Goal: Task Accomplishment & Management: Manage account settings

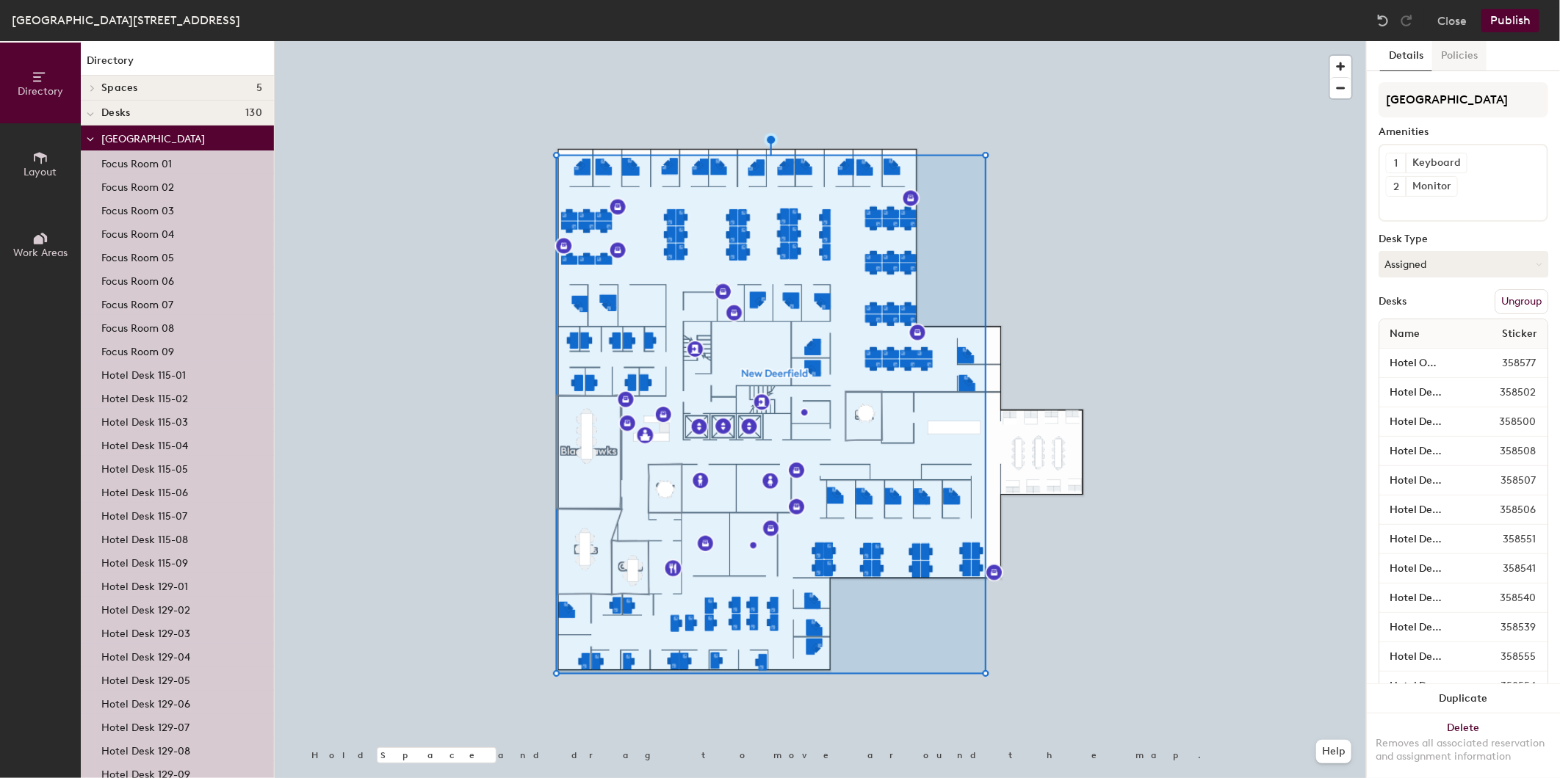
click at [1448, 54] on button "Policies" at bounding box center [1459, 56] width 54 height 30
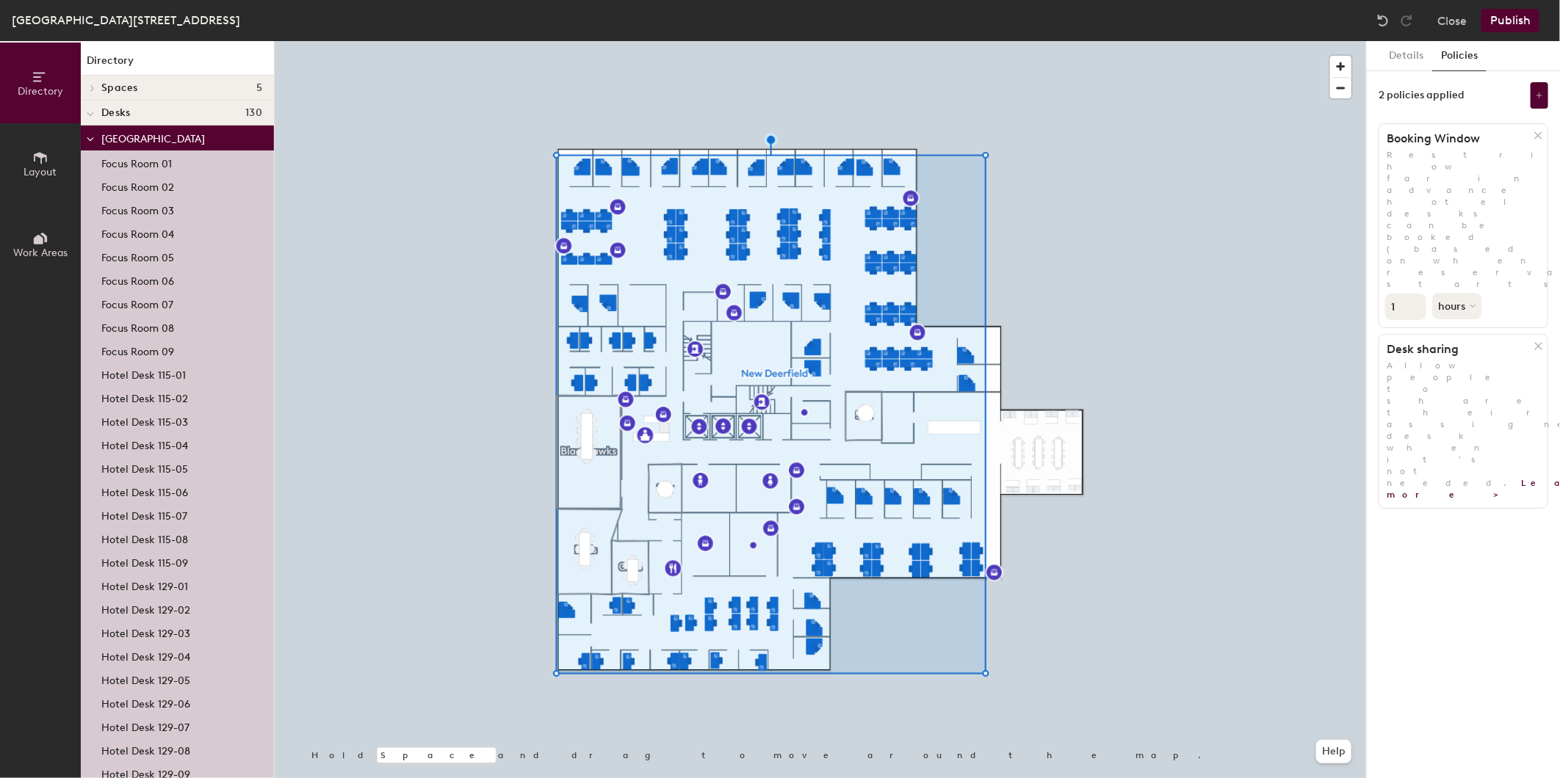
click at [1397, 294] on input "1" at bounding box center [1405, 307] width 41 height 26
click at [1448, 293] on button "hours" at bounding box center [1458, 306] width 52 height 26
click at [1463, 329] on div "months" at bounding box center [1461, 340] width 57 height 22
click at [1508, 22] on button "Publish" at bounding box center [1510, 20] width 58 height 23
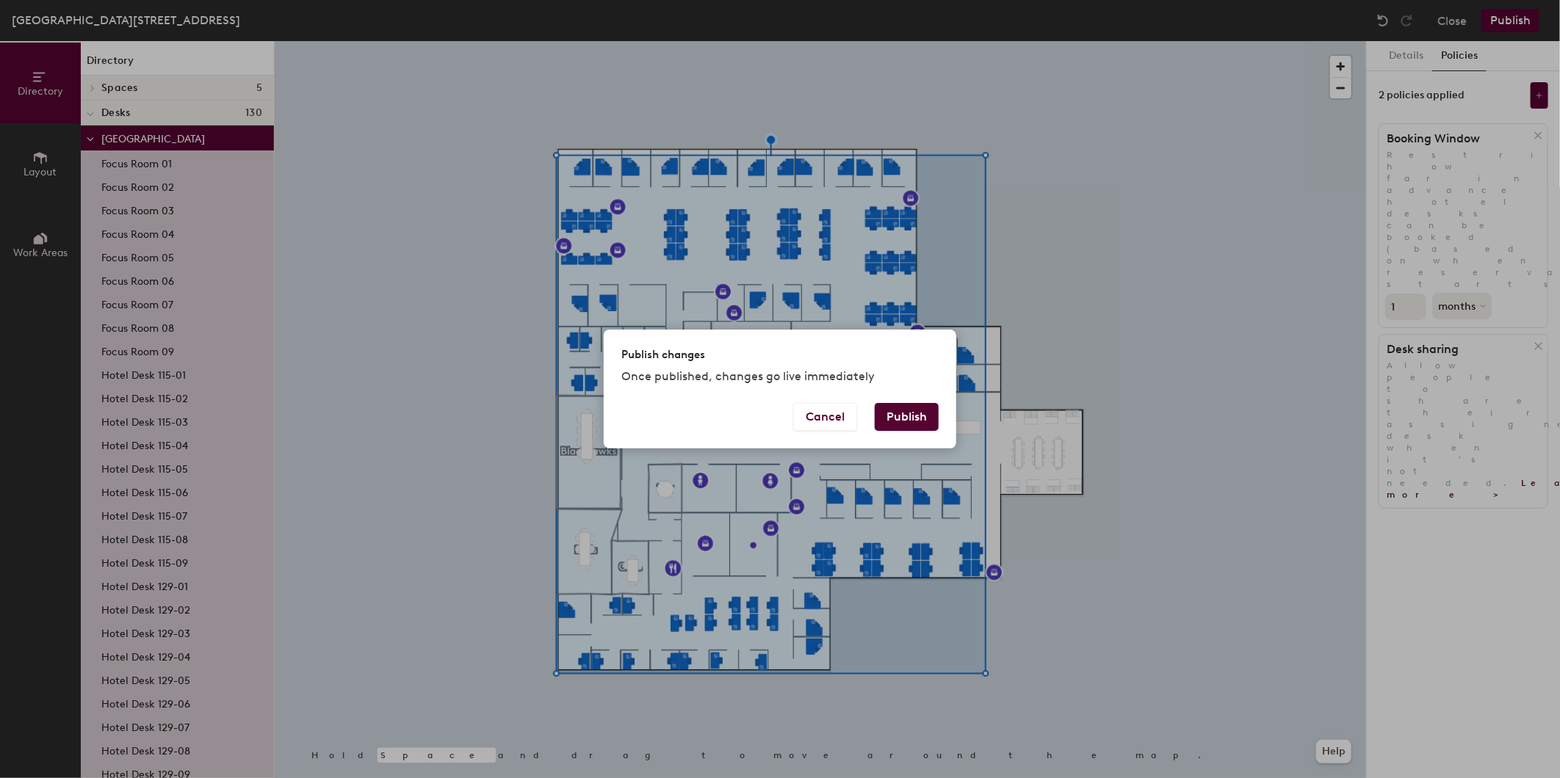
click at [908, 417] on button "Publish" at bounding box center [907, 417] width 64 height 28
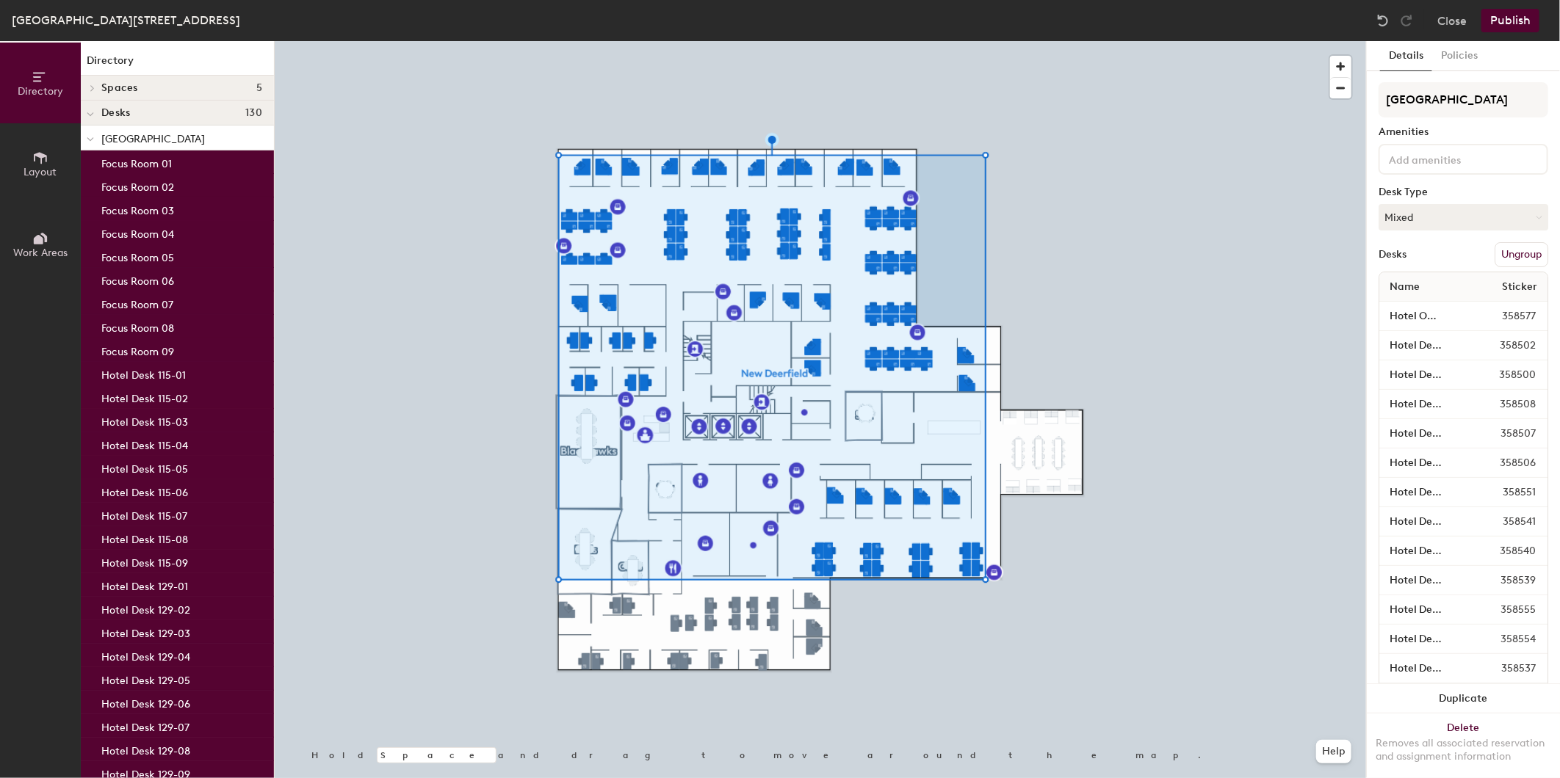
click at [1494, 252] on button "Ungroup" at bounding box center [1521, 254] width 54 height 25
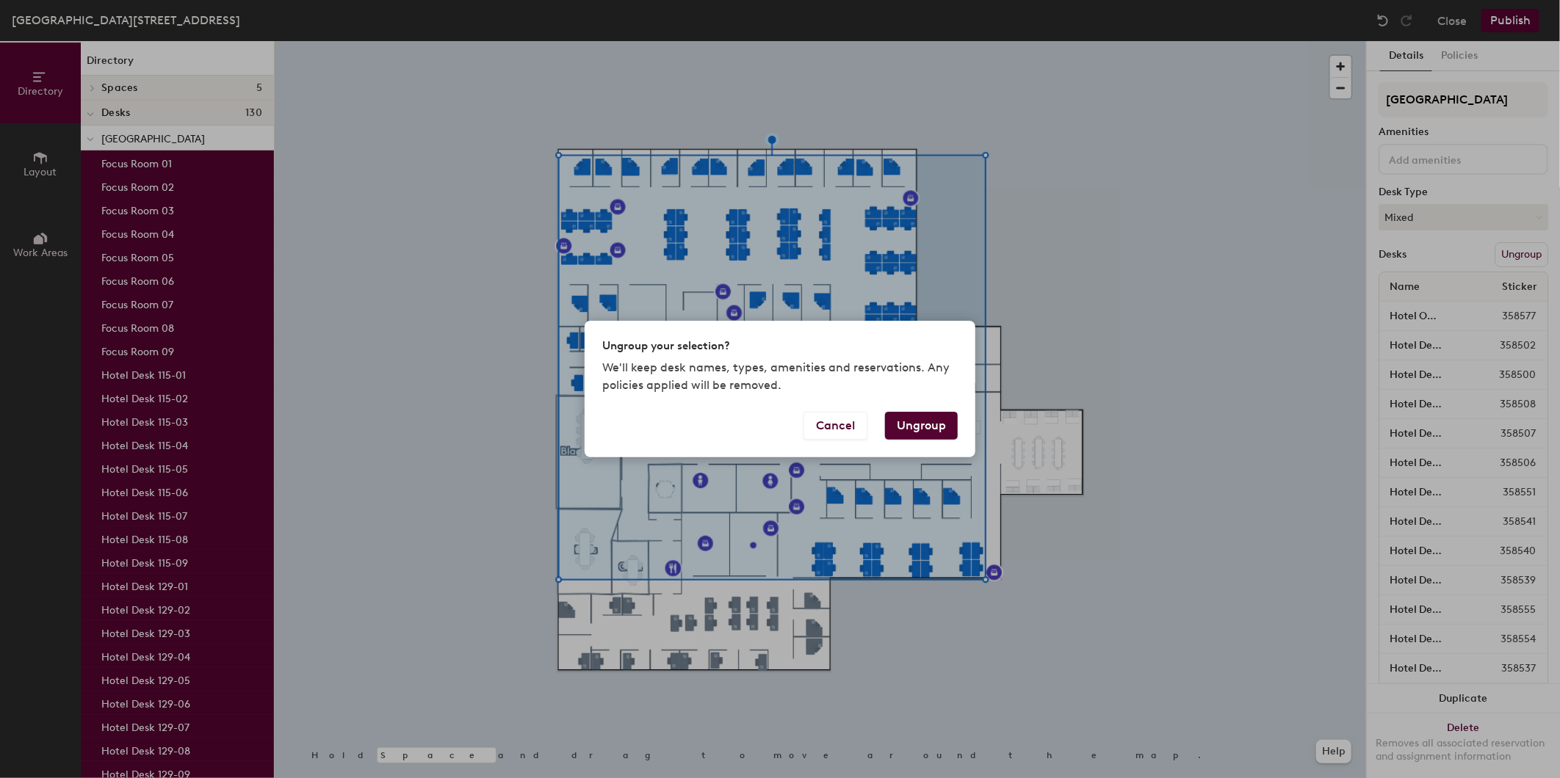
click at [938, 430] on button "Ungroup" at bounding box center [921, 426] width 73 height 28
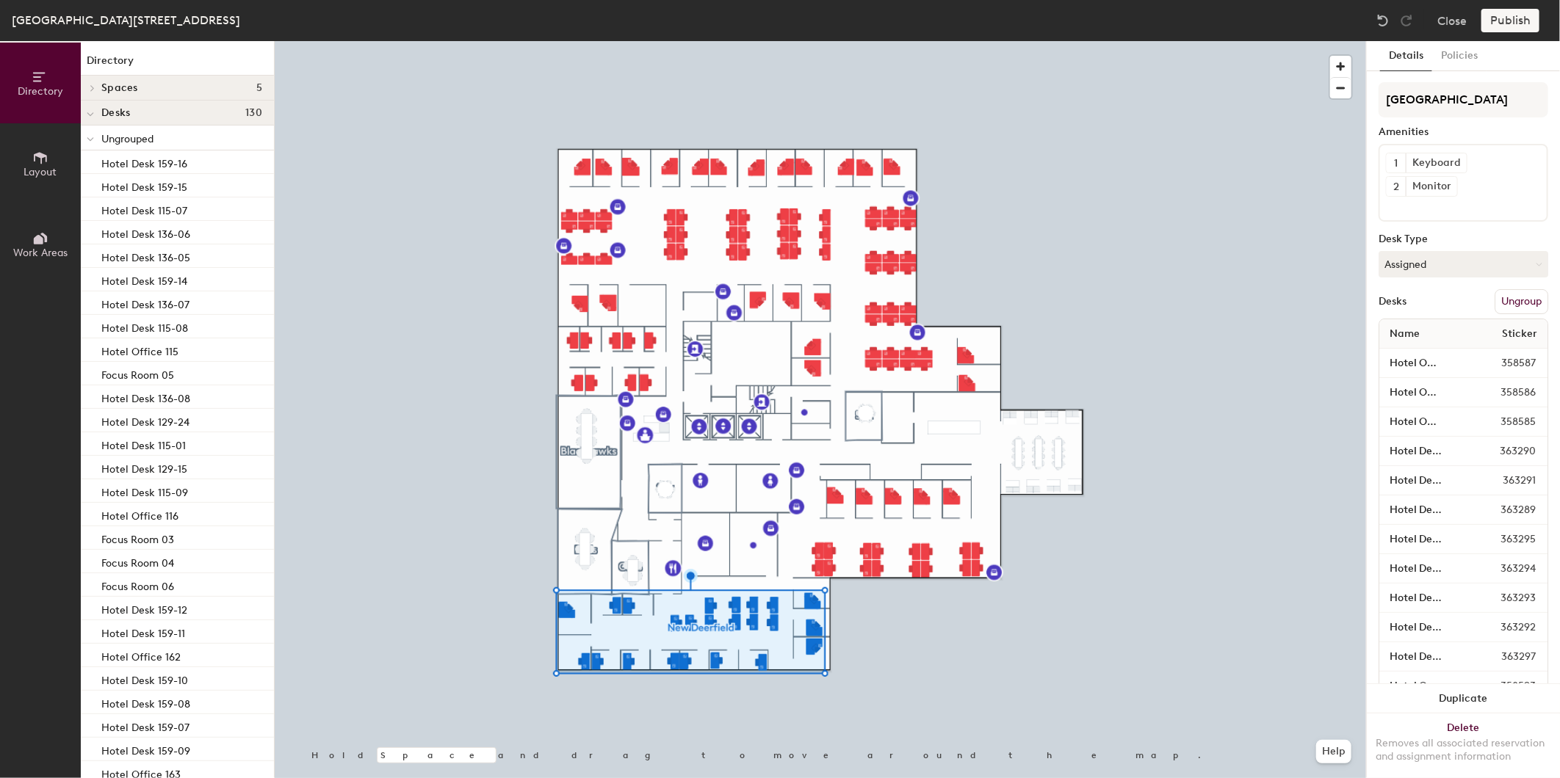
click at [1508, 303] on button "Ungroup" at bounding box center [1521, 301] width 54 height 25
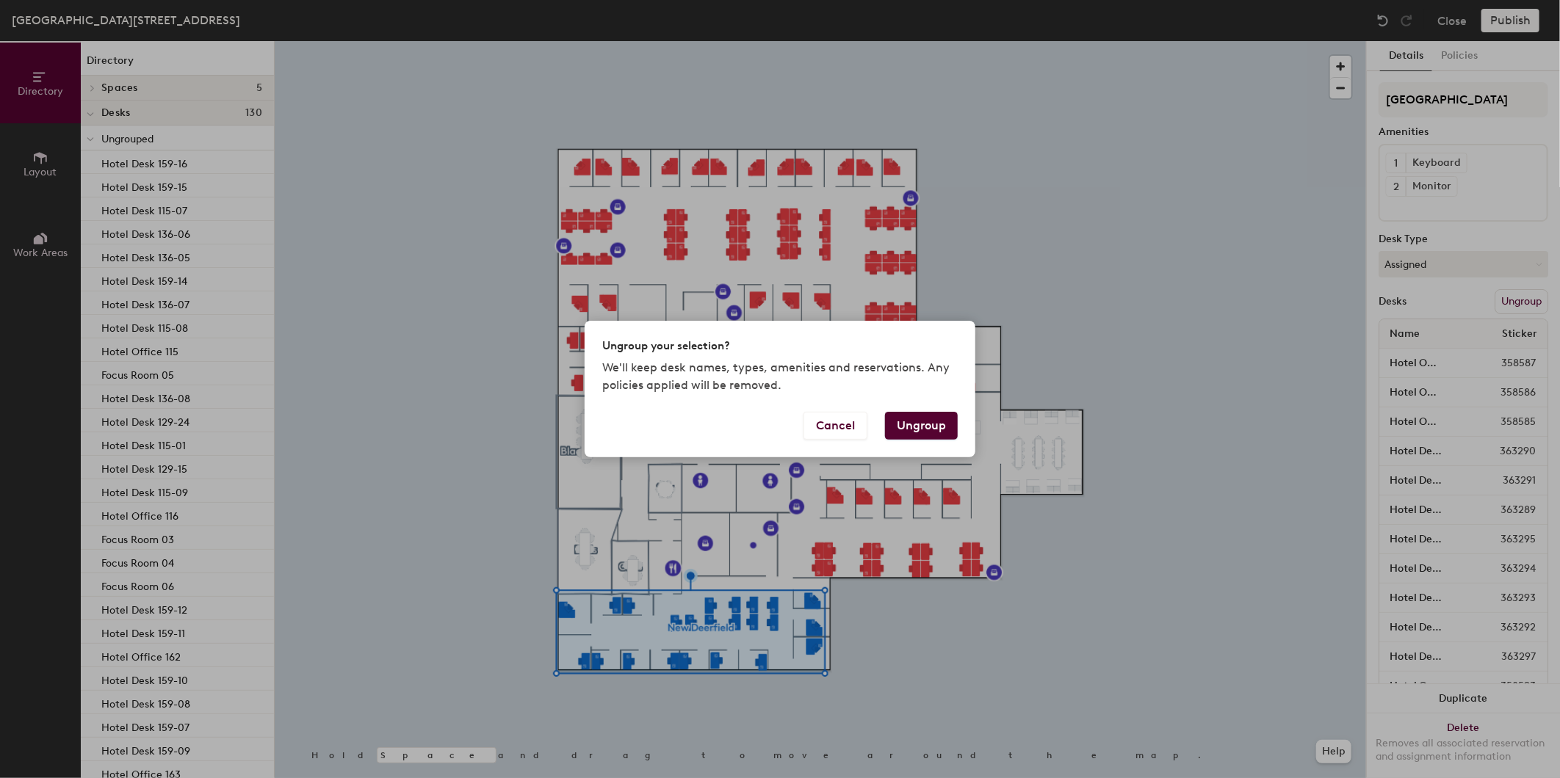
click at [911, 420] on button "Ungroup" at bounding box center [921, 426] width 73 height 28
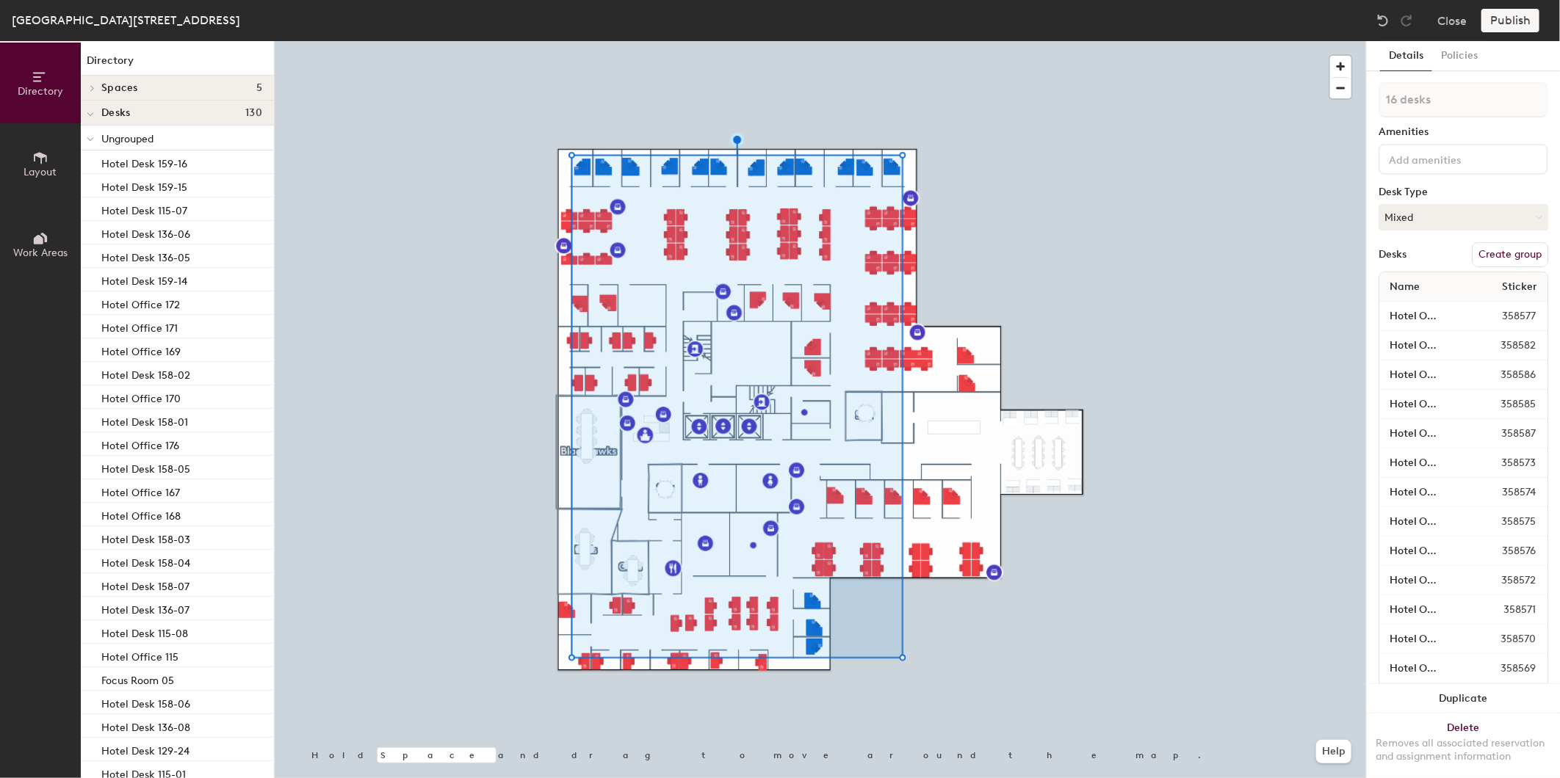
type input "17 desks"
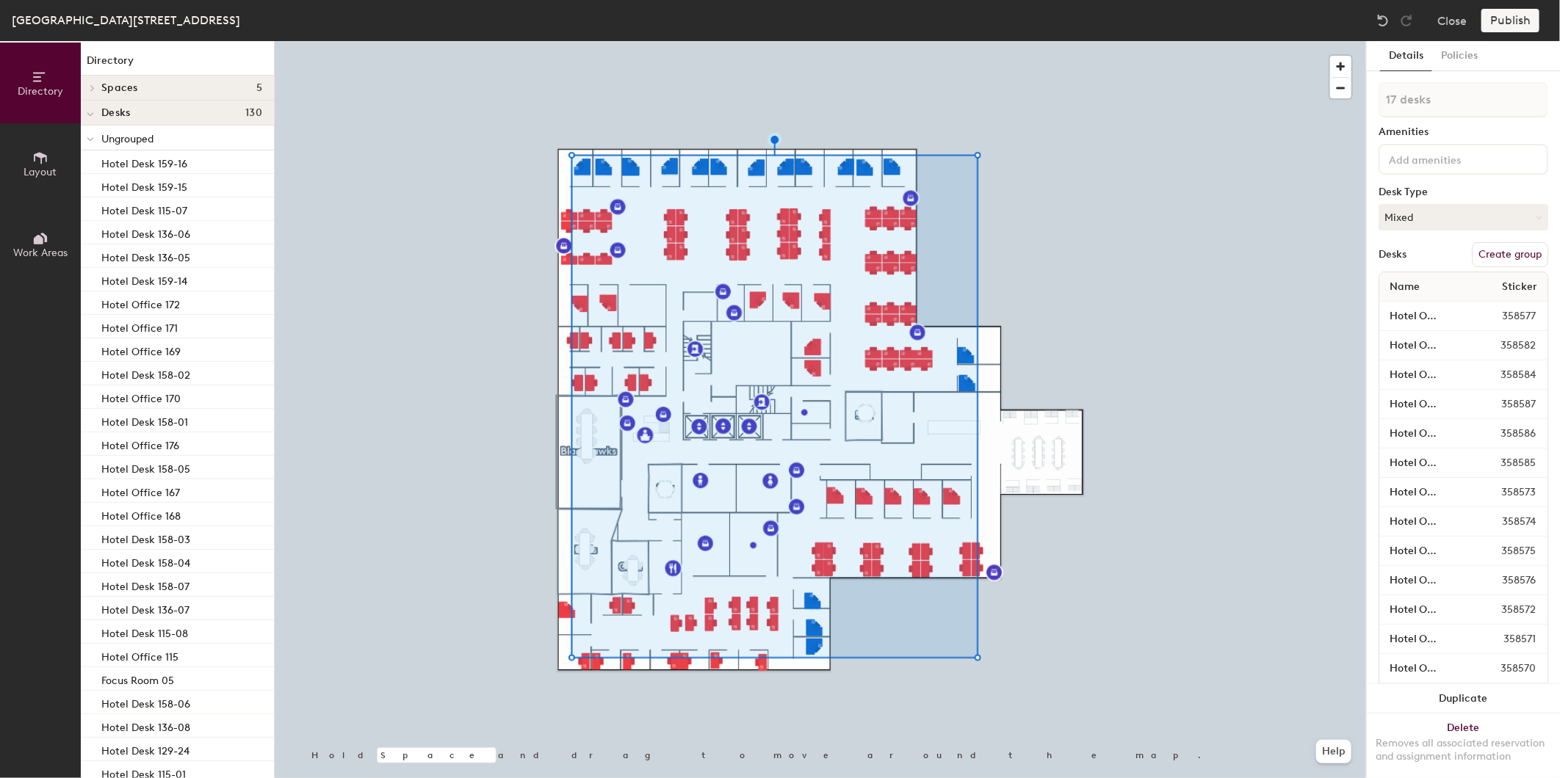
click at [1477, 250] on button "Create group" at bounding box center [1510, 254] width 76 height 25
type input "P"
type input "Offices"
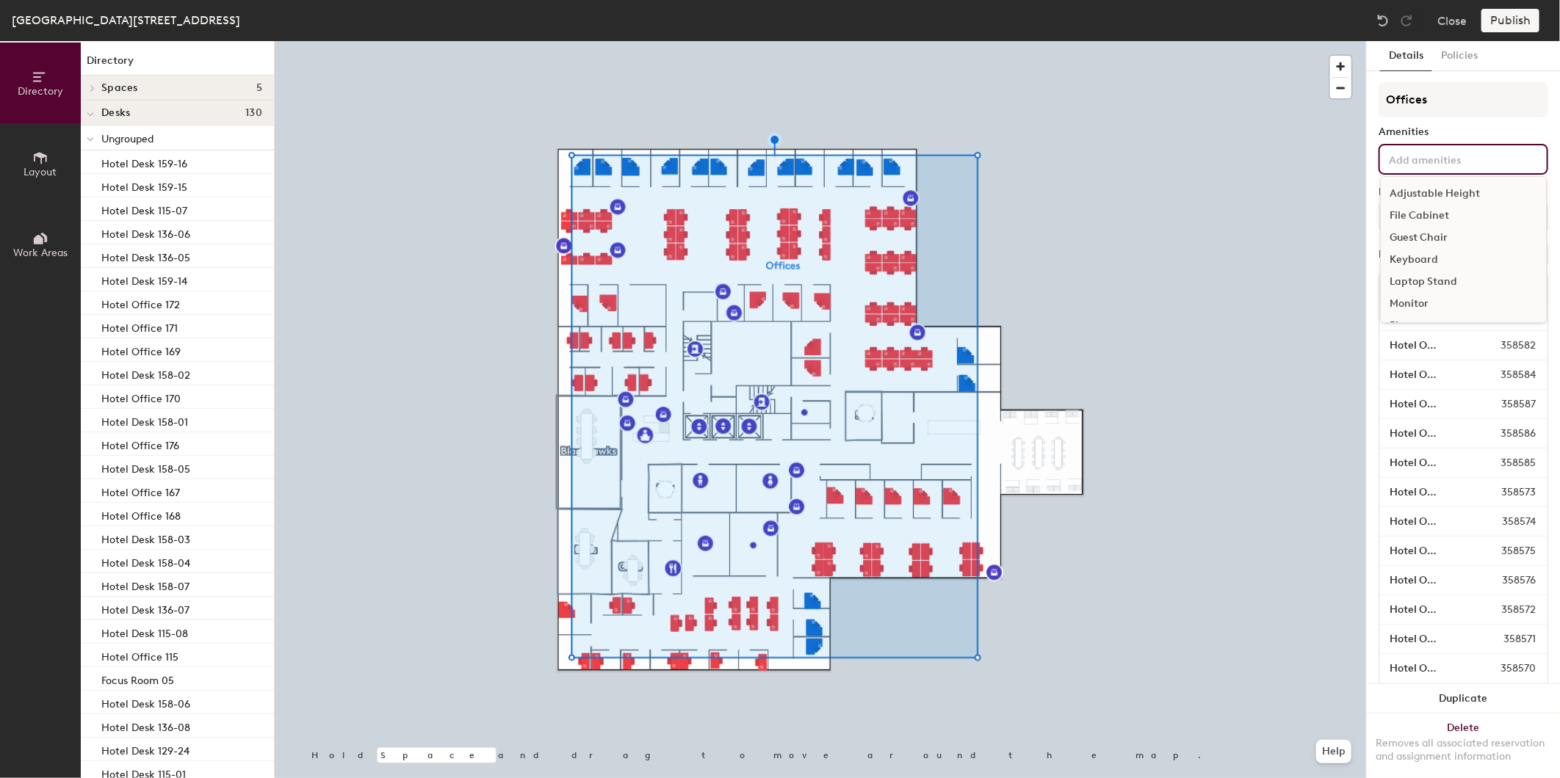
click at [1425, 158] on input at bounding box center [1452, 159] width 132 height 18
click at [1505, 136] on div "Amenities" at bounding box center [1463, 132] width 170 height 12
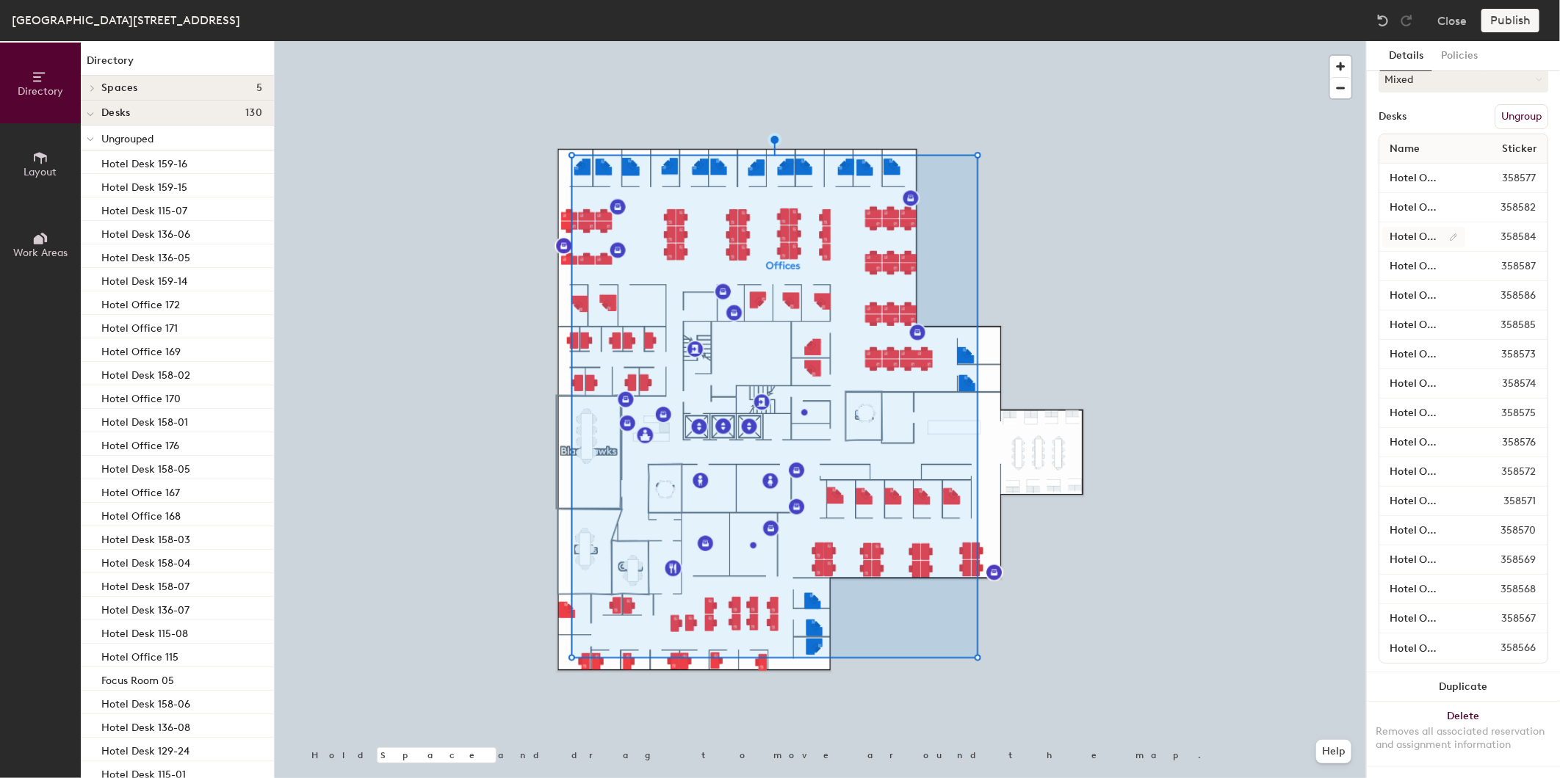
scroll to position [0, 0]
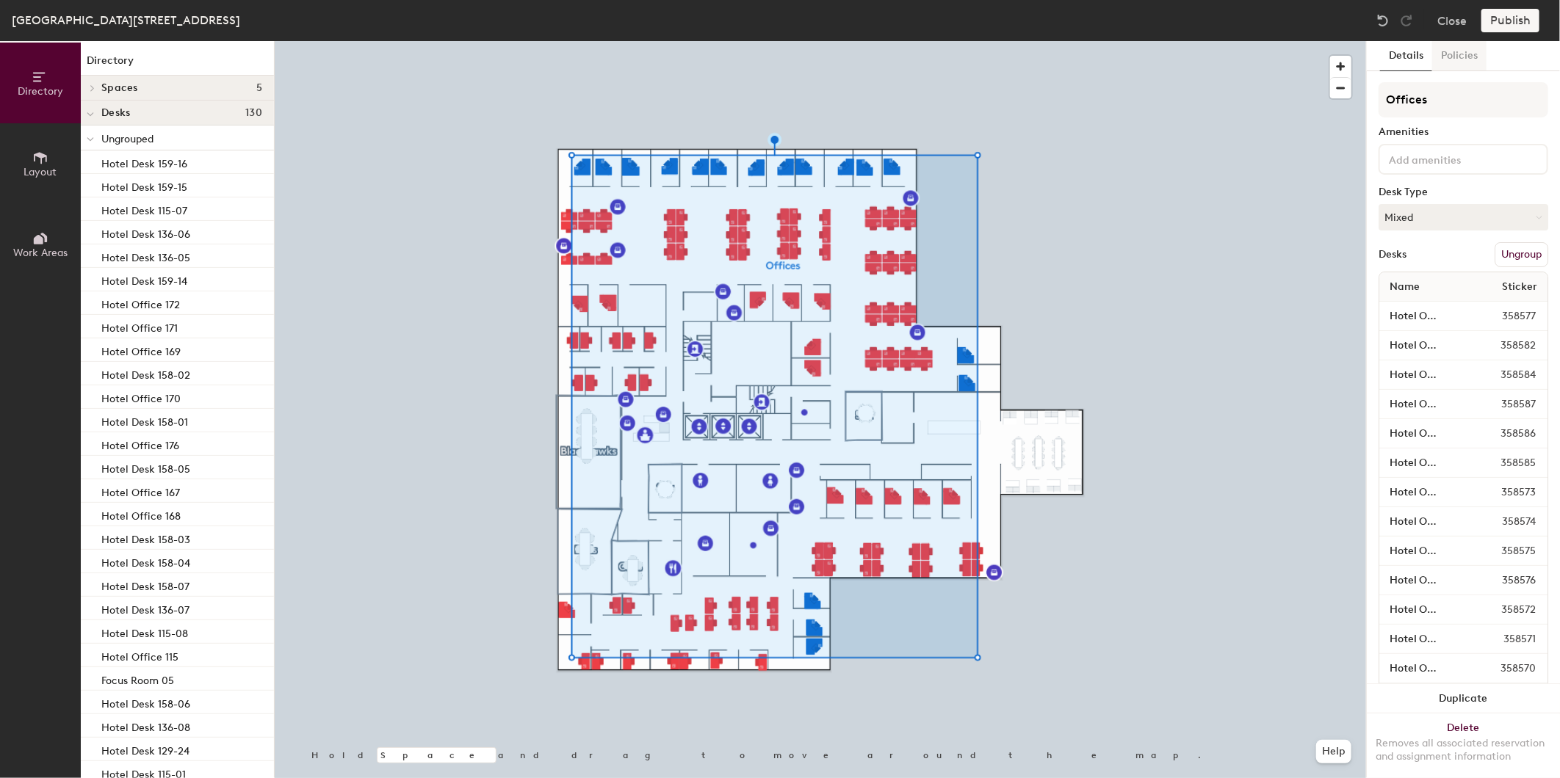
click at [1455, 54] on button "Policies" at bounding box center [1459, 56] width 54 height 30
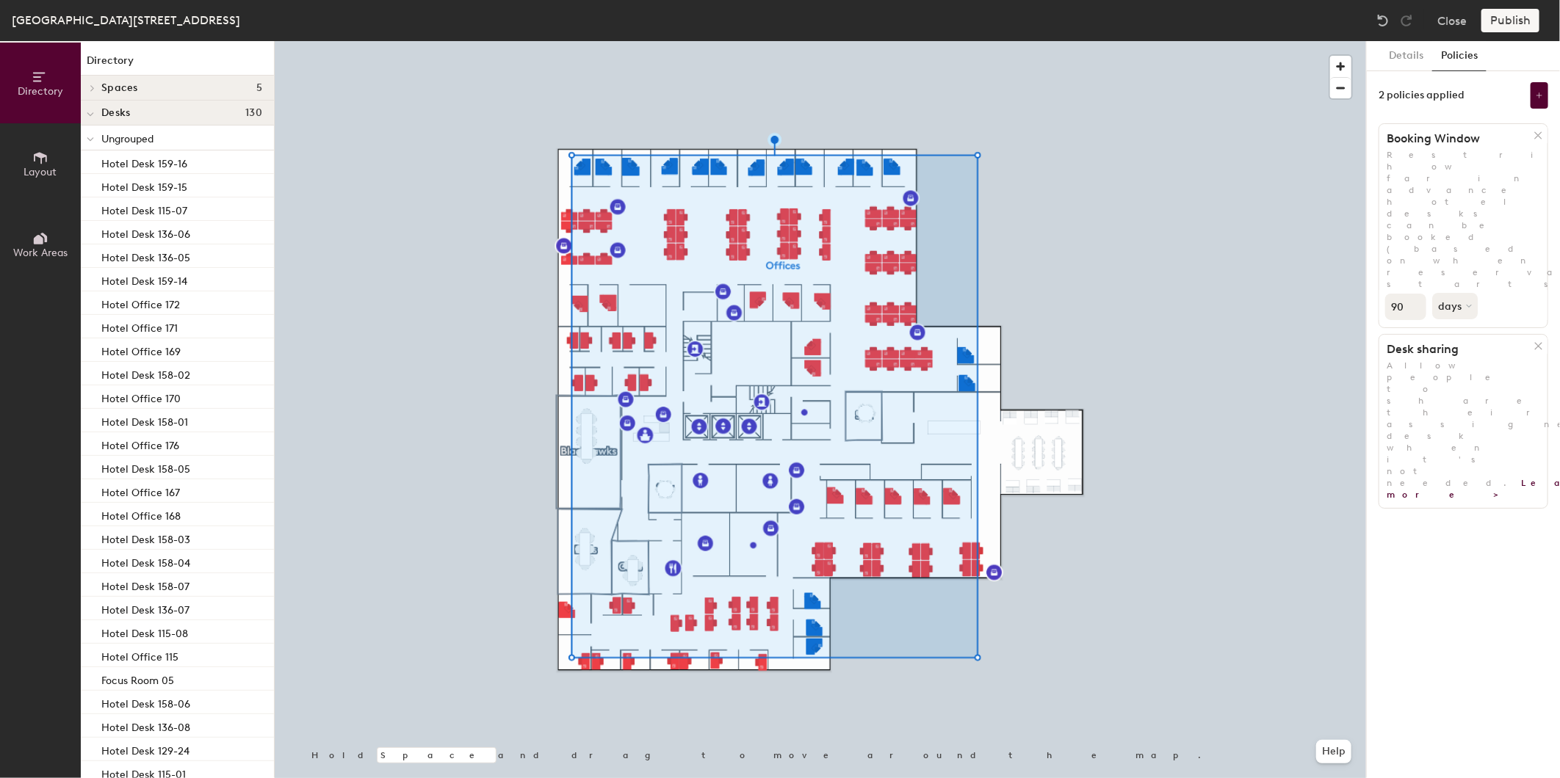
drag, startPoint x: 1395, startPoint y: 206, endPoint x: 1384, endPoint y: 203, distance: 11.2
click at [1384, 290] on div "90 days" at bounding box center [1463, 305] width 168 height 30
type input "60"
click at [1533, 341] on icon at bounding box center [1538, 346] width 11 height 11
click at [1460, 57] on button "Policies" at bounding box center [1459, 56] width 54 height 30
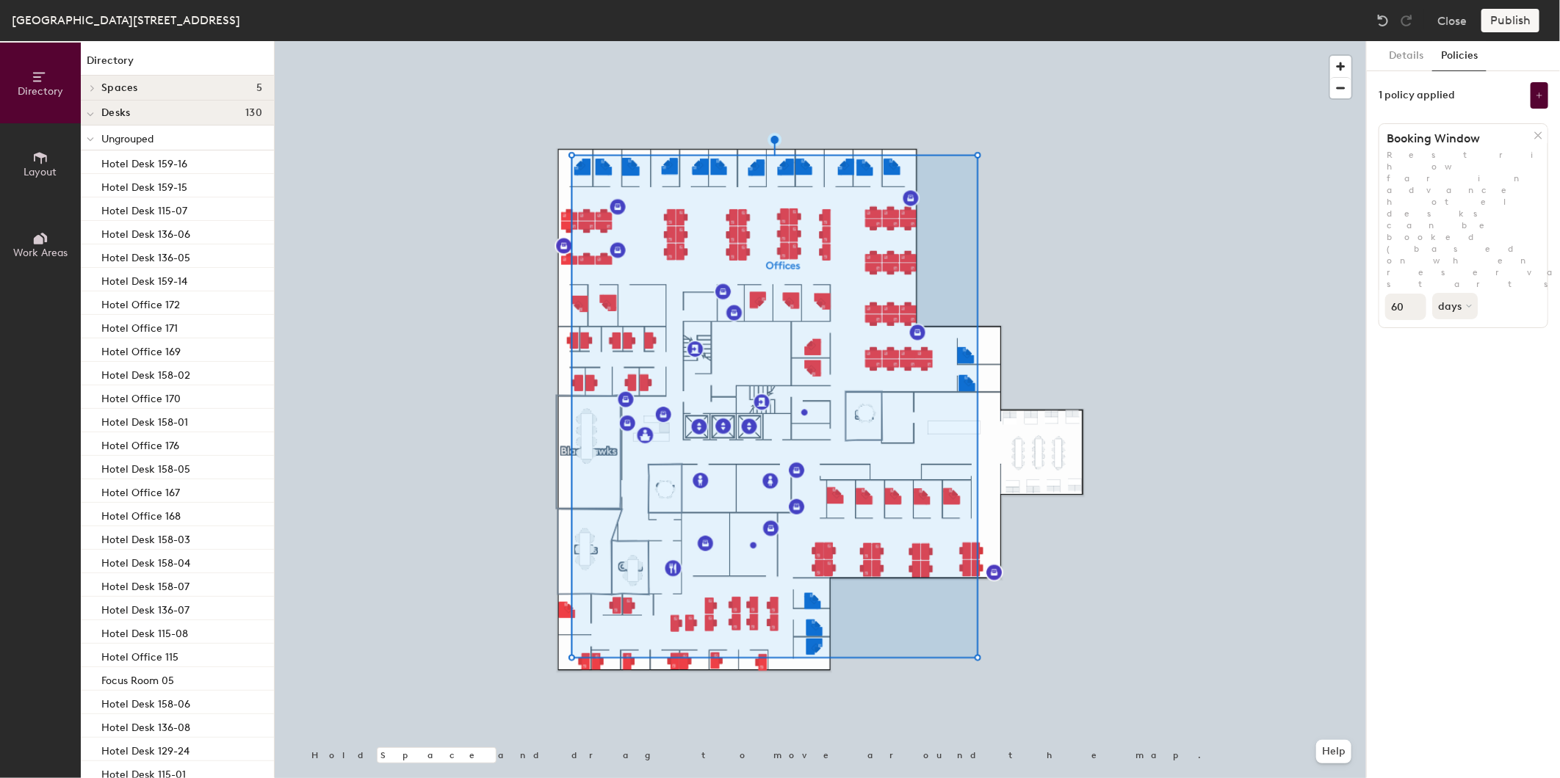
click at [1511, 21] on div "Publish" at bounding box center [1514, 20] width 67 height 23
click at [1508, 22] on div "Publish" at bounding box center [1514, 20] width 67 height 23
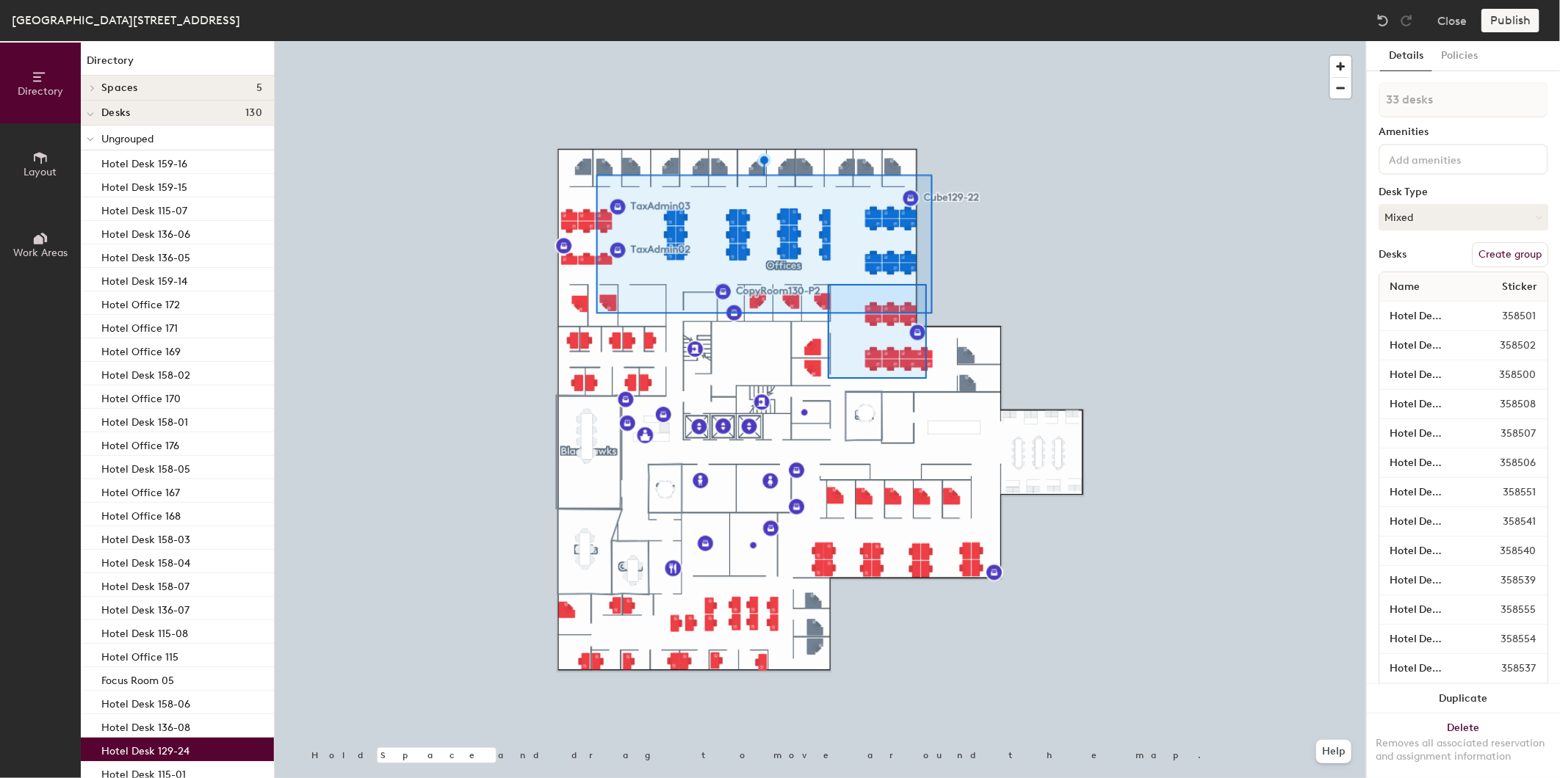
click at [831, 41] on div at bounding box center [820, 41] width 1091 height 0
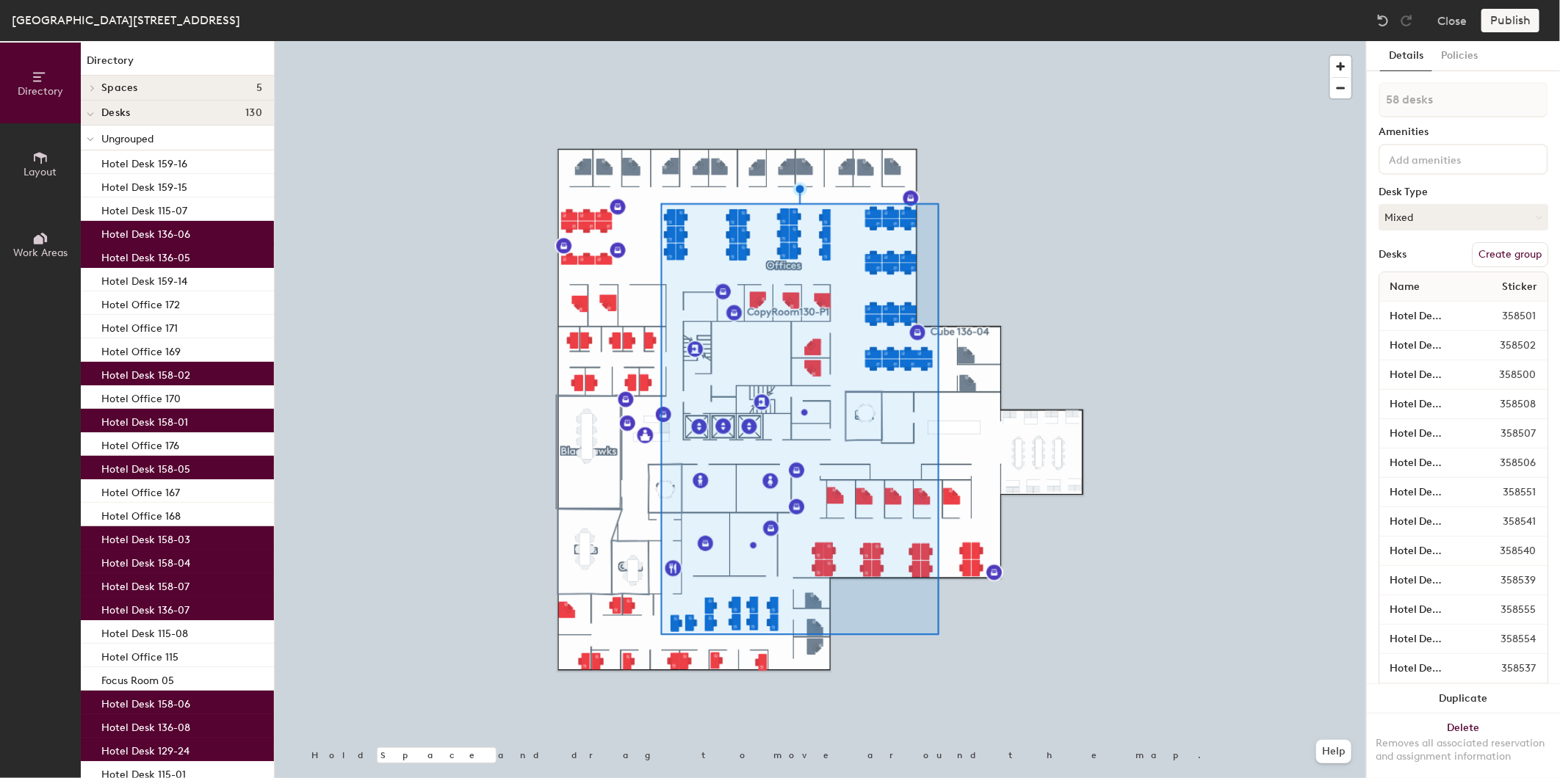
type input "59 desks"
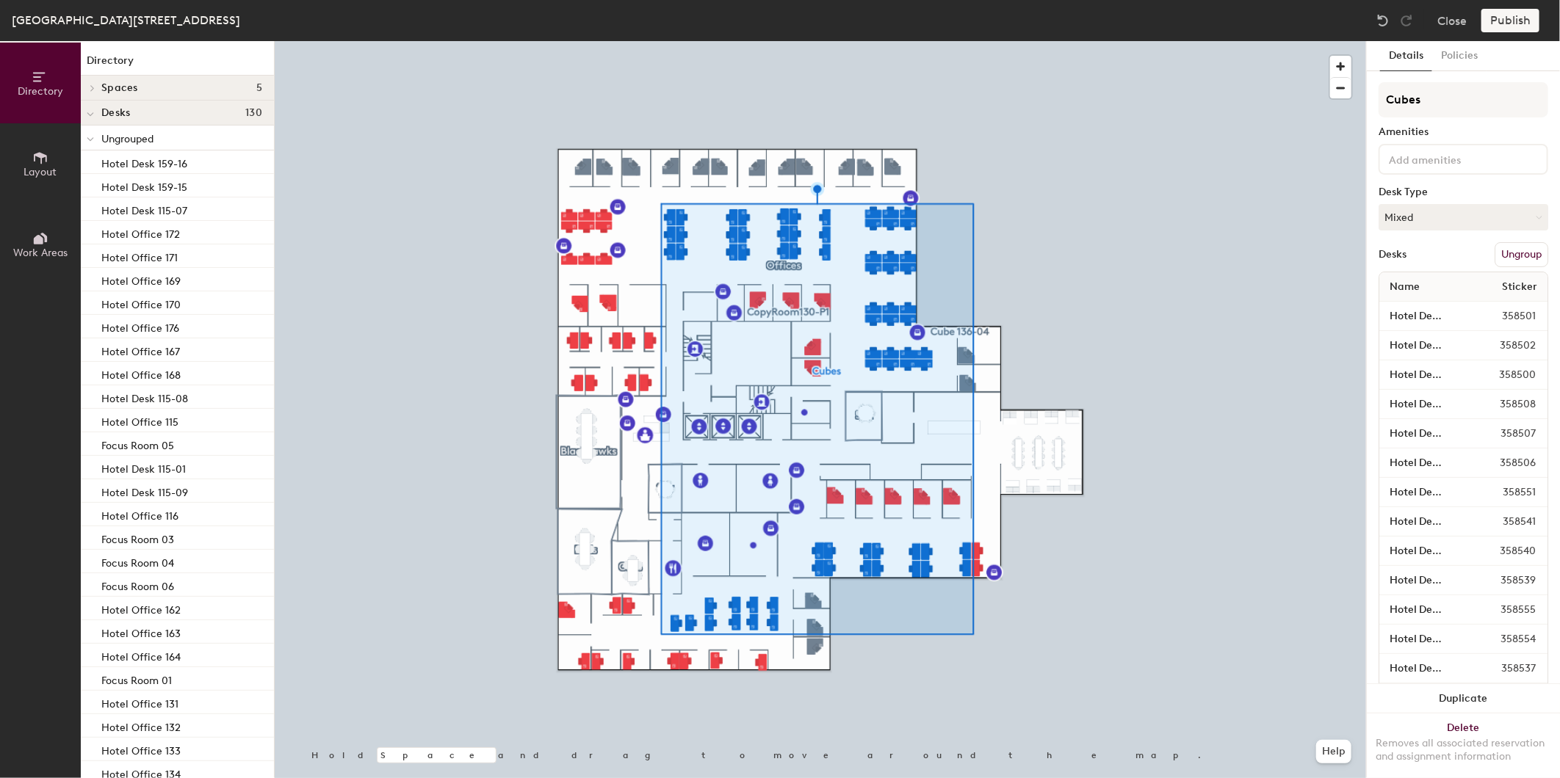
type input "Cubes"
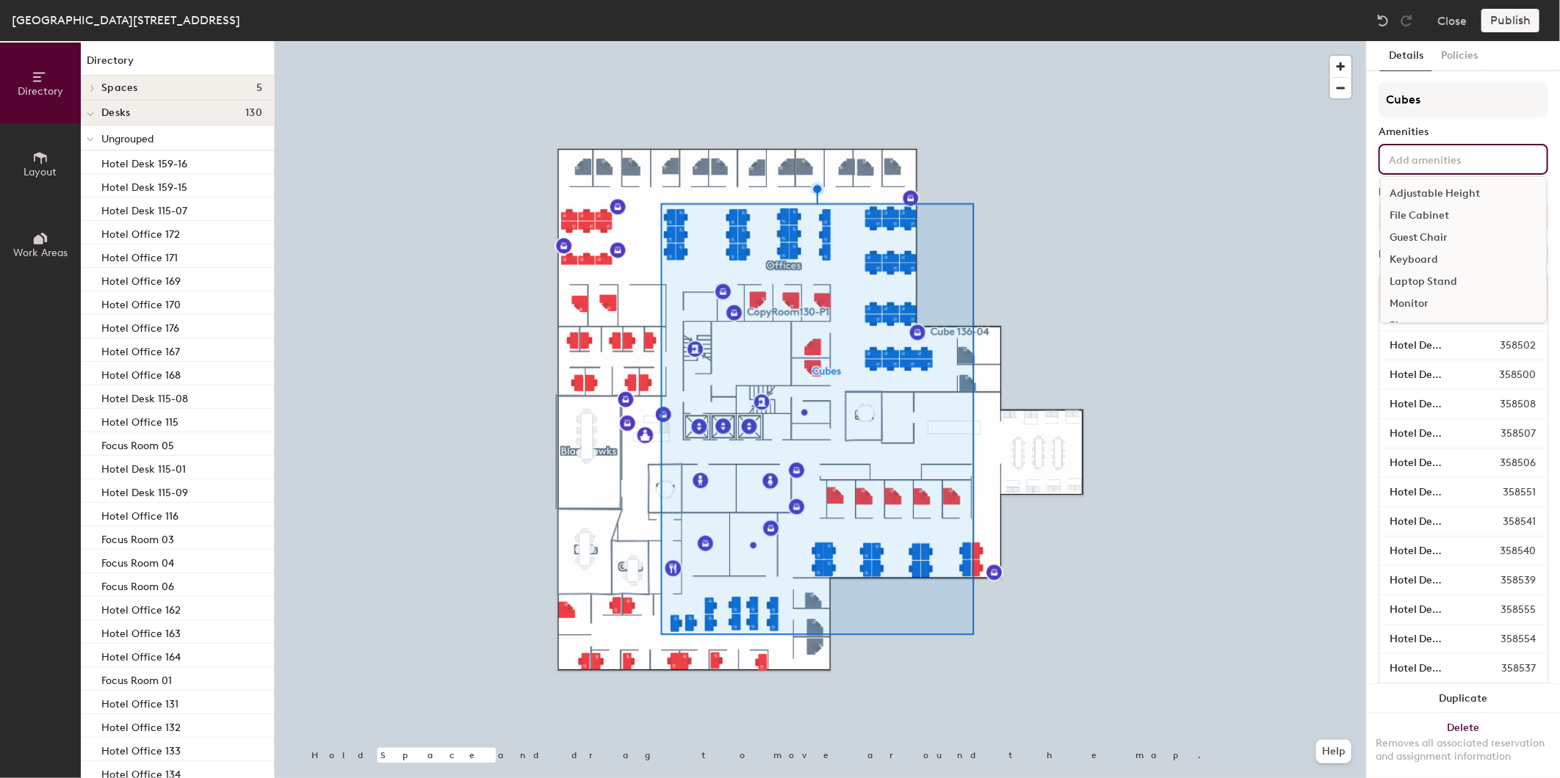
drag, startPoint x: 1436, startPoint y: 152, endPoint x: 1440, endPoint y: 142, distance: 10.2
click at [1438, 150] on input at bounding box center [1452, 159] width 132 height 18
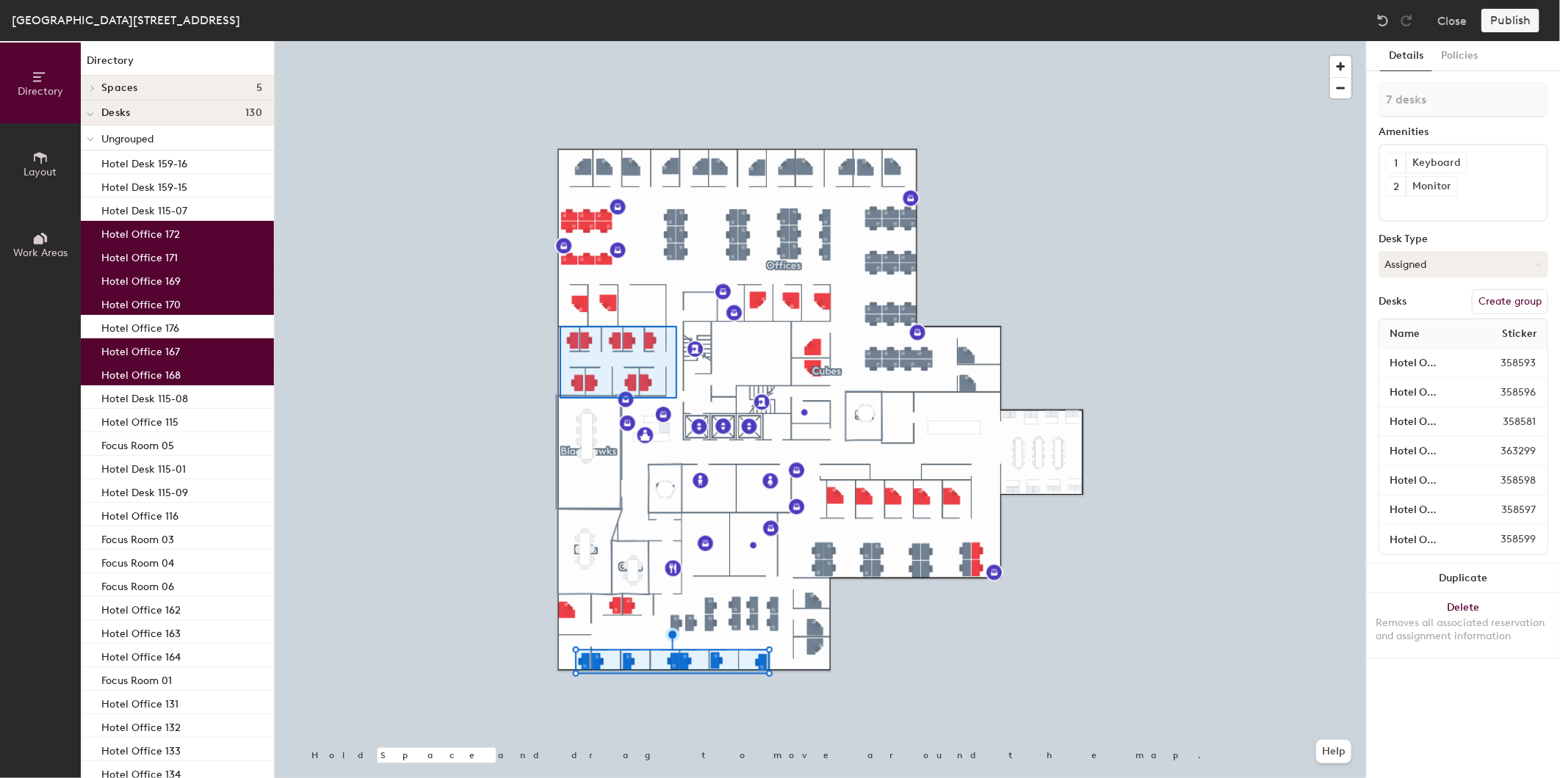
click at [560, 41] on div at bounding box center [820, 41] width 1091 height 0
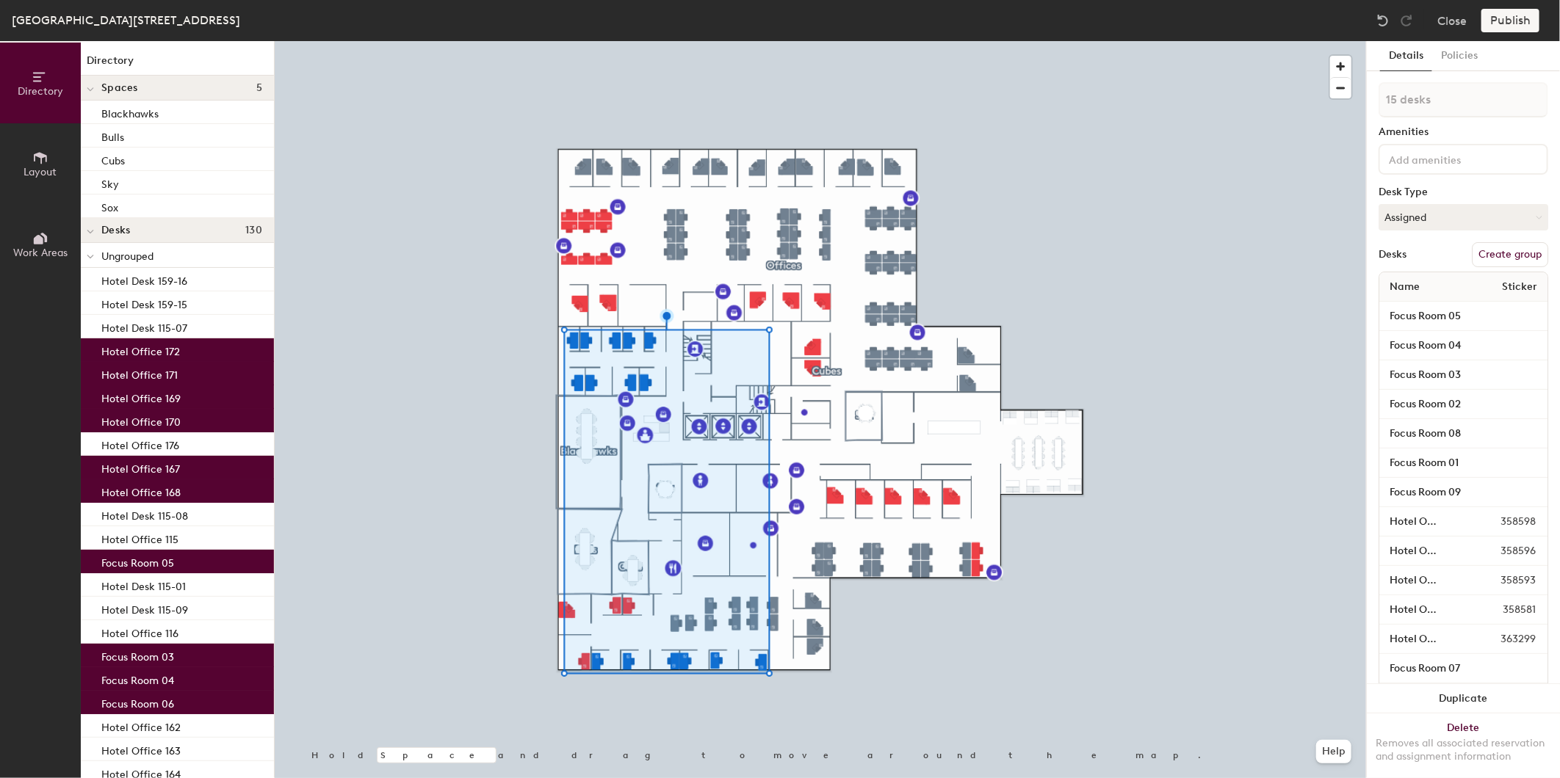
type input "16 desks"
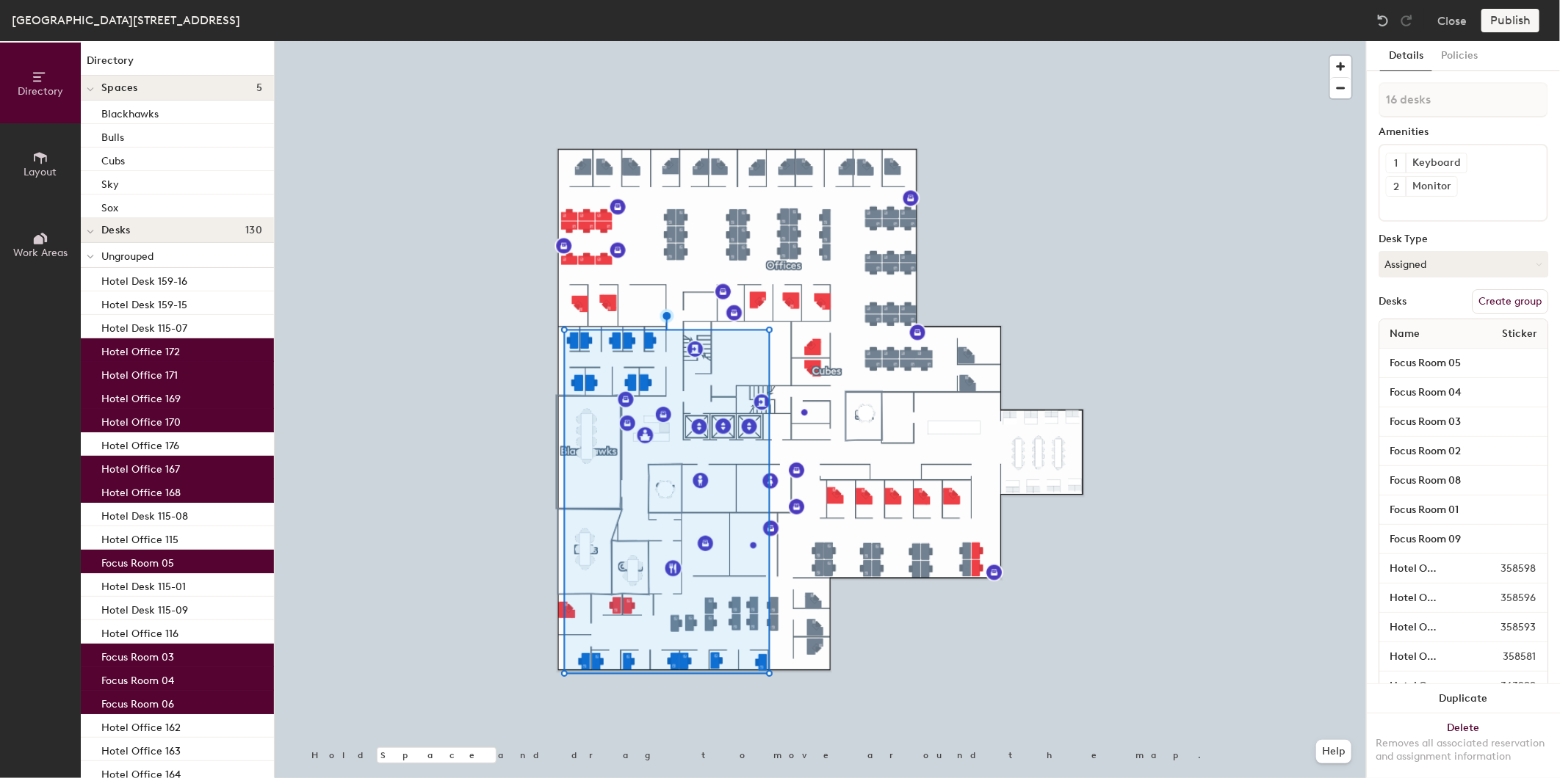
click at [1494, 297] on button "Create group" at bounding box center [1510, 301] width 76 height 25
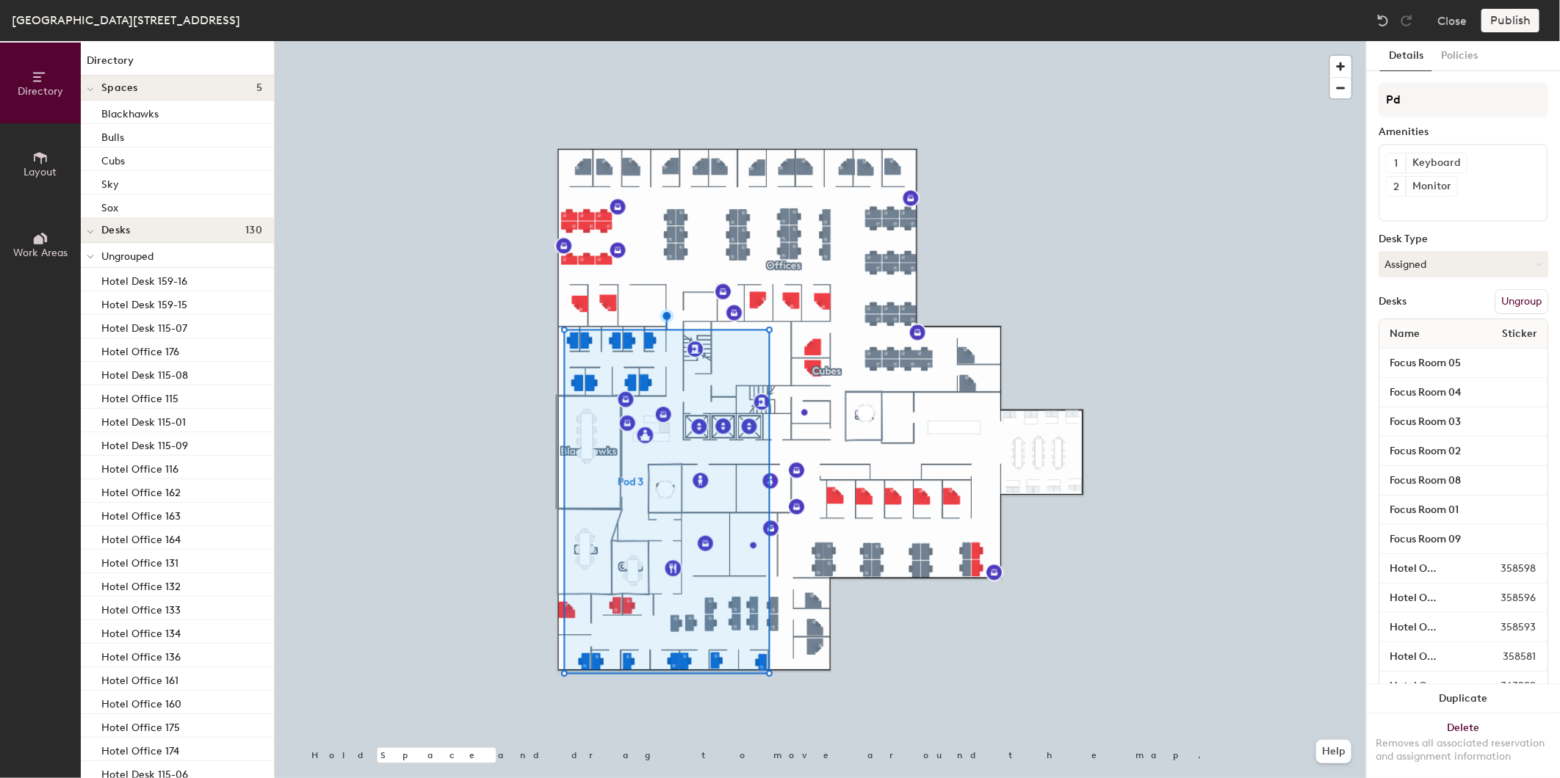
type input "P"
type input "Focus"
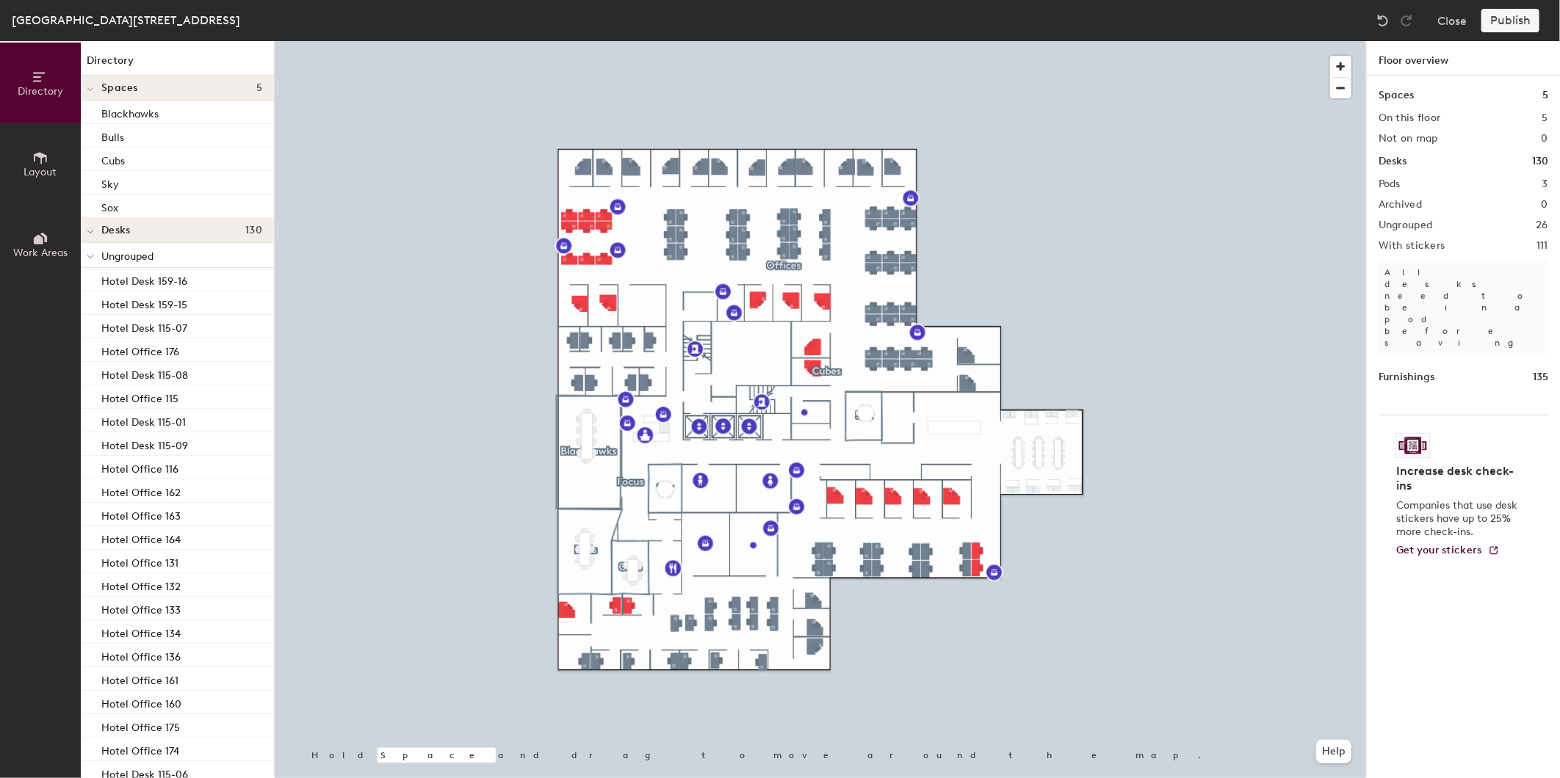
click at [627, 41] on div at bounding box center [820, 41] width 1091 height 0
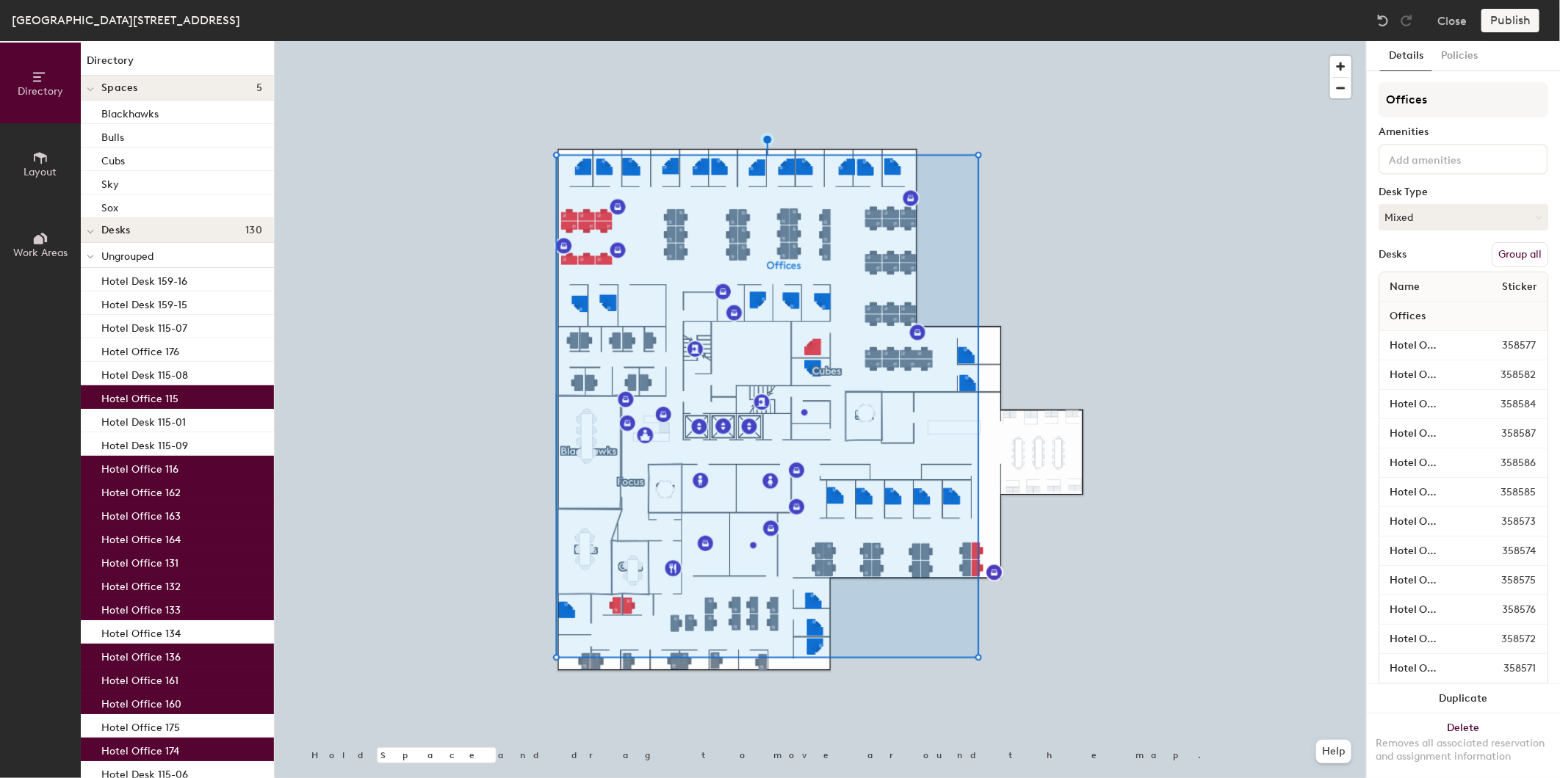
click at [1509, 247] on button "Group all" at bounding box center [1519, 254] width 57 height 25
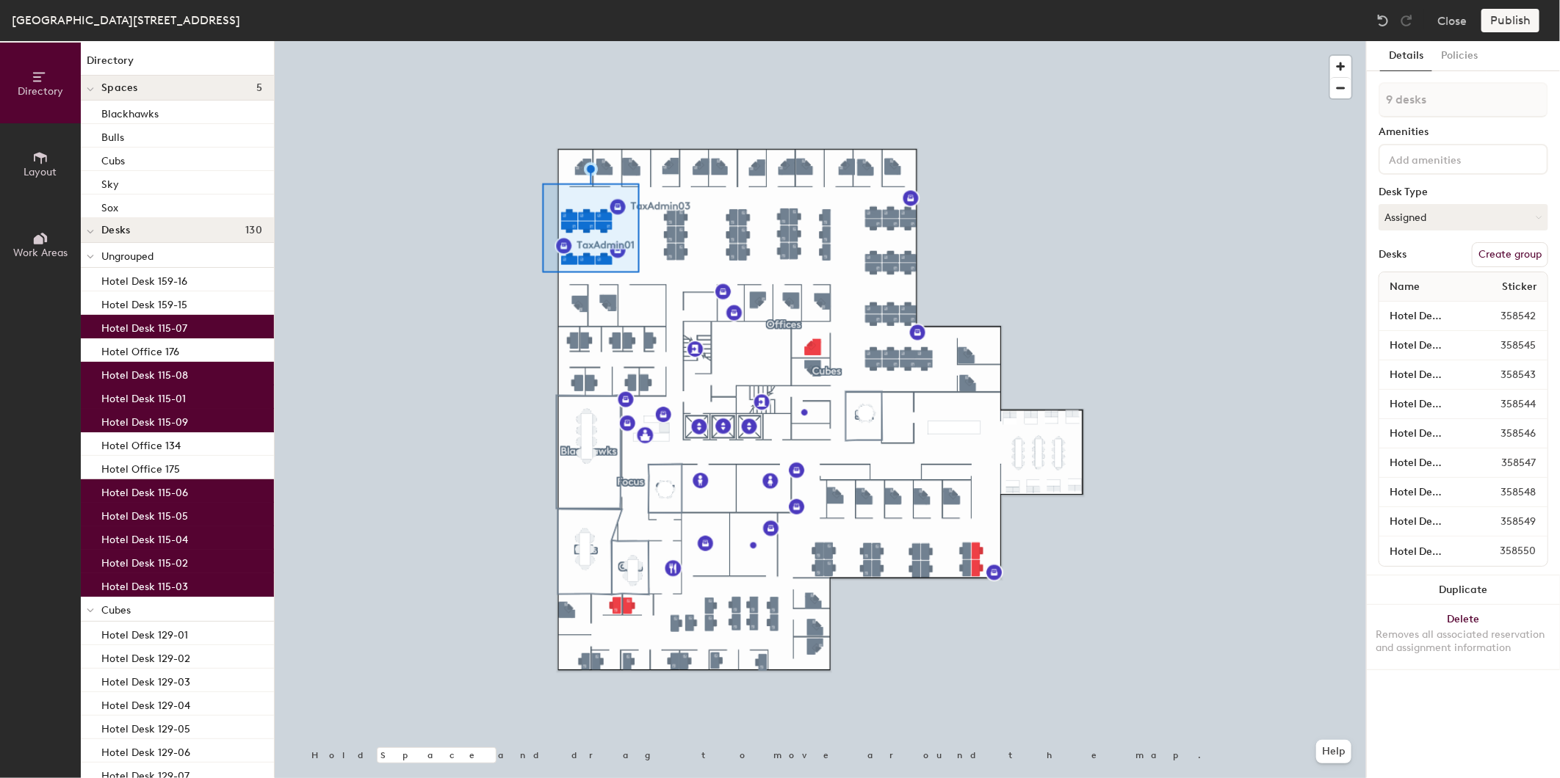
drag, startPoint x: 1514, startPoint y: 247, endPoint x: 1503, endPoint y: 257, distance: 14.6
click at [1503, 257] on button "Create group" at bounding box center [1510, 254] width 76 height 25
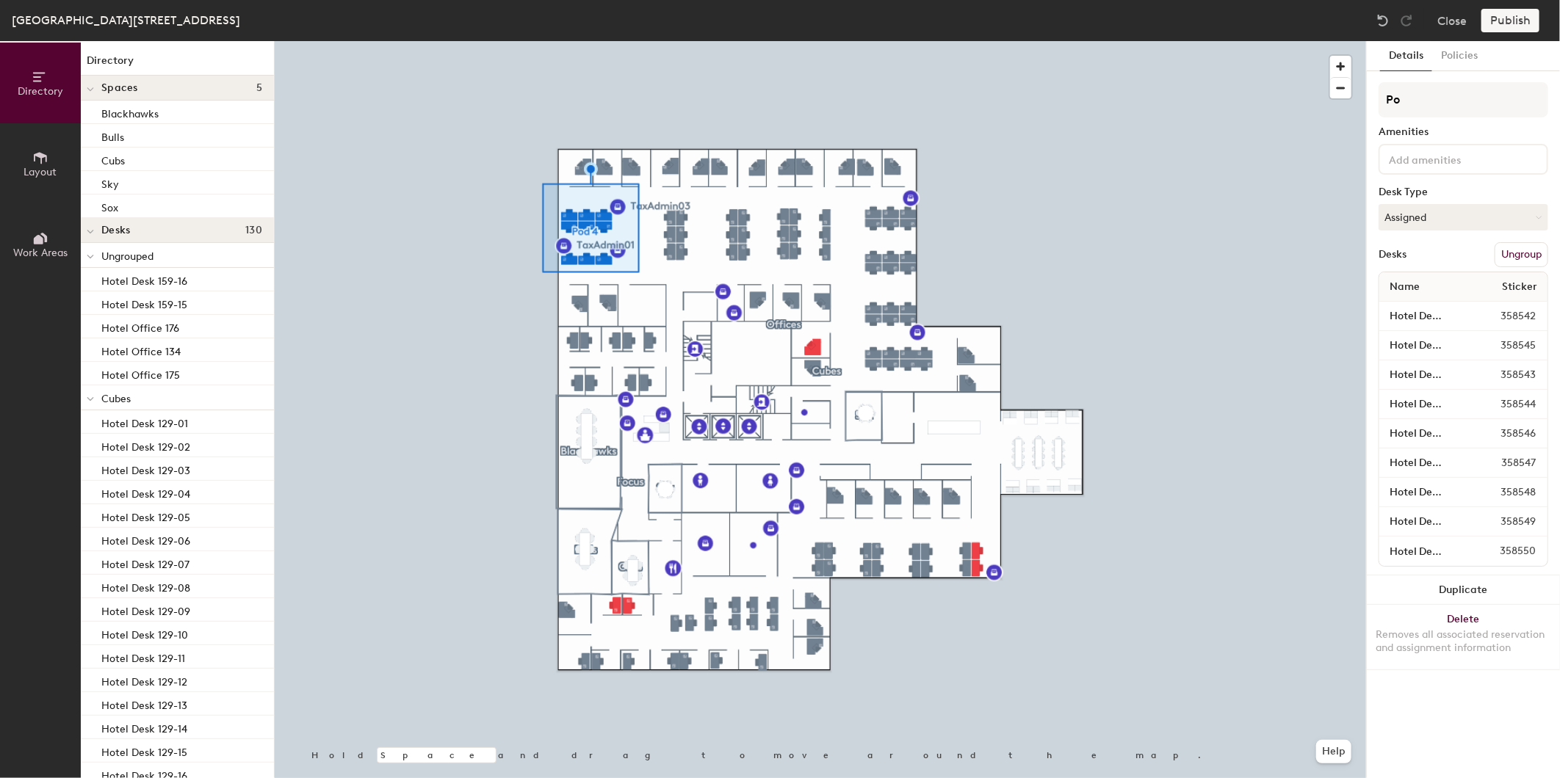
type input "P"
type input "A"
type input "TaxAdmins"
click at [1284, 41] on div at bounding box center [820, 41] width 1091 height 0
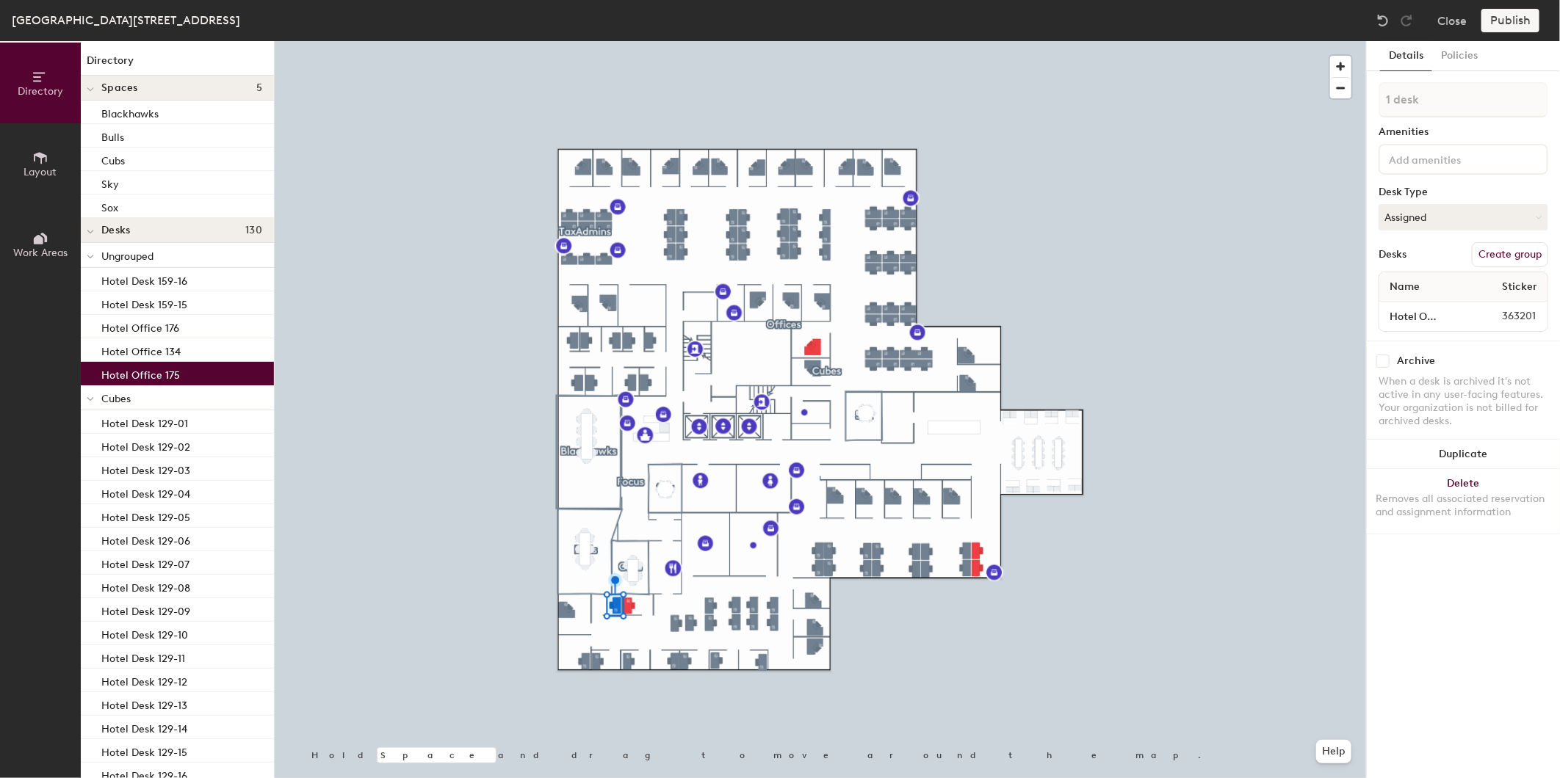
click at [688, 41] on div at bounding box center [820, 41] width 1091 height 0
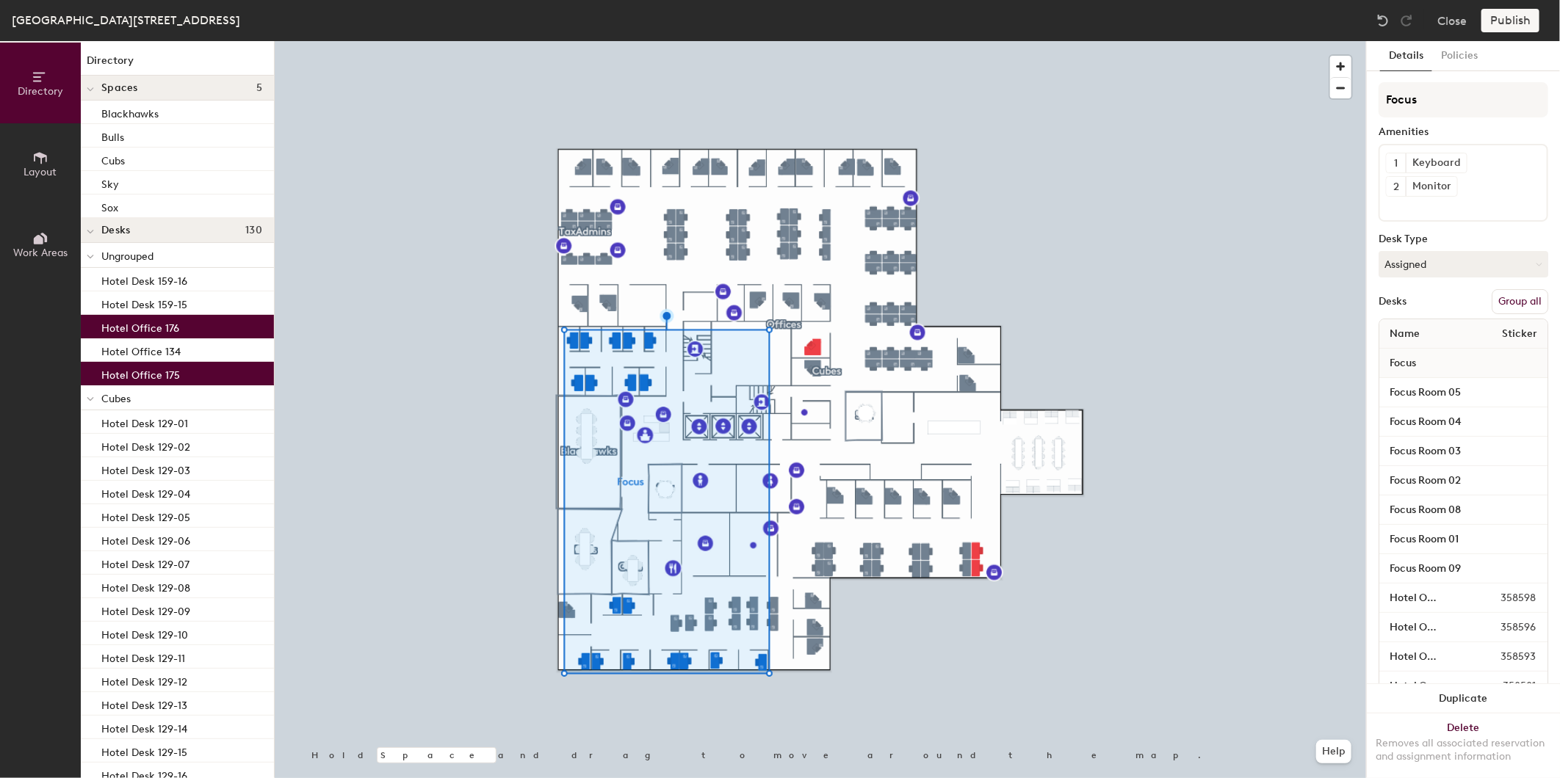
click at [1506, 301] on button "Group all" at bounding box center [1519, 301] width 57 height 25
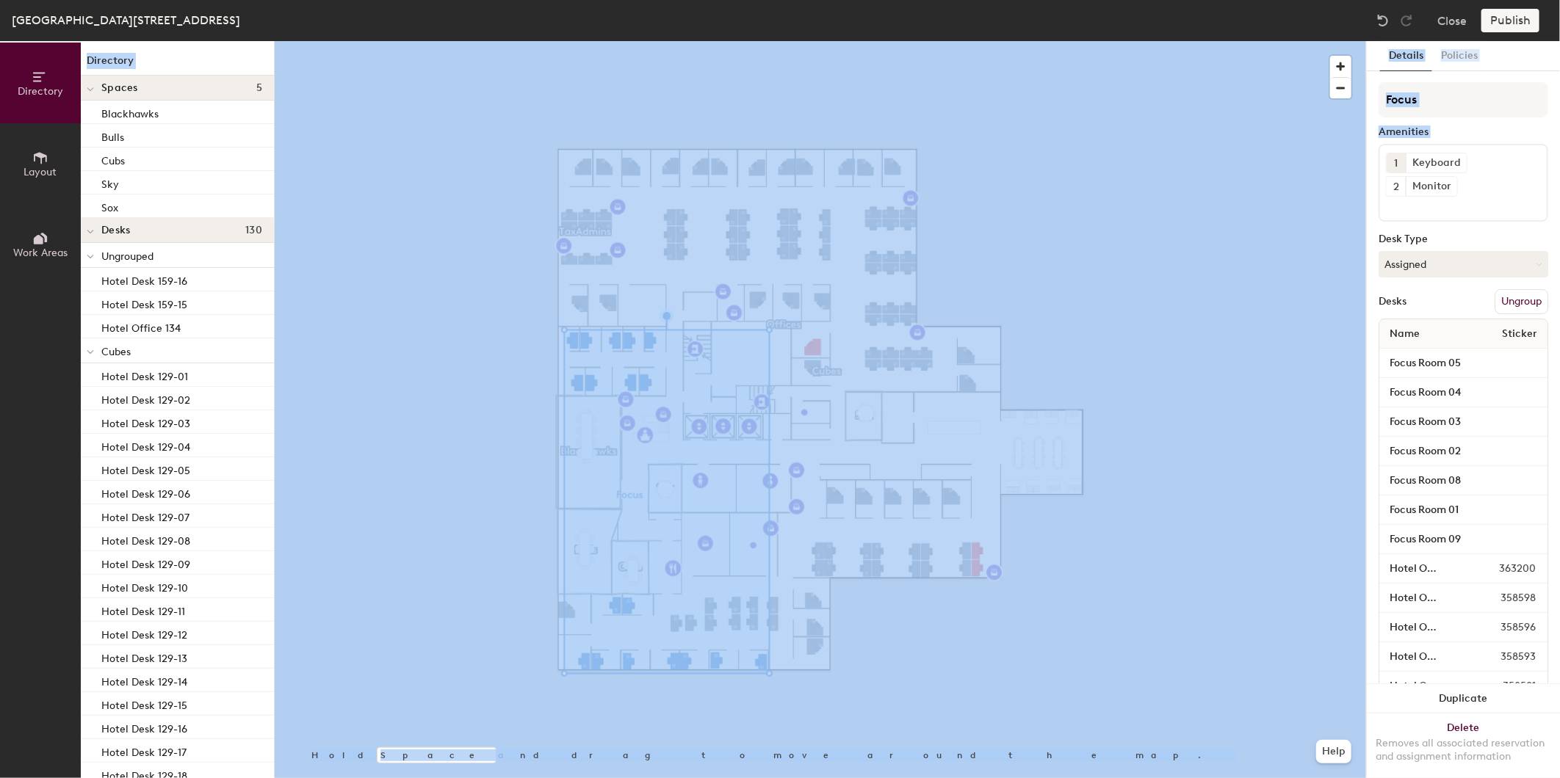
drag, startPoint x: 1502, startPoint y: 20, endPoint x: 1392, endPoint y: 170, distance: 187.0
click at [1392, 170] on div "Deerfield-3 Parkway North, Suite 200 Close Publish Directory Layout Work Areas …" at bounding box center [780, 389] width 1560 height 778
click at [1229, 41] on div at bounding box center [820, 41] width 1091 height 0
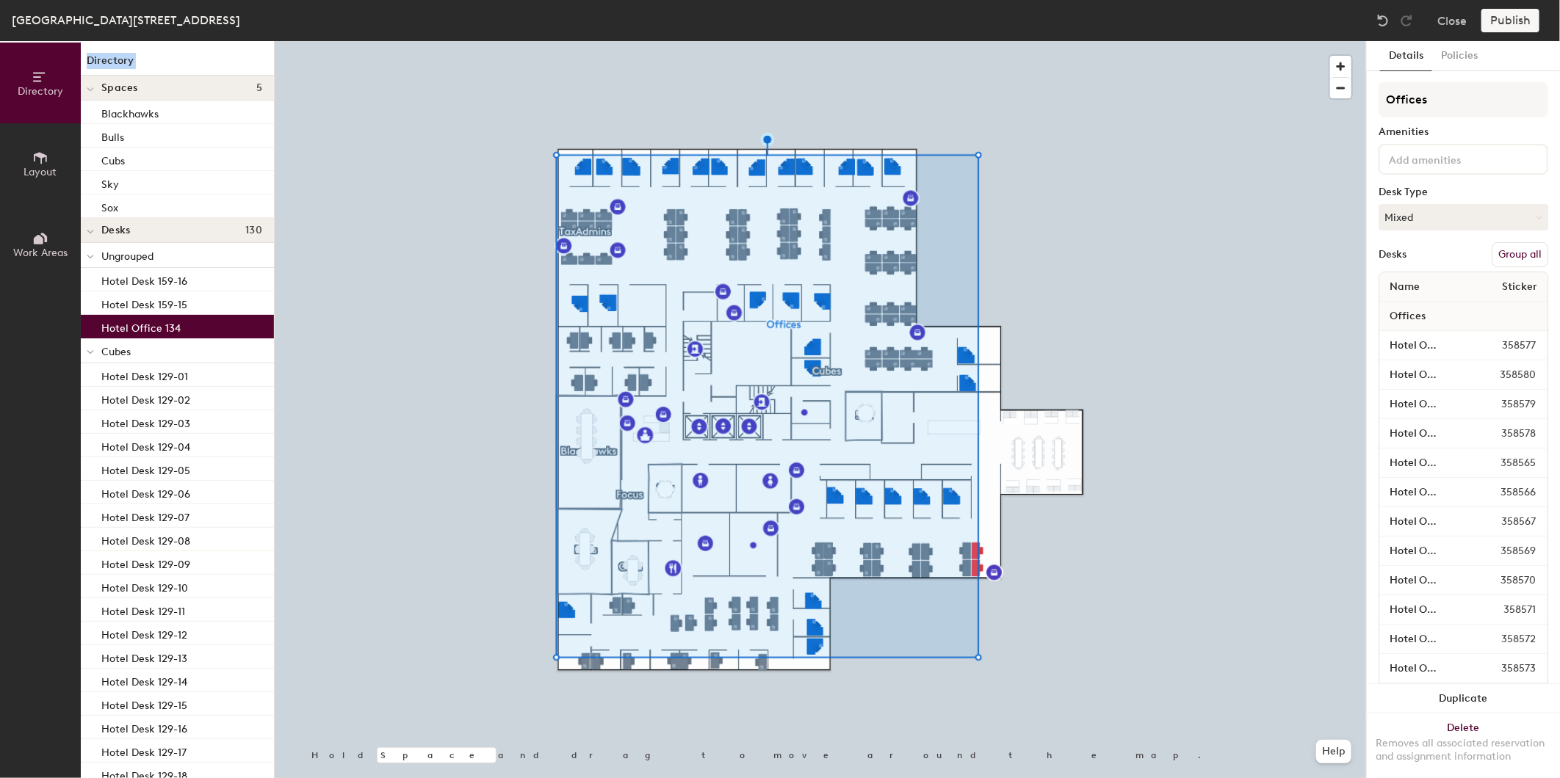
click at [1515, 247] on button "Group all" at bounding box center [1519, 254] width 57 height 25
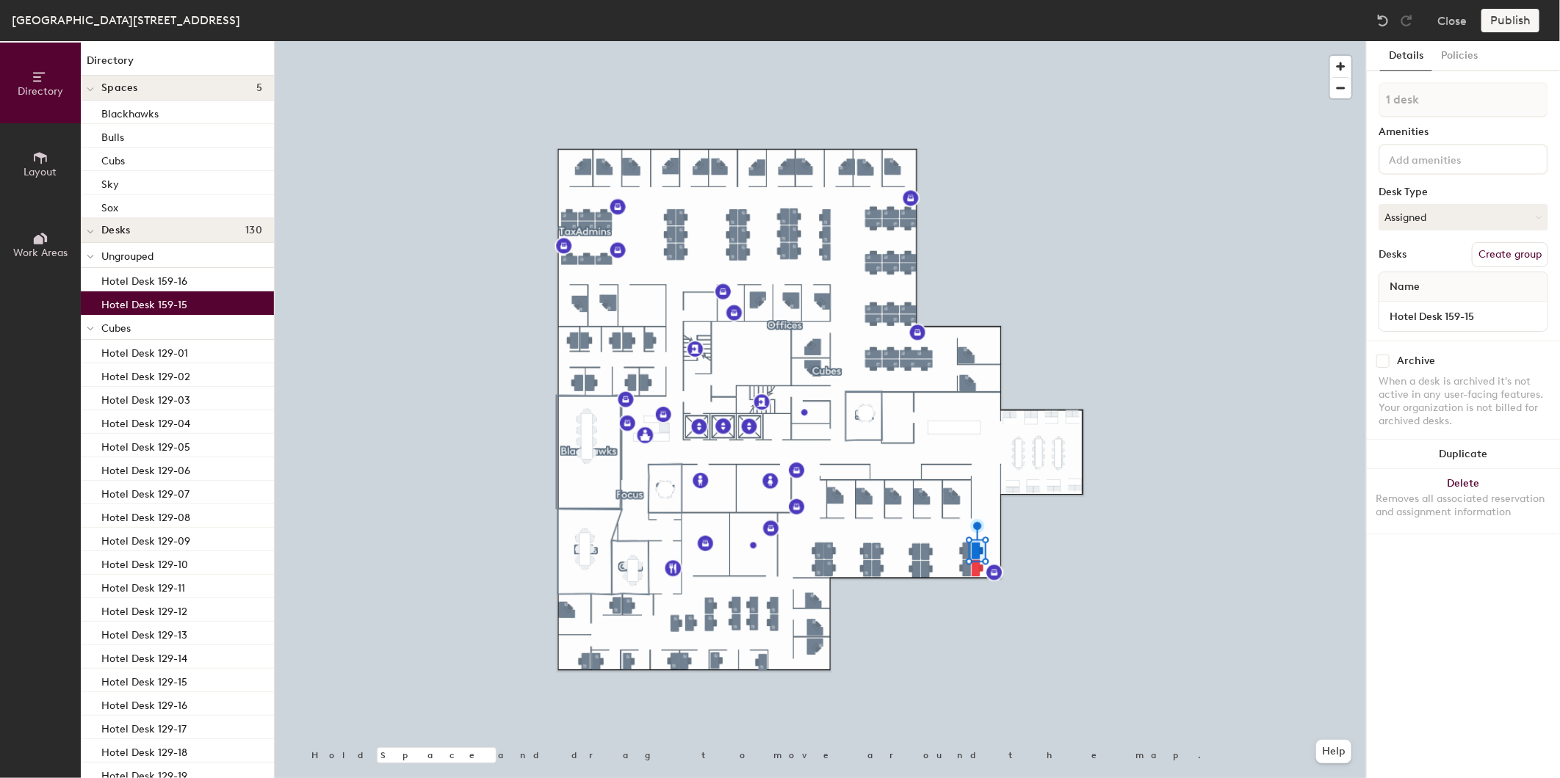
type input "2 desks"
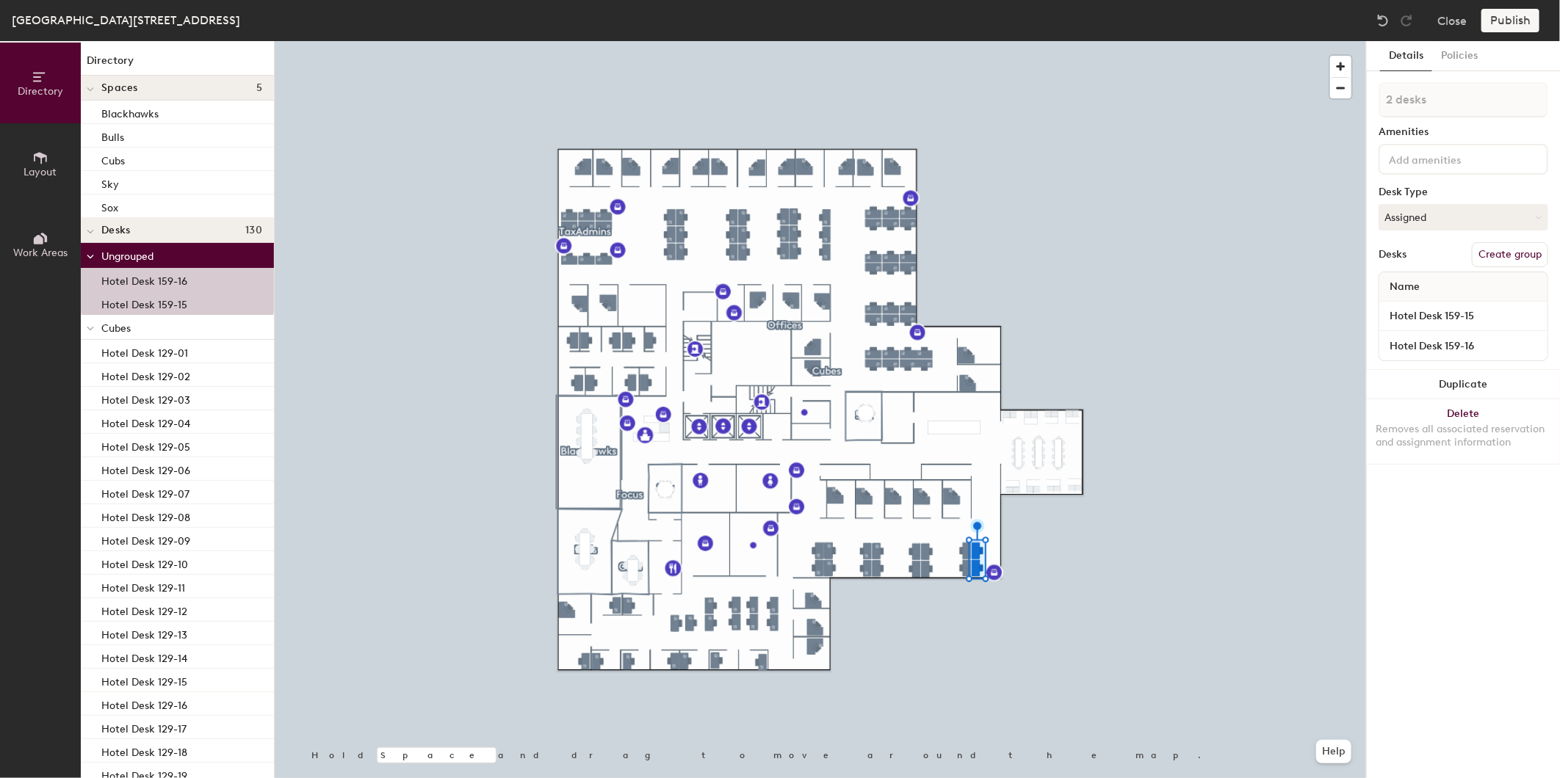
click at [1482, 247] on button "Create group" at bounding box center [1510, 254] width 76 height 25
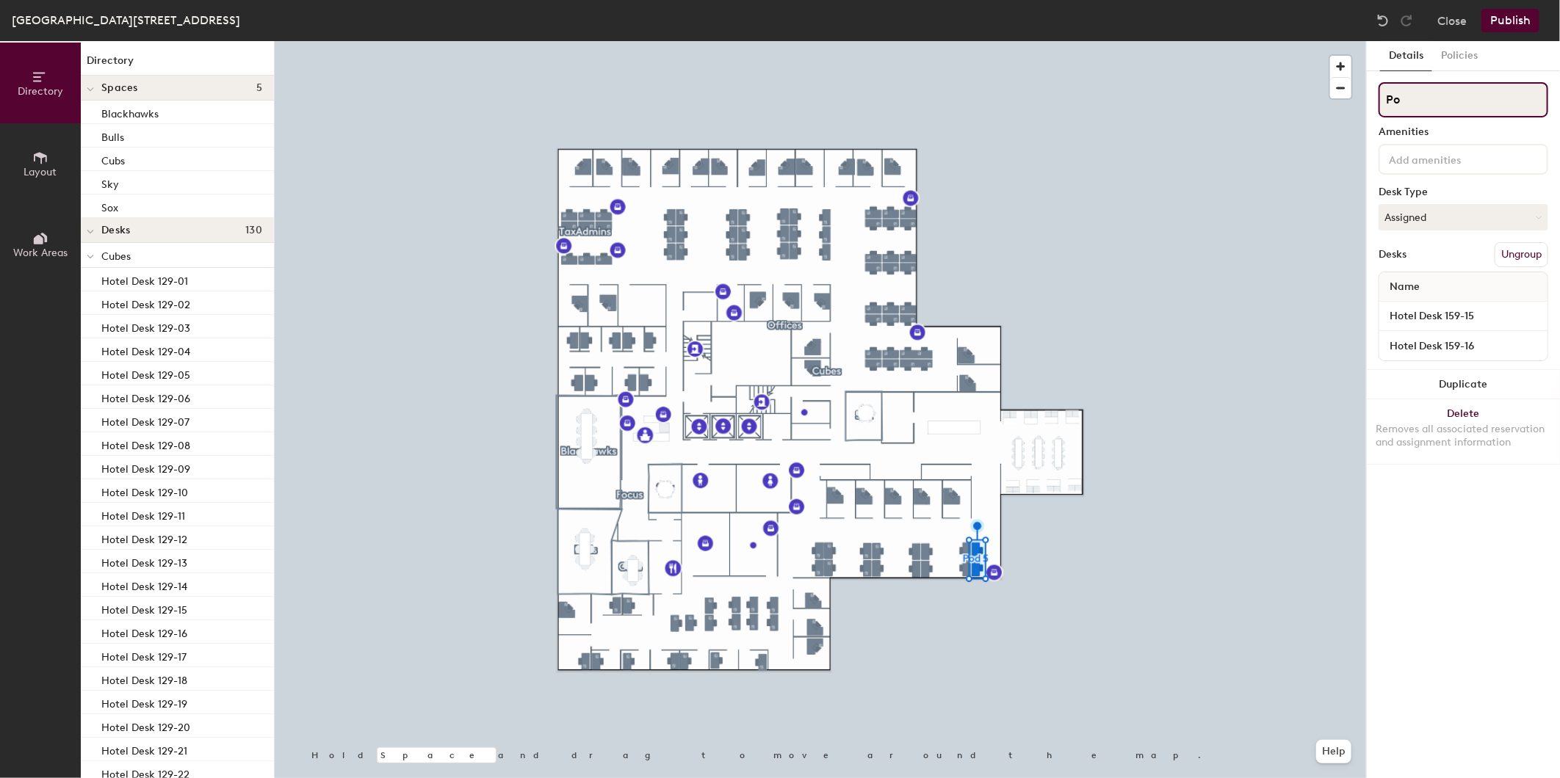
type input "P"
type input "Audit Admins"
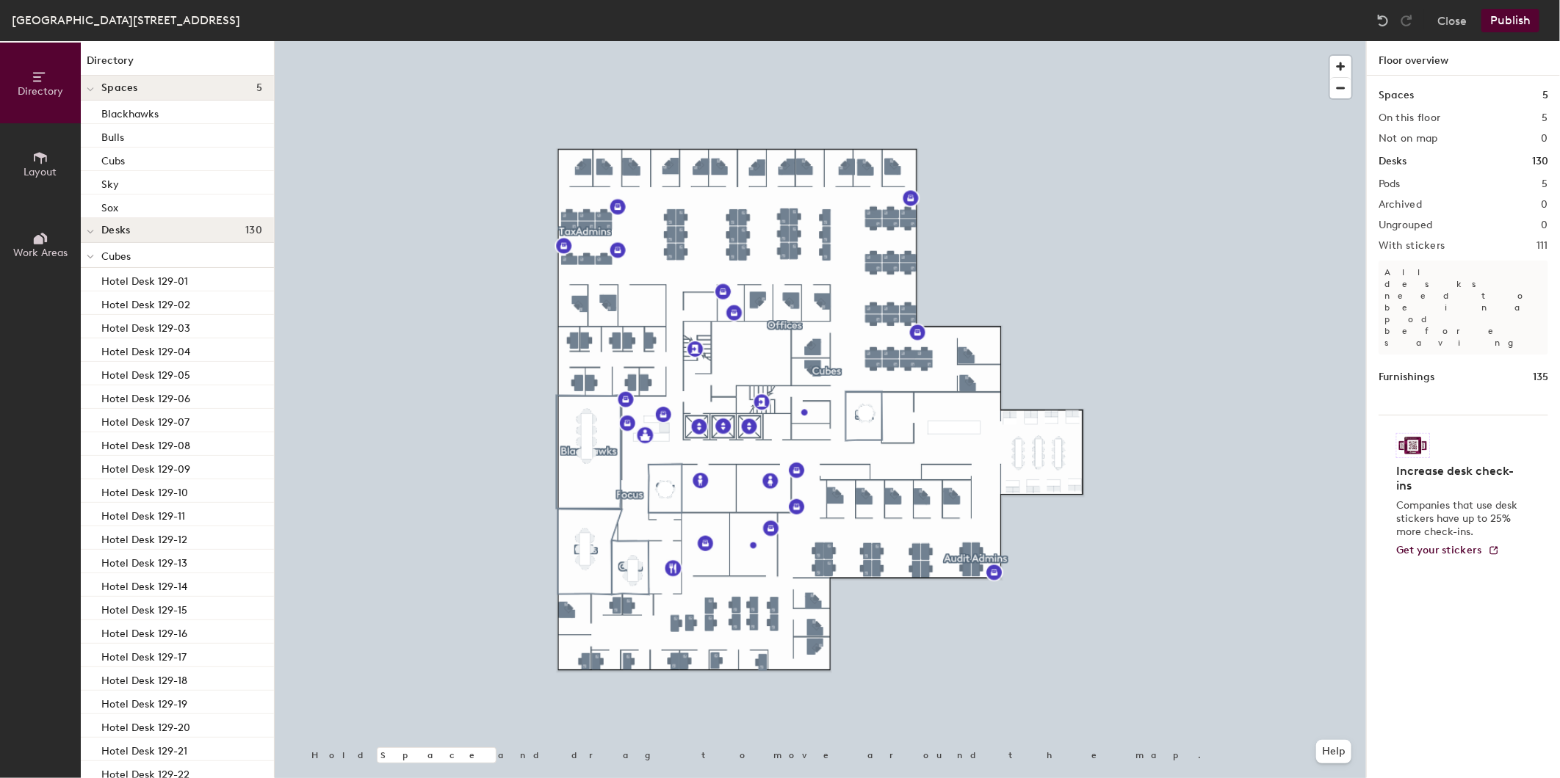
click at [833, 555] on div "Deerfield-3 Parkway North, Suite 200 Close Publish Directory Layout Work Areas …" at bounding box center [780, 389] width 1560 height 778
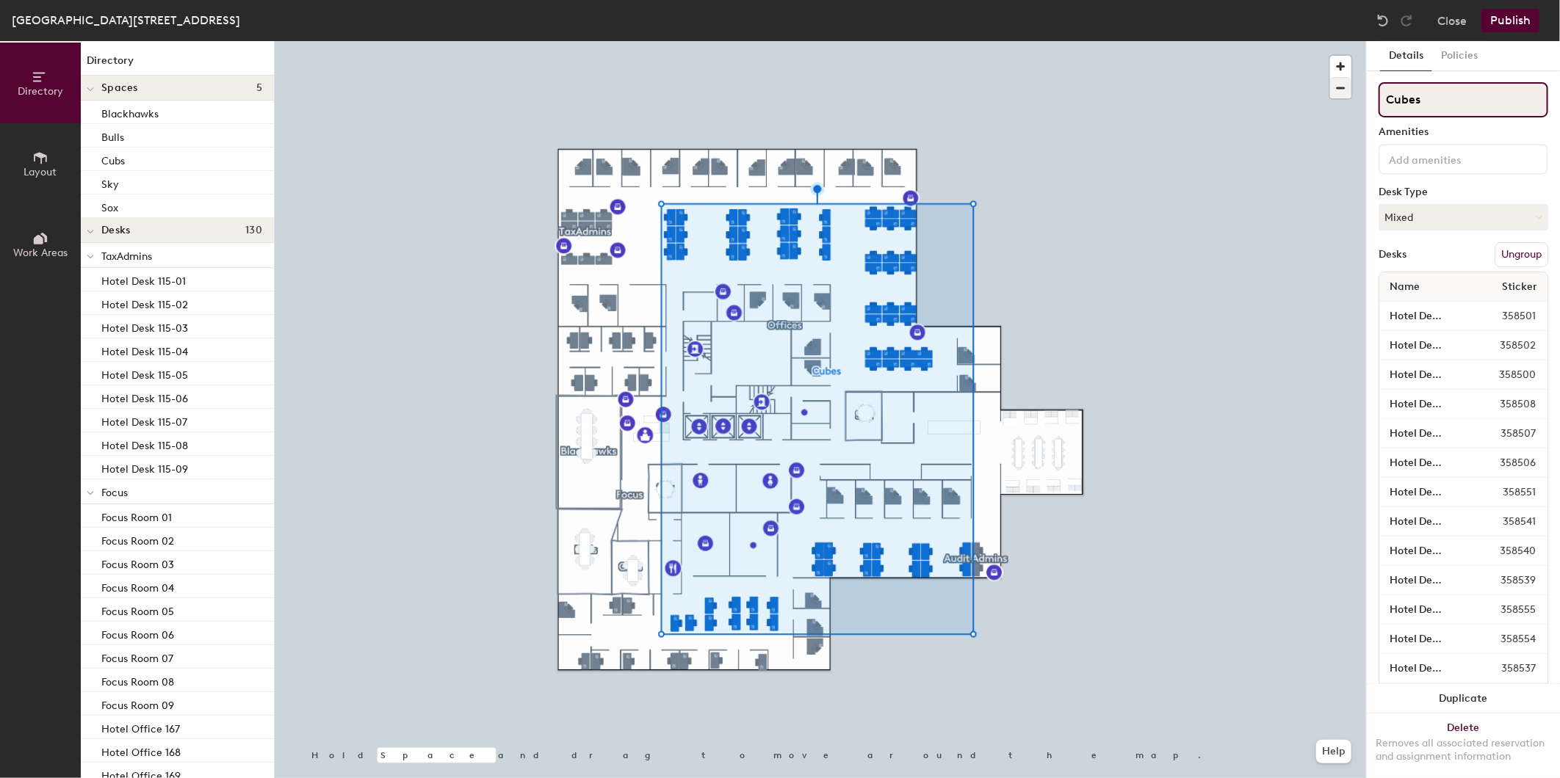
click at [1281, 86] on div "Directory Layout Work Areas Directory Spaces 5 Blackhawks Bulls Cubs Sky Sox De…" at bounding box center [780, 409] width 1560 height 737
type input "."
drag, startPoint x: 1406, startPoint y: 104, endPoint x: 1347, endPoint y: 95, distance: 60.0
click at [1297, 41] on div at bounding box center [820, 41] width 1091 height 0
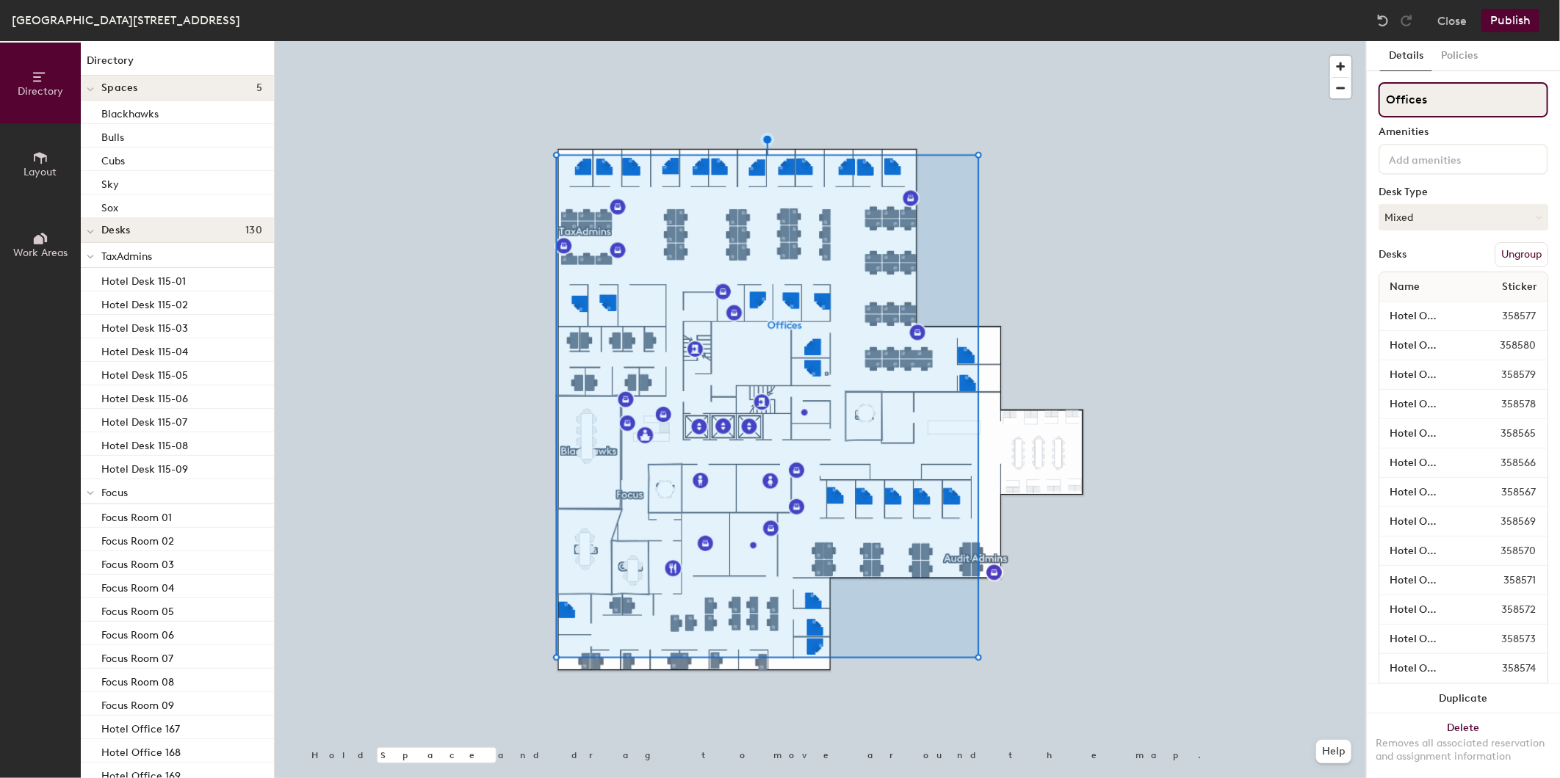
click at [1031, 51] on div "Directory Layout Work Areas Directory Spaces 5 Blackhawks Bulls Cubs Sky Sox De…" at bounding box center [780, 409] width 1560 height 737
type input ","
click at [1126, 41] on div at bounding box center [820, 41] width 1091 height 0
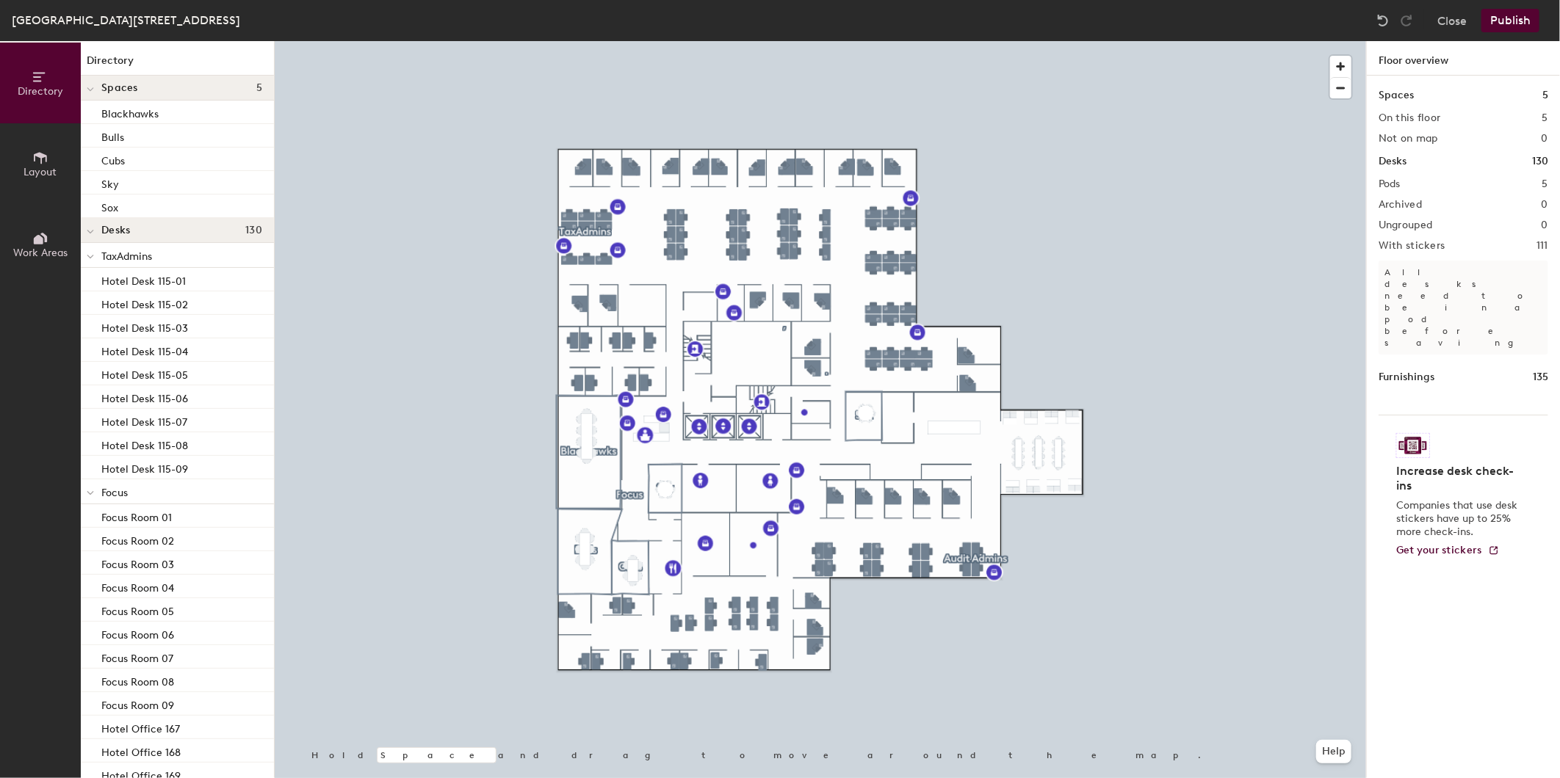
click at [1521, 24] on button "Publish" at bounding box center [1510, 20] width 58 height 23
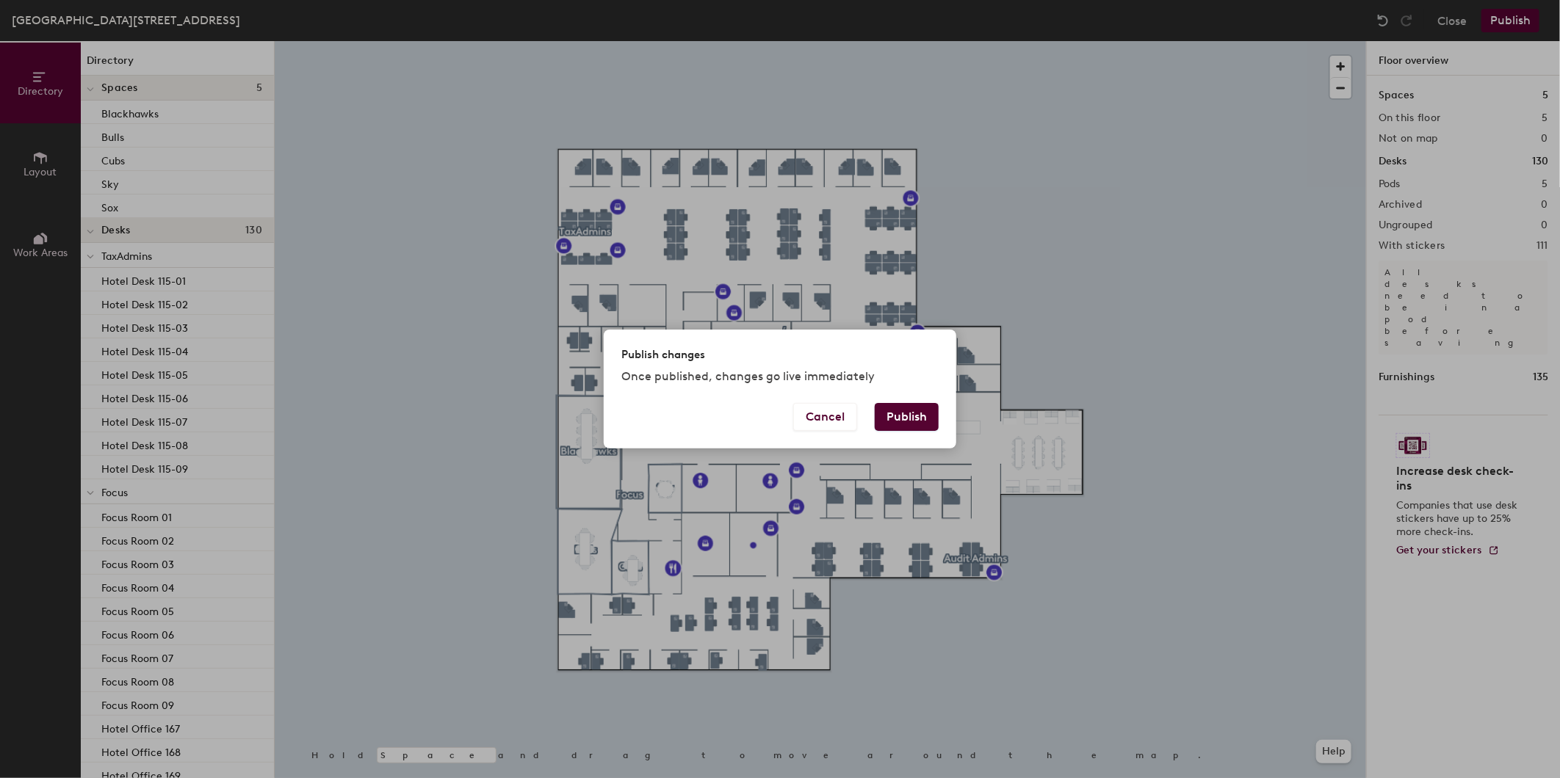
click at [903, 414] on button "Publish" at bounding box center [907, 417] width 64 height 28
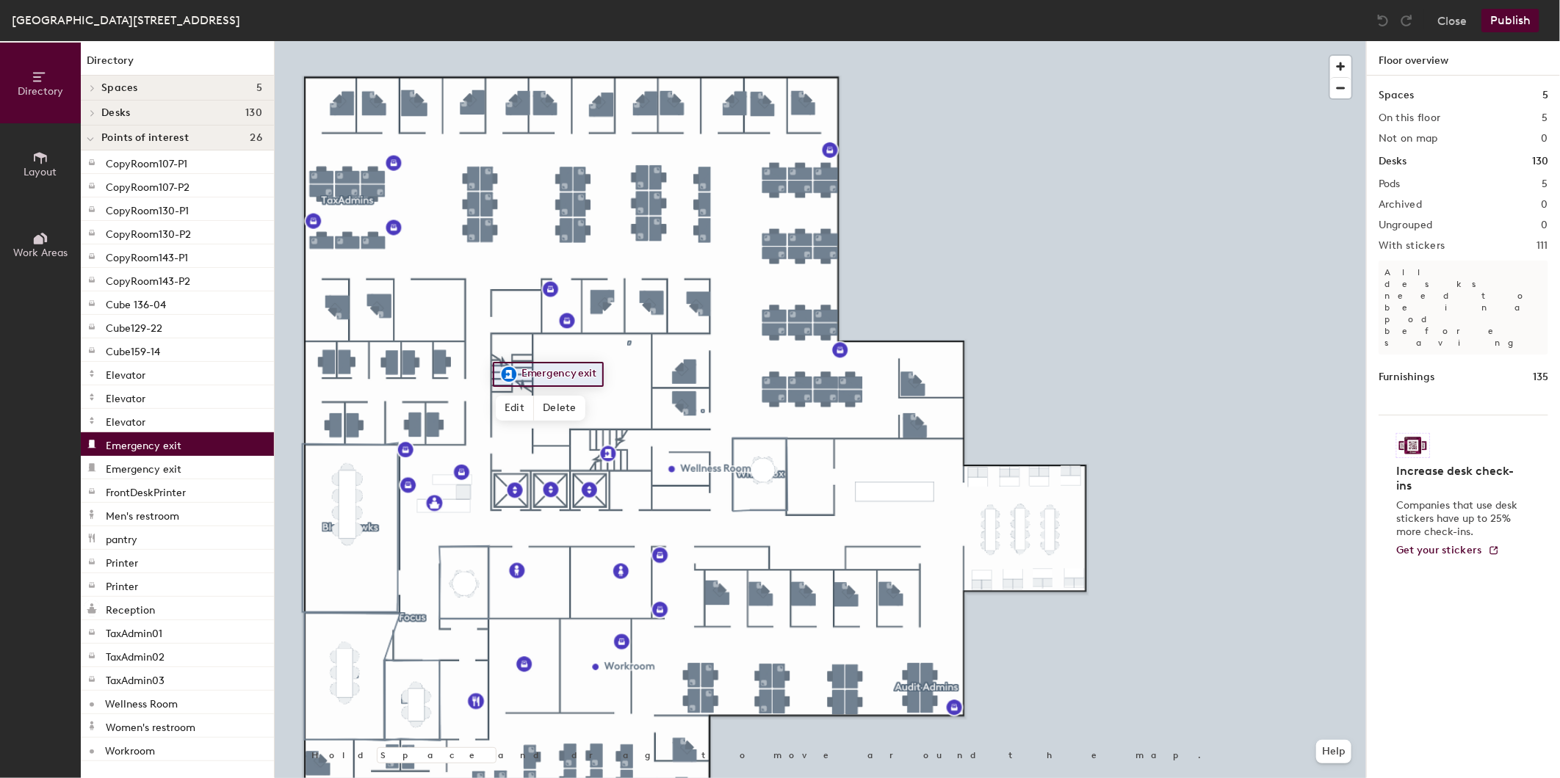
click at [566, 372] on div at bounding box center [541, 378] width 63 height 15
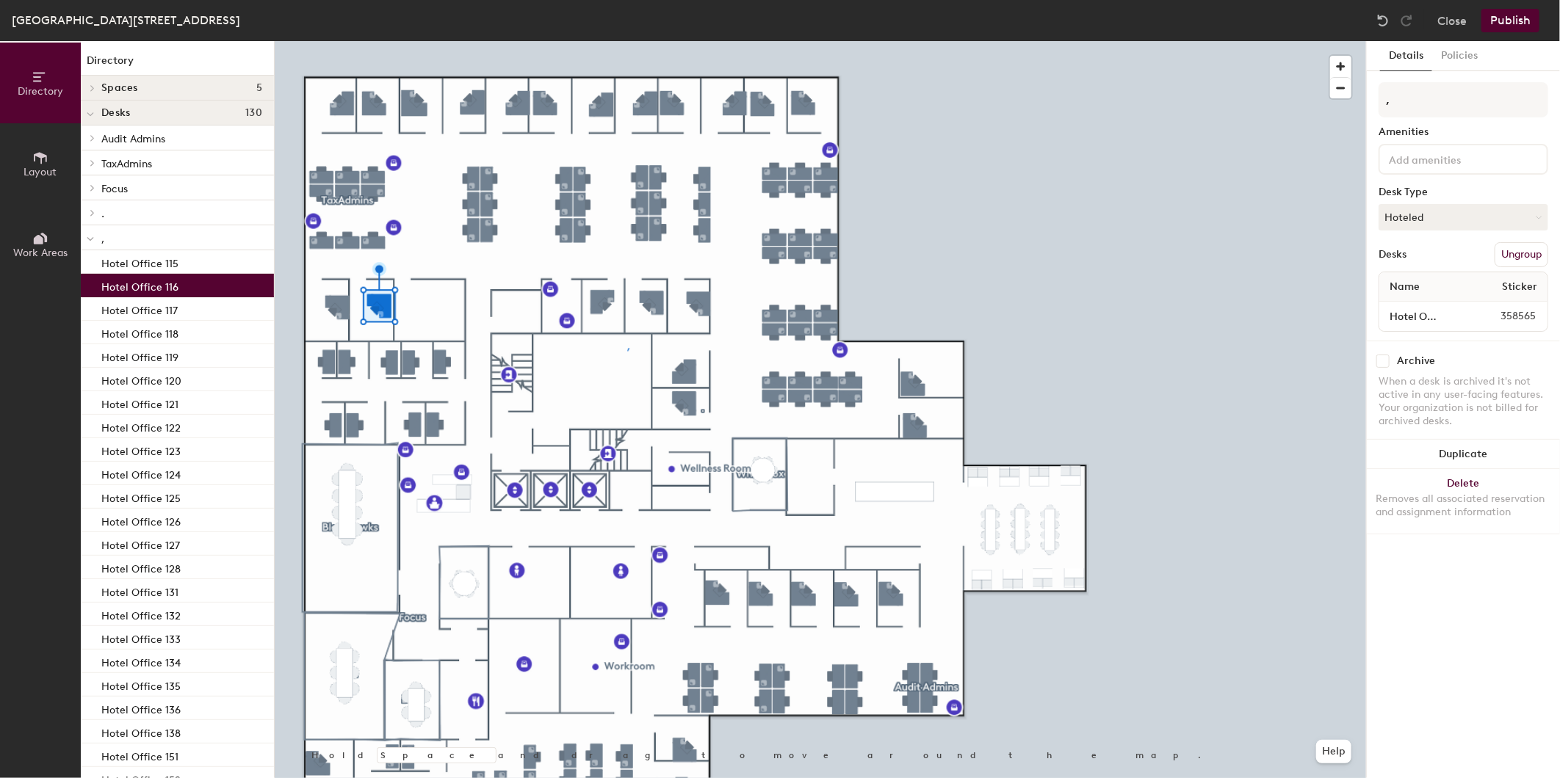
click at [1510, 250] on button "Ungroup" at bounding box center [1521, 254] width 54 height 25
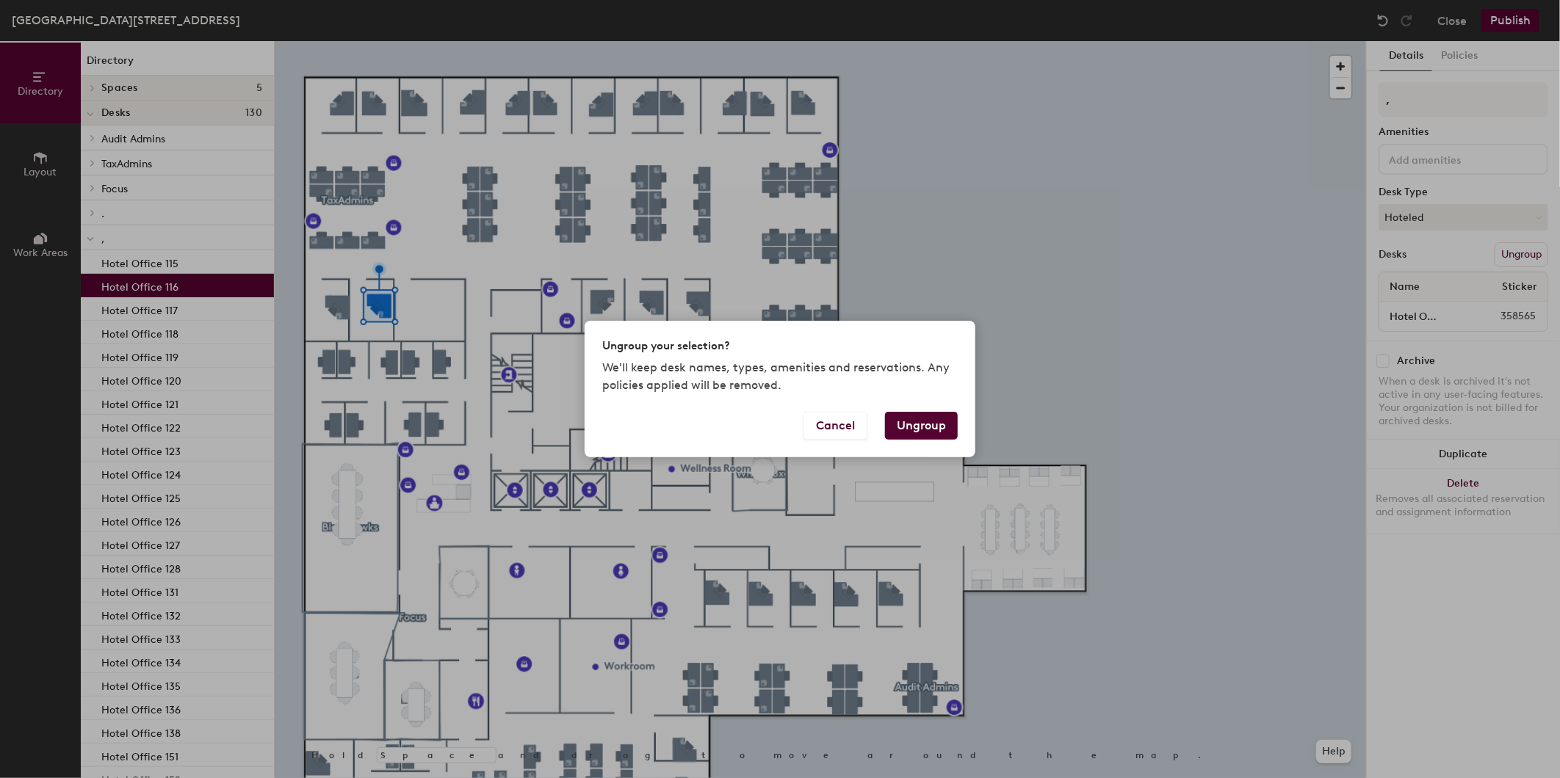
click at [940, 427] on button "Ungroup" at bounding box center [921, 426] width 73 height 28
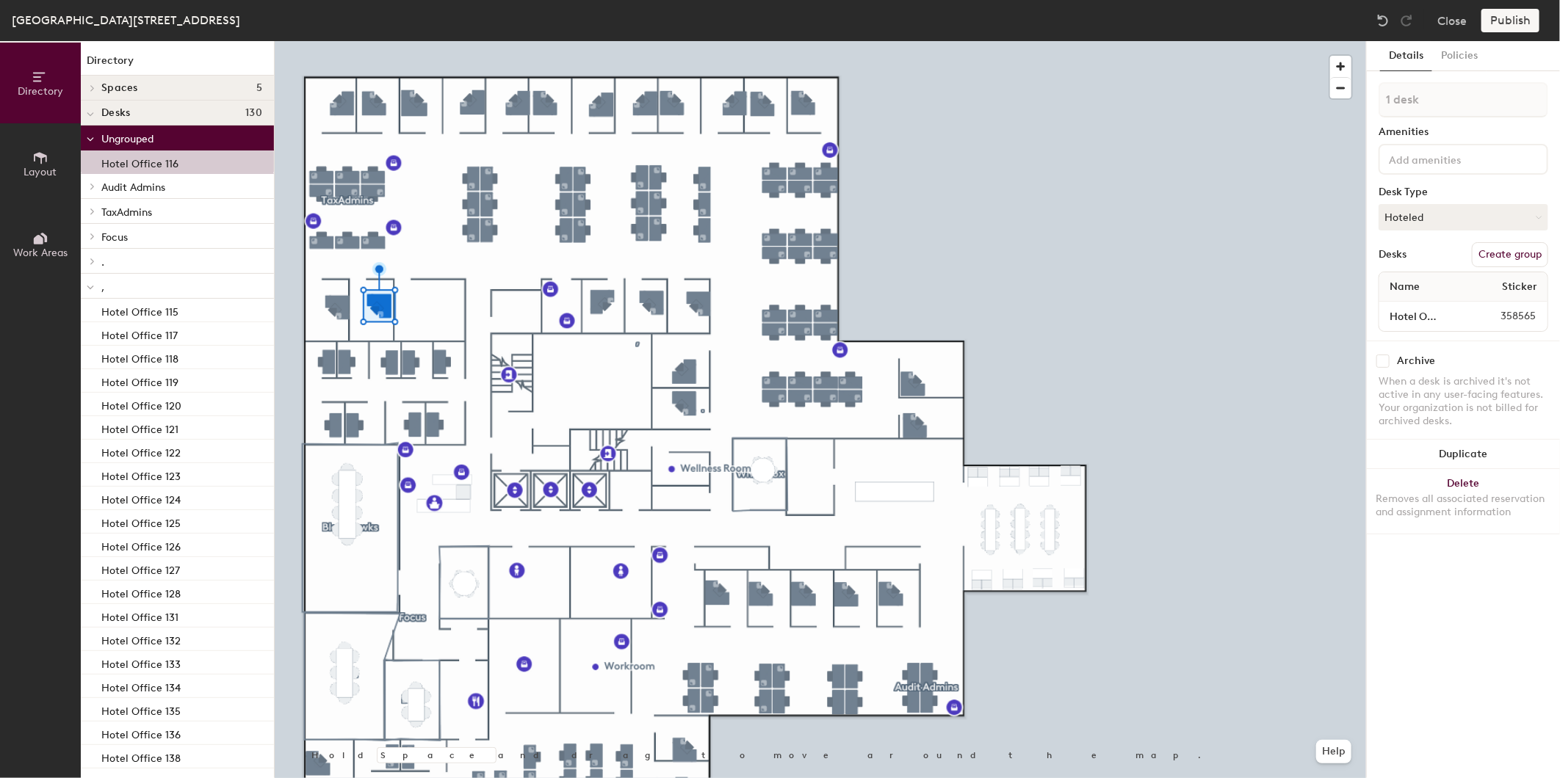
drag, startPoint x: 1507, startPoint y: 242, endPoint x: 1508, endPoint y: 250, distance: 7.4
click at [1508, 250] on button "Create group" at bounding box center [1510, 254] width 76 height 25
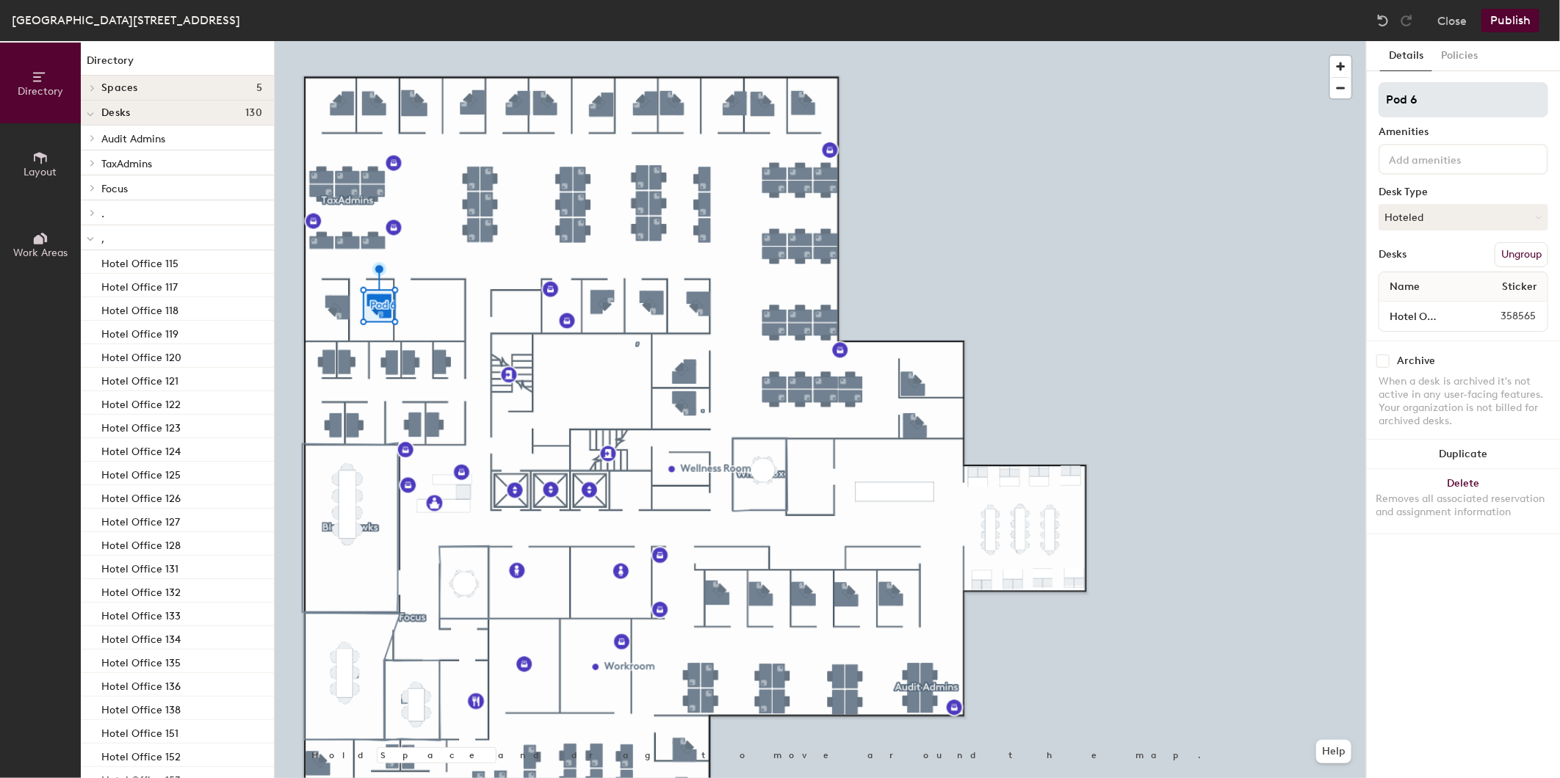
click at [1098, 93] on div "Directory Layout Work Areas Directory Spaces 5 Blackhawks Bulls Cubs Sky White …" at bounding box center [780, 409] width 1560 height 737
type input "T"
type input "..."
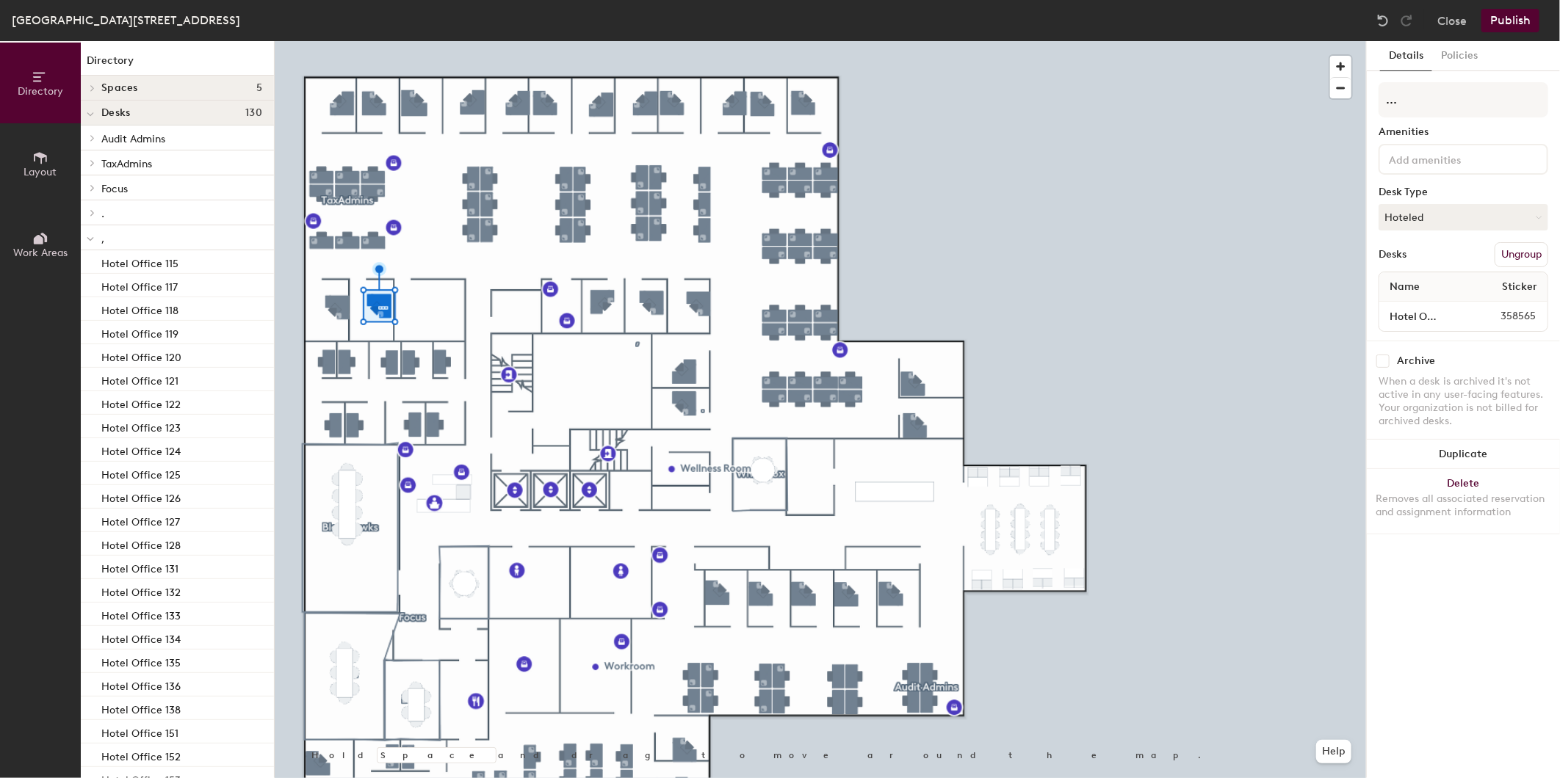
drag, startPoint x: 1445, startPoint y: 104, endPoint x: 1179, endPoint y: 40, distance: 273.4
click at [1231, 41] on div at bounding box center [820, 41] width 1091 height 0
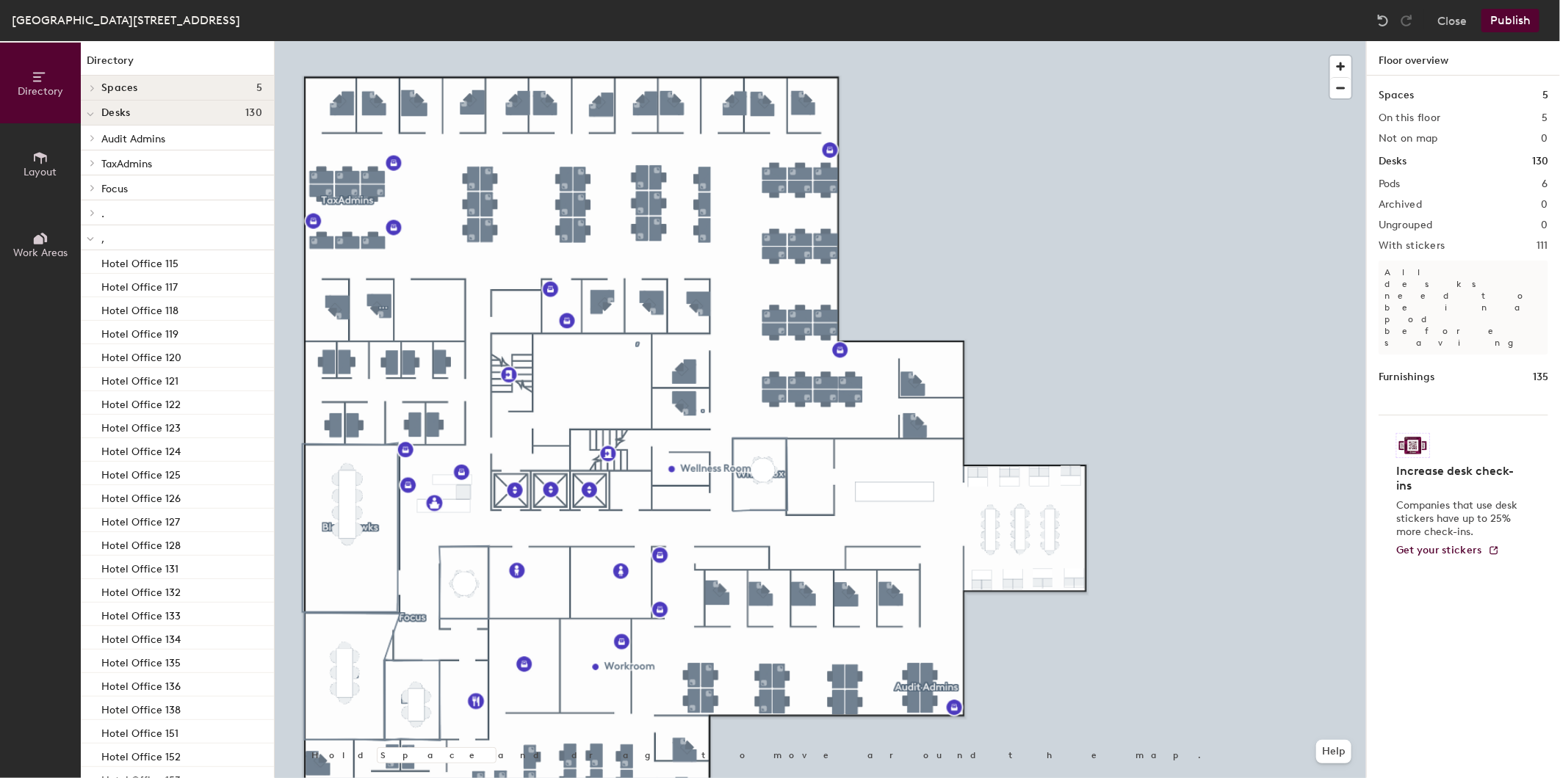
click at [379, 41] on div at bounding box center [820, 41] width 1091 height 0
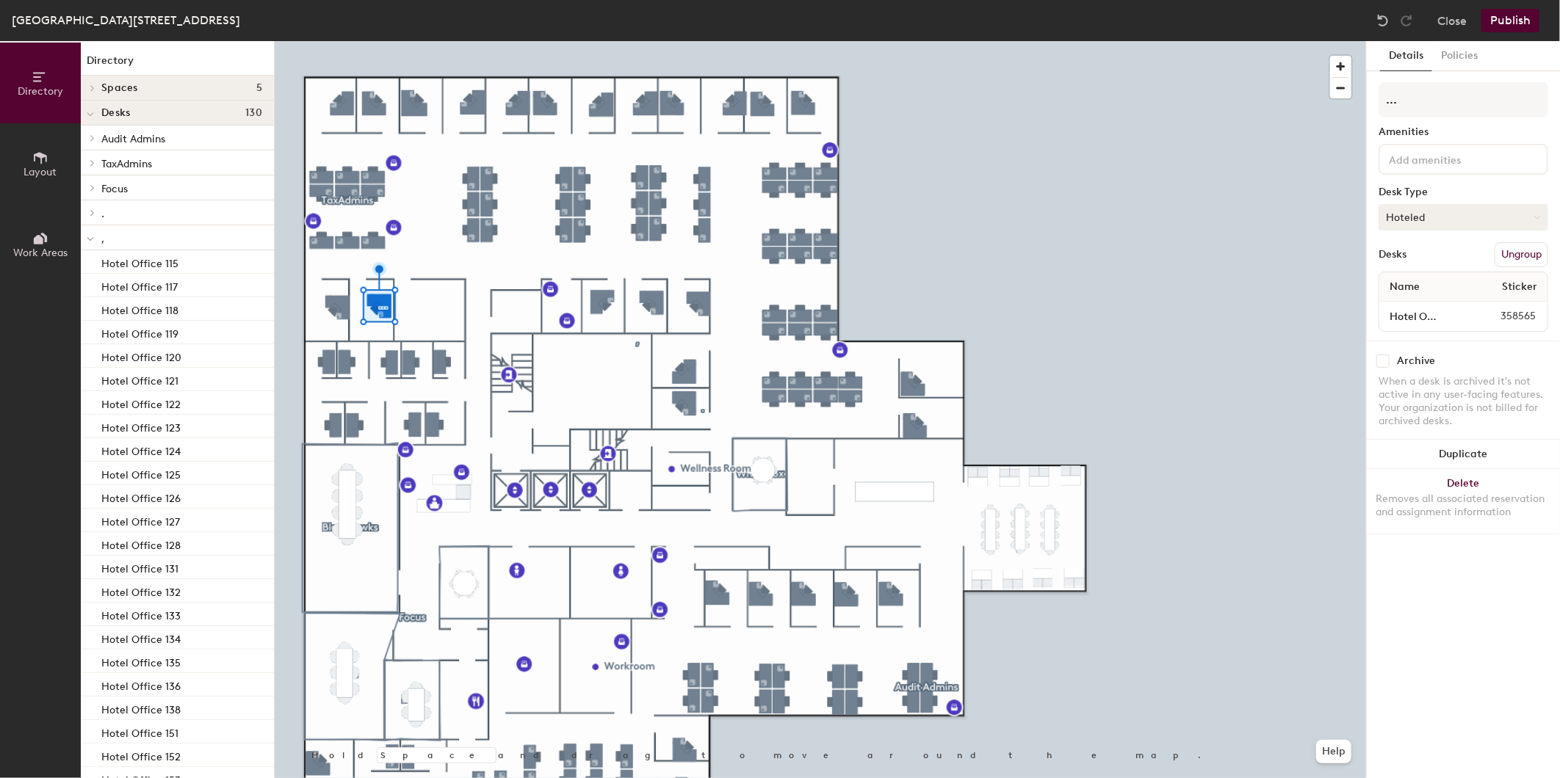
click at [1441, 211] on button "Hoteled" at bounding box center [1463, 217] width 170 height 26
click at [1425, 257] on div "Assigned" at bounding box center [1452, 263] width 147 height 22
click at [1515, 18] on button "Publish" at bounding box center [1510, 20] width 58 height 23
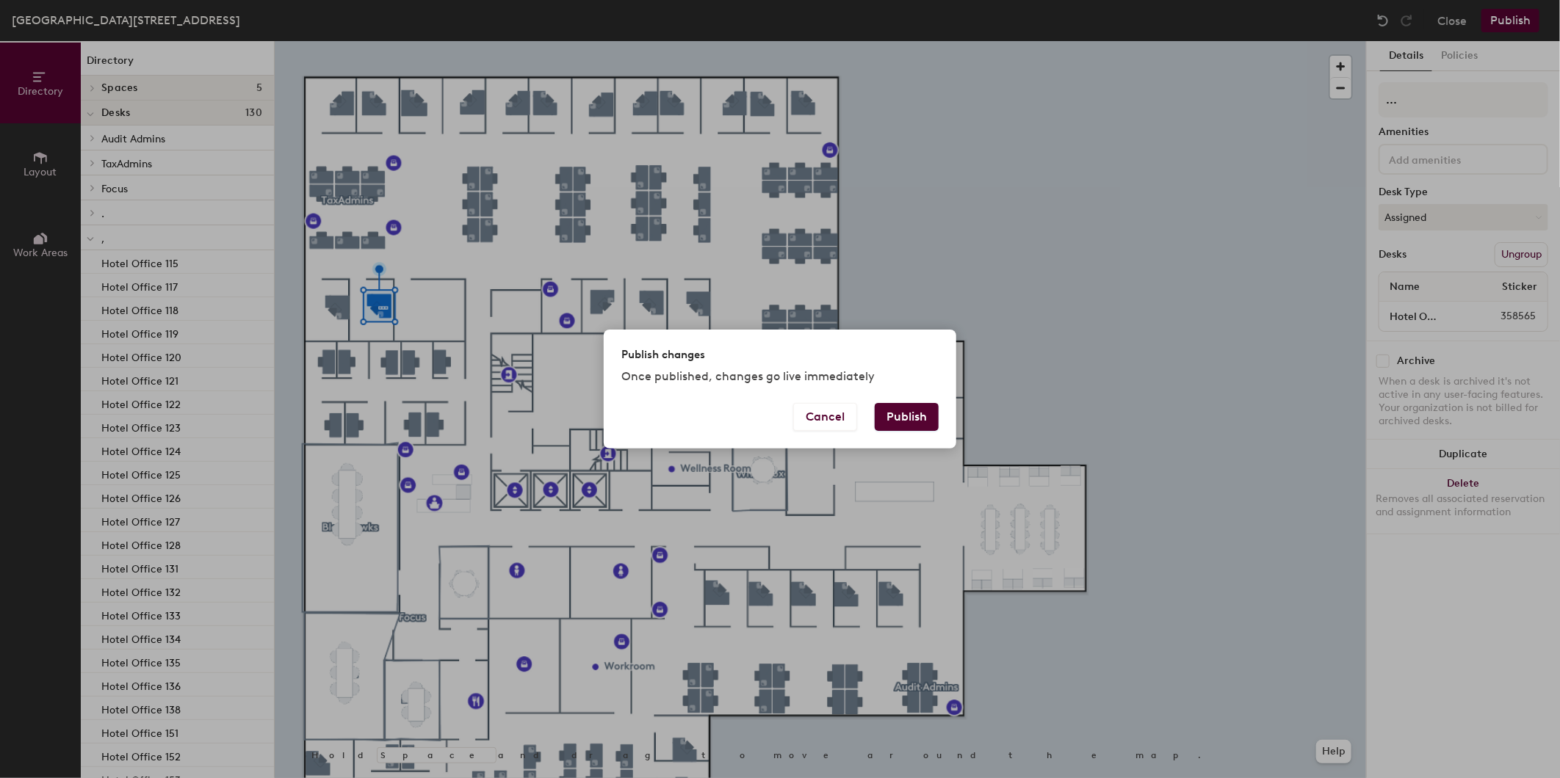
click at [905, 414] on button "Publish" at bounding box center [907, 417] width 64 height 28
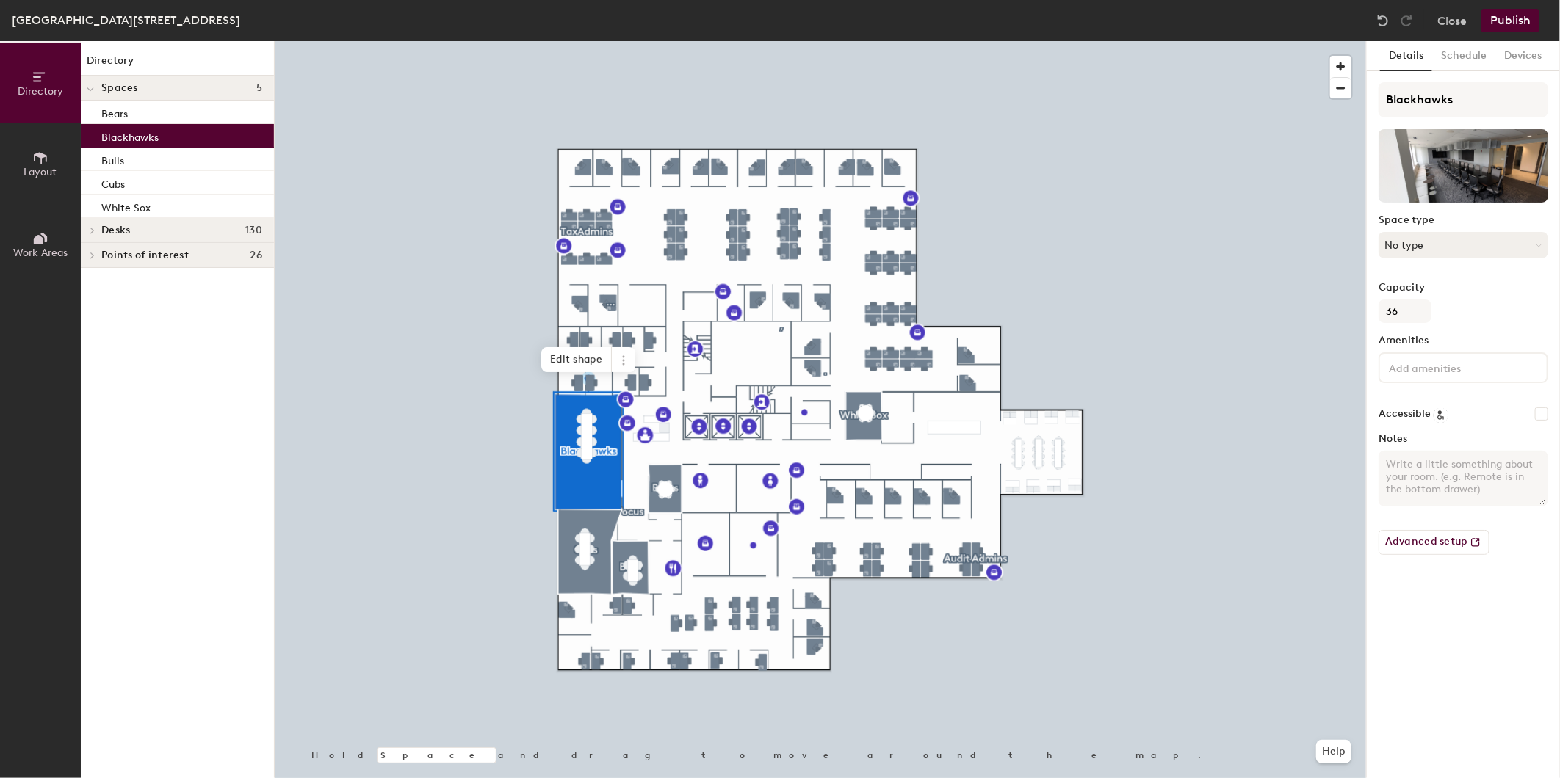
click at [1491, 244] on button "No type" at bounding box center [1463, 245] width 170 height 26
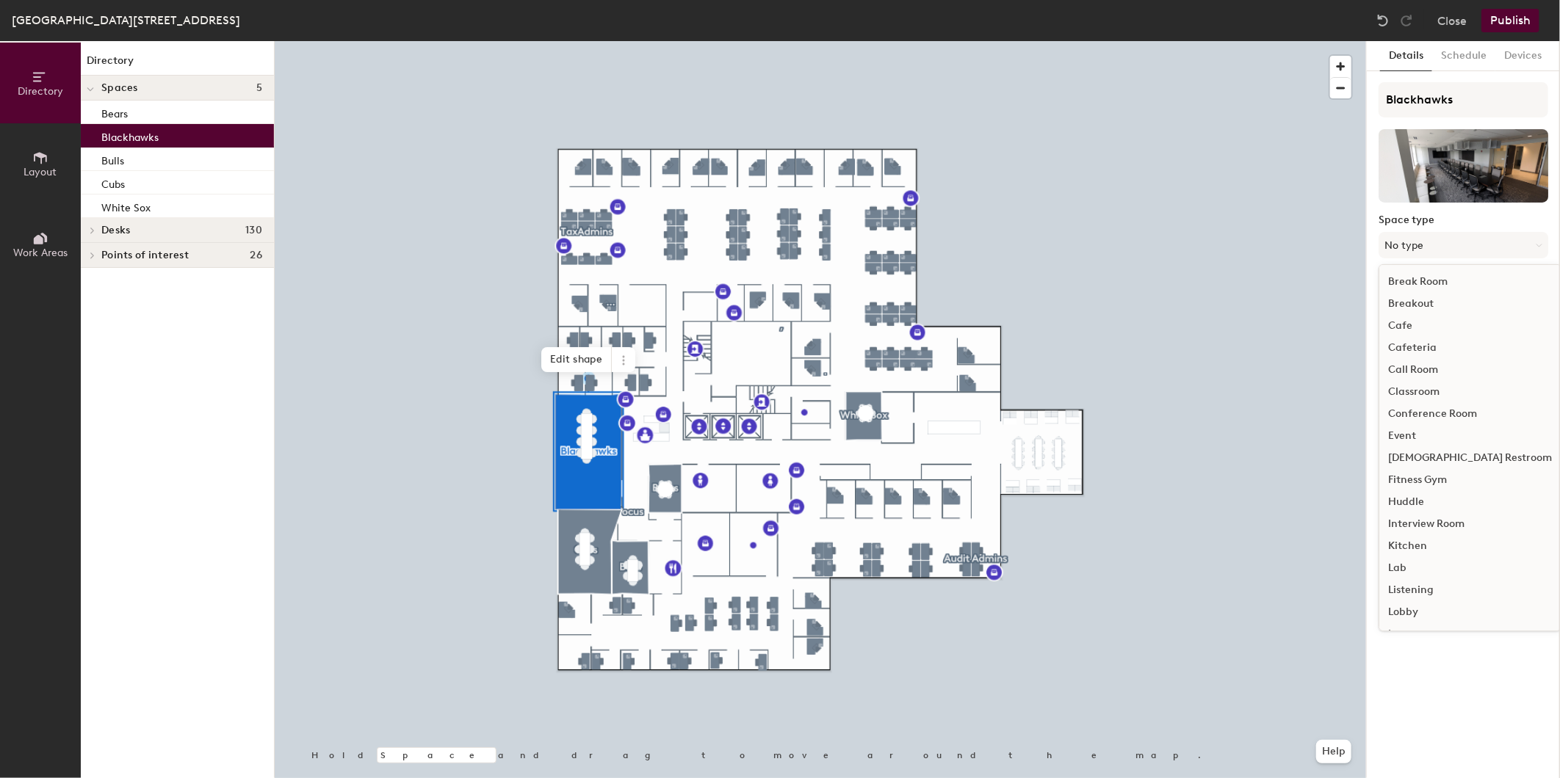
click at [1454, 407] on div "Conference Room" at bounding box center [1469, 414] width 181 height 22
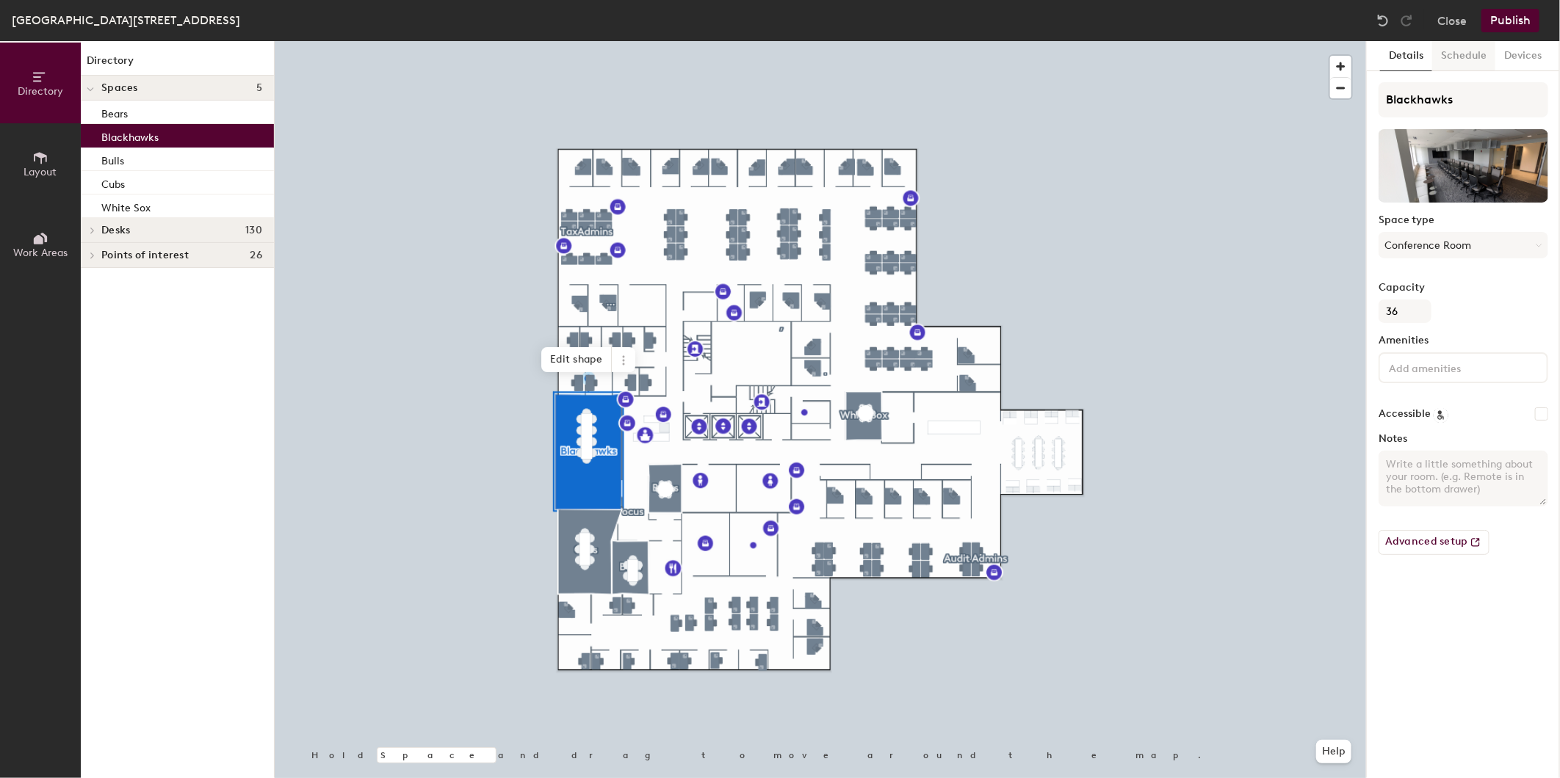
click at [1451, 59] on button "Schedule" at bounding box center [1463, 56] width 63 height 30
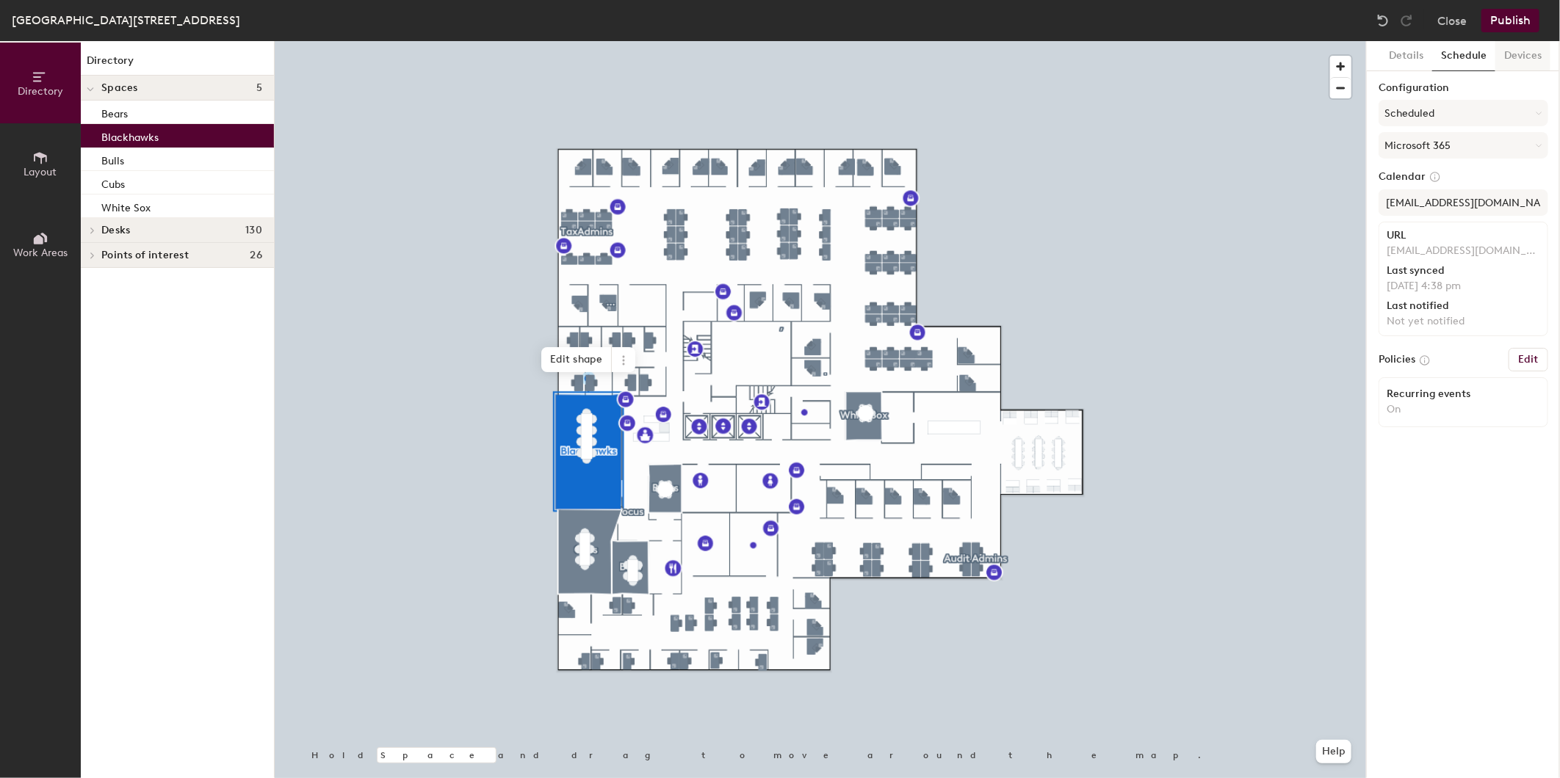
drag, startPoint x: 1454, startPoint y: 18, endPoint x: 1544, endPoint y: 55, distance: 97.5
click at [1539, 55] on div "[GEOGRAPHIC_DATA][STREET_ADDRESS] Close Publish Directory Layout Work Areas Dir…" at bounding box center [780, 389] width 1560 height 778
click at [1545, 55] on button "Devices" at bounding box center [1522, 56] width 55 height 30
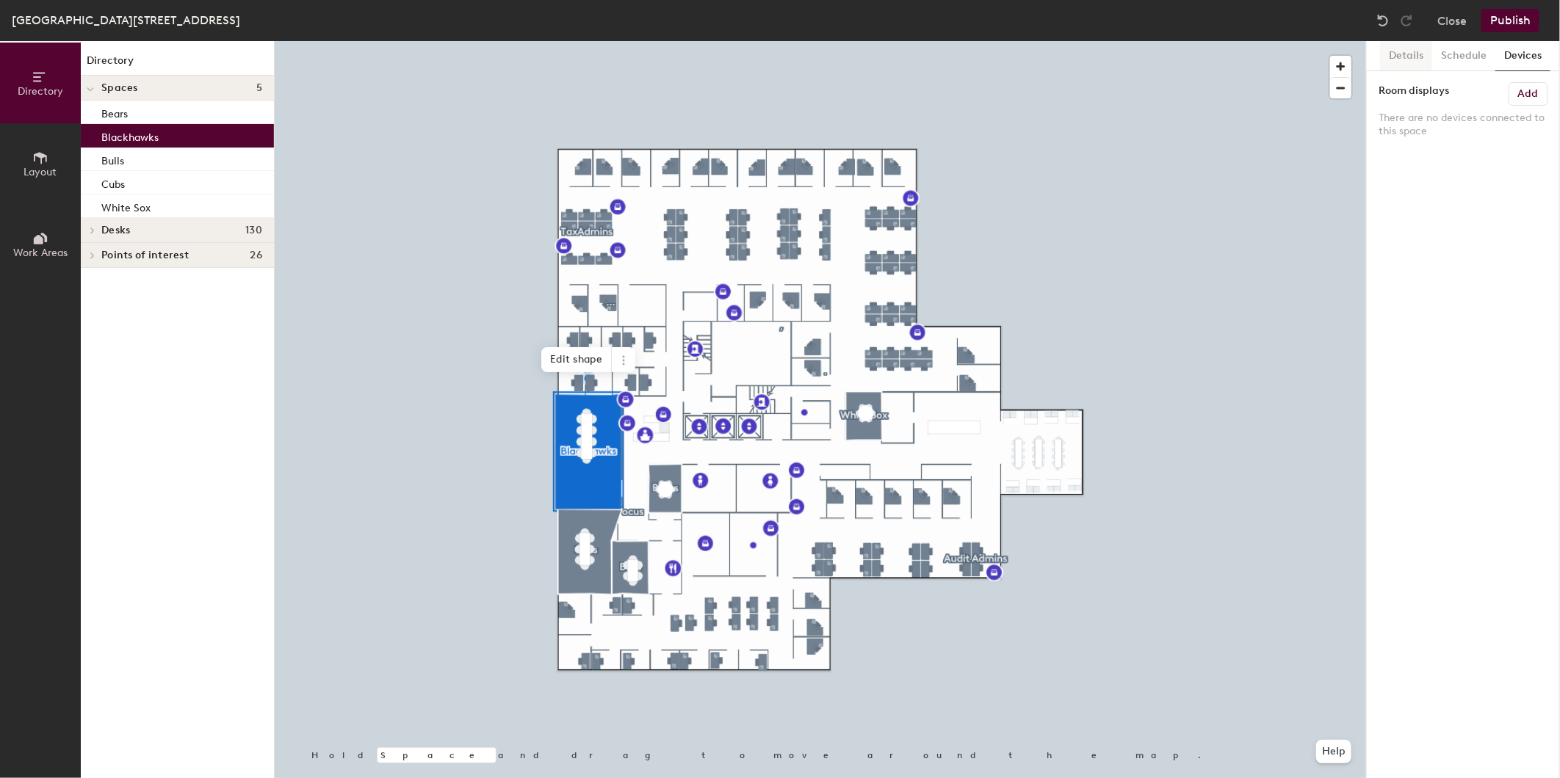
click at [1392, 55] on button "Details" at bounding box center [1406, 56] width 52 height 30
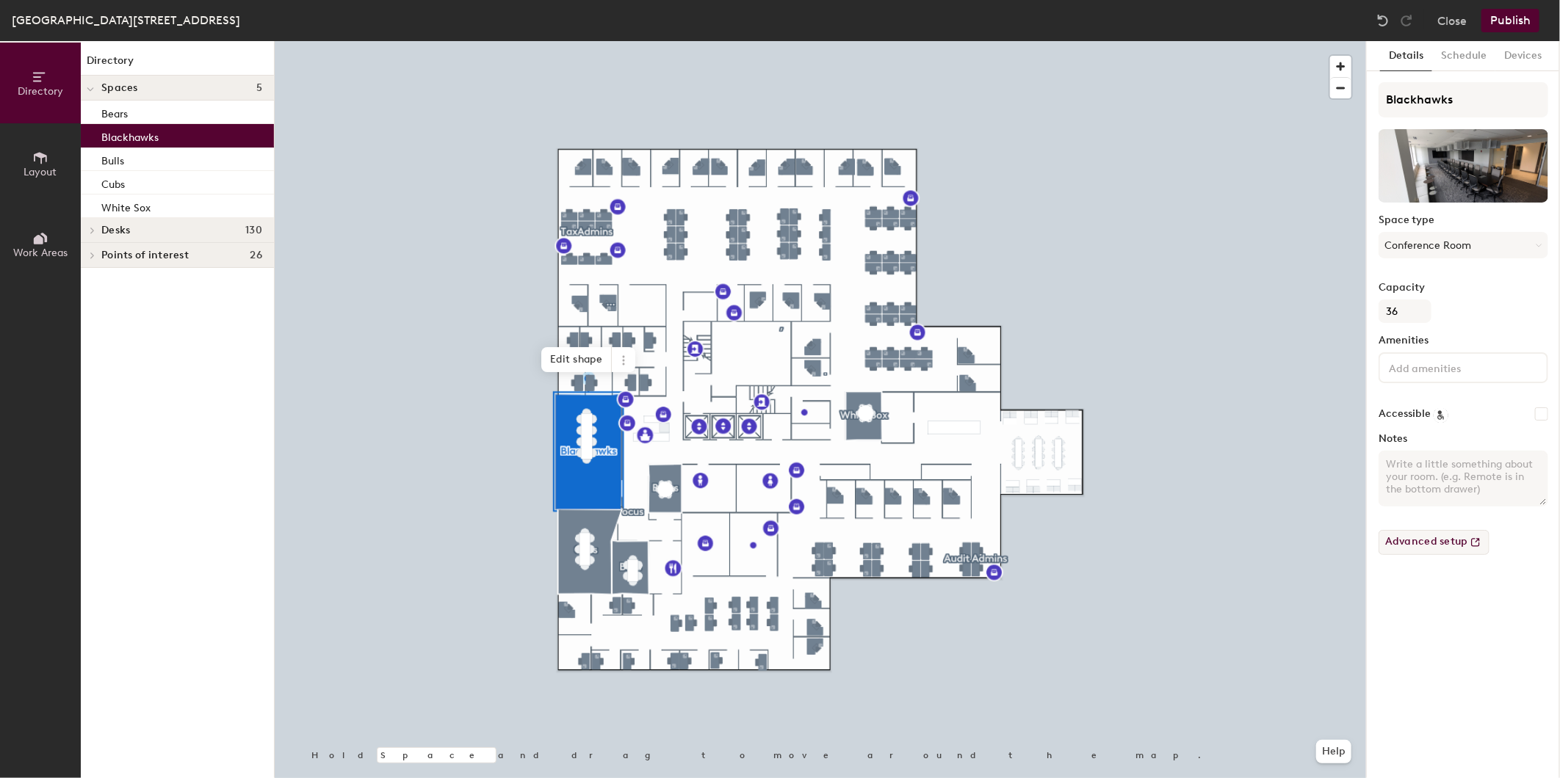
click at [1447, 549] on button "Advanced setup" at bounding box center [1433, 542] width 111 height 25
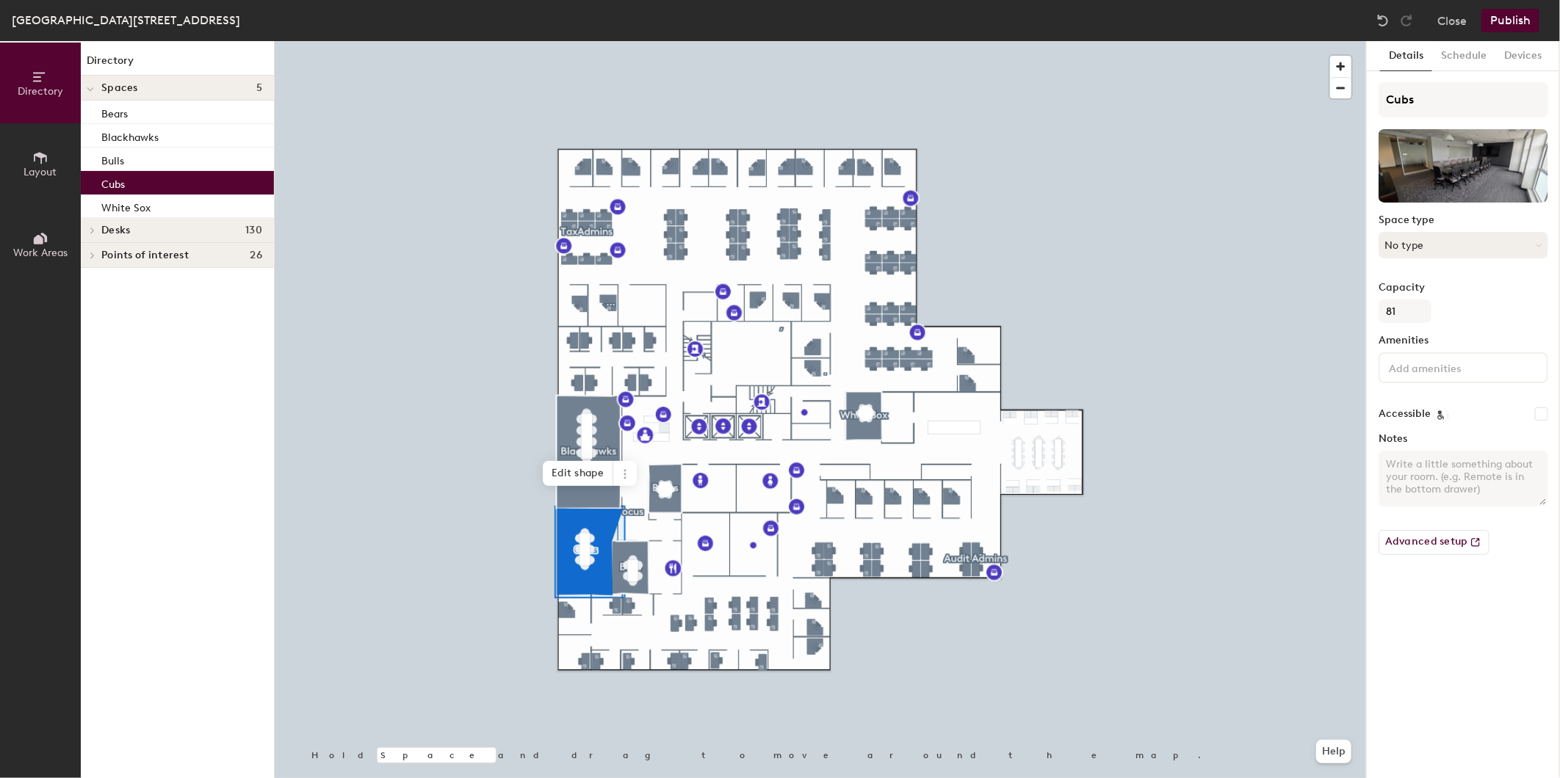
click at [1416, 242] on button "No type" at bounding box center [1463, 245] width 170 height 26
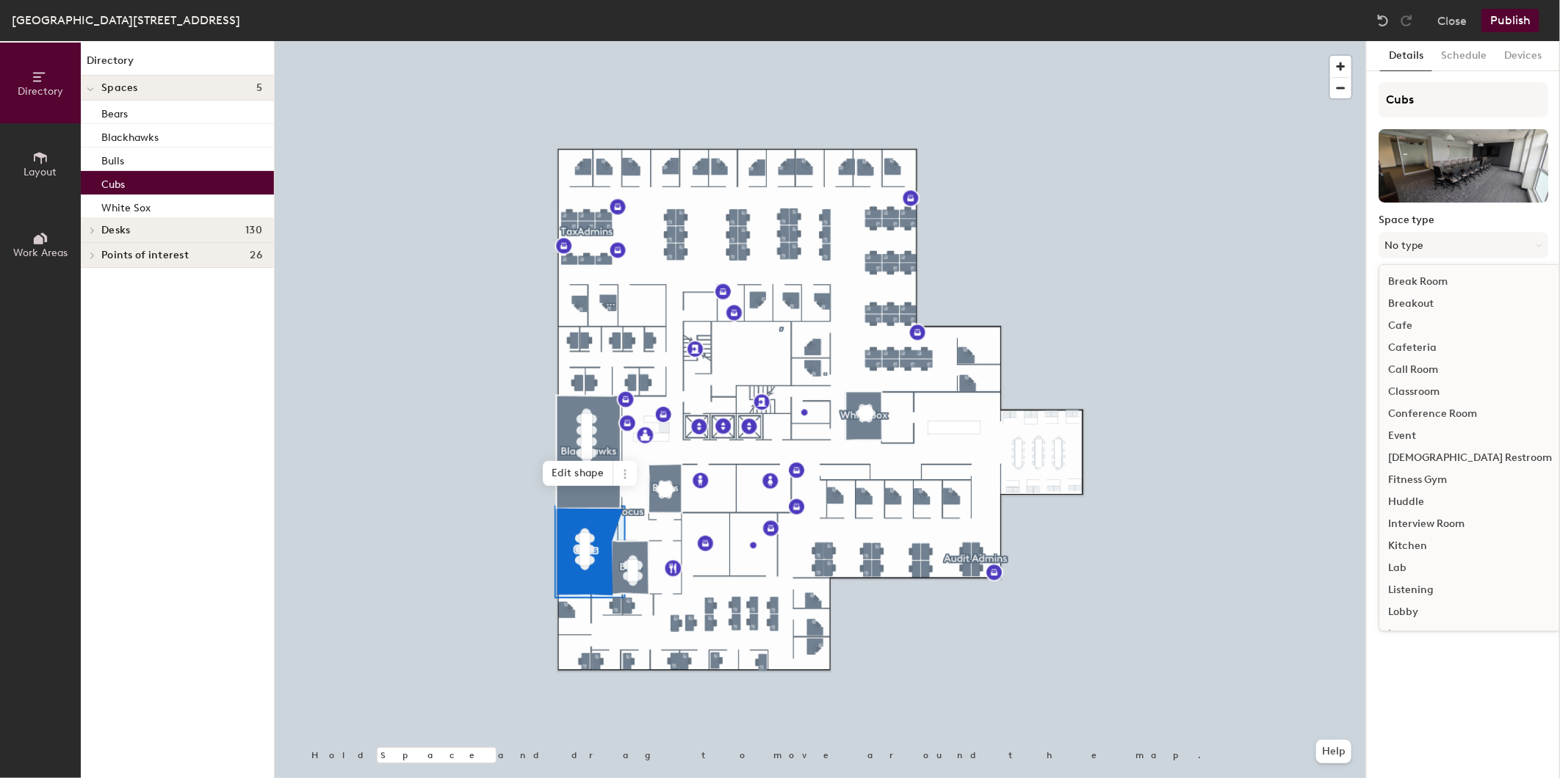
click at [1415, 410] on div "Conference Room" at bounding box center [1469, 414] width 181 height 22
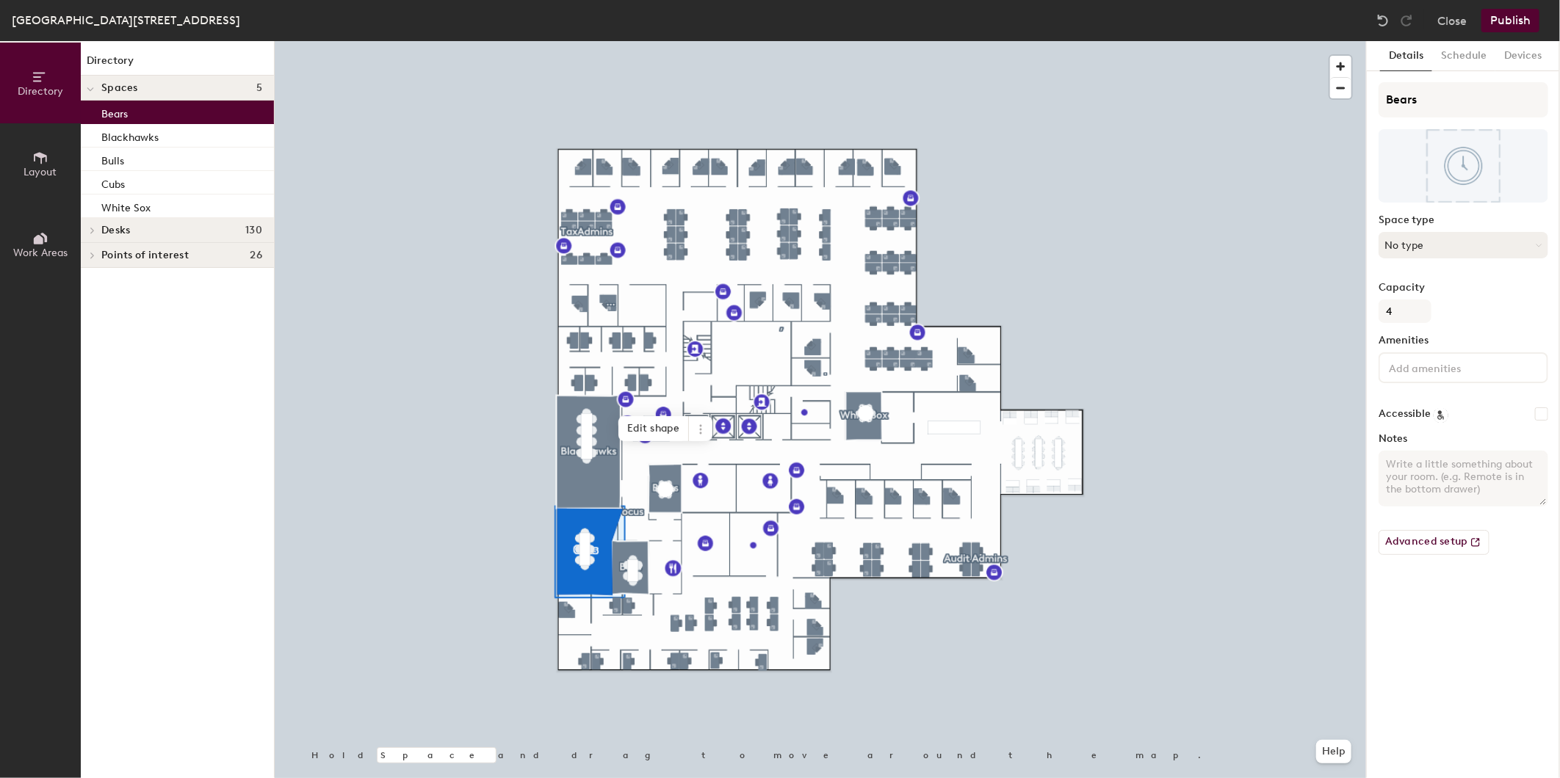
click at [1414, 236] on button "No type" at bounding box center [1463, 245] width 170 height 26
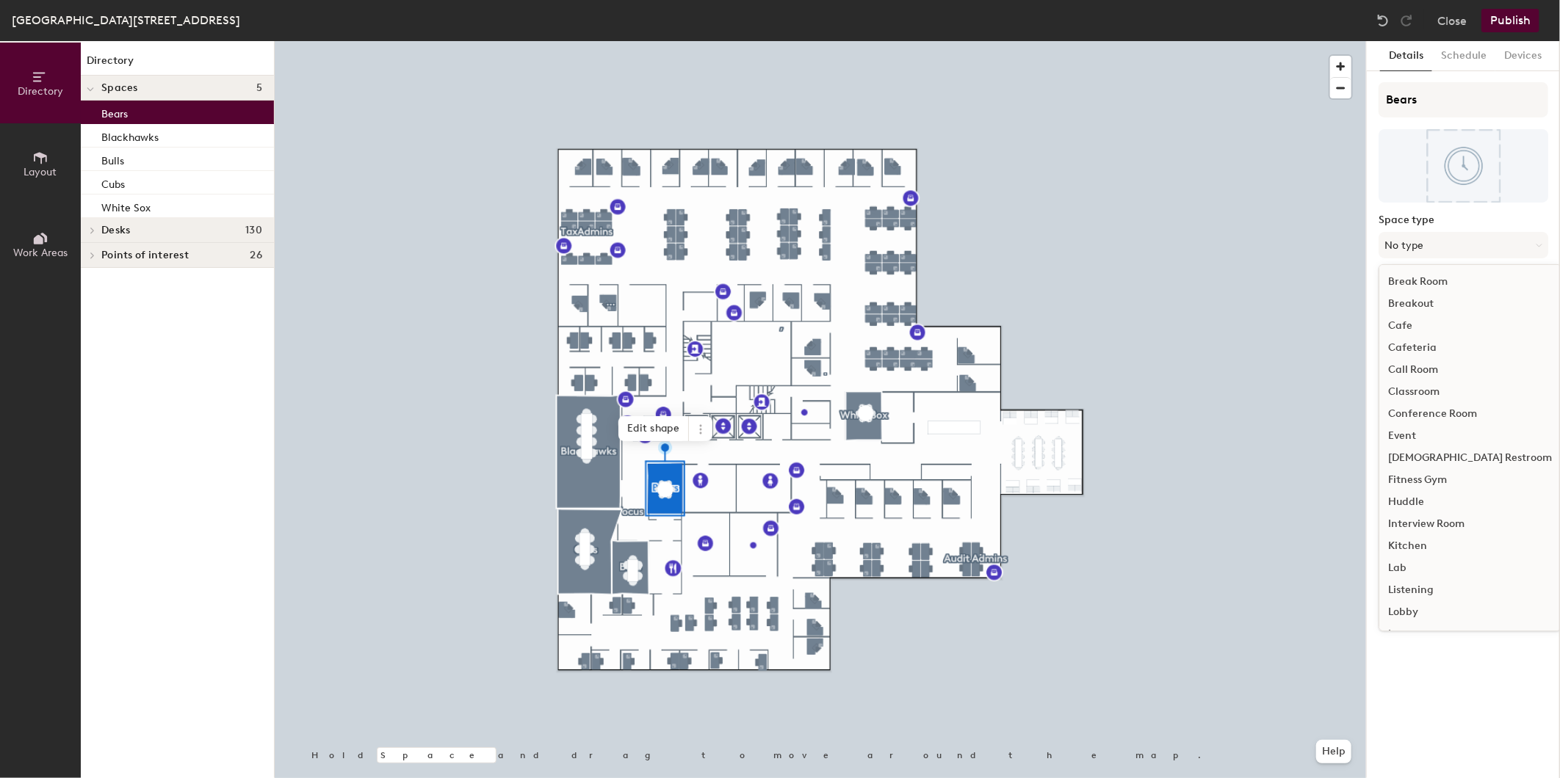
click at [1419, 405] on div "Conference Room" at bounding box center [1469, 414] width 181 height 22
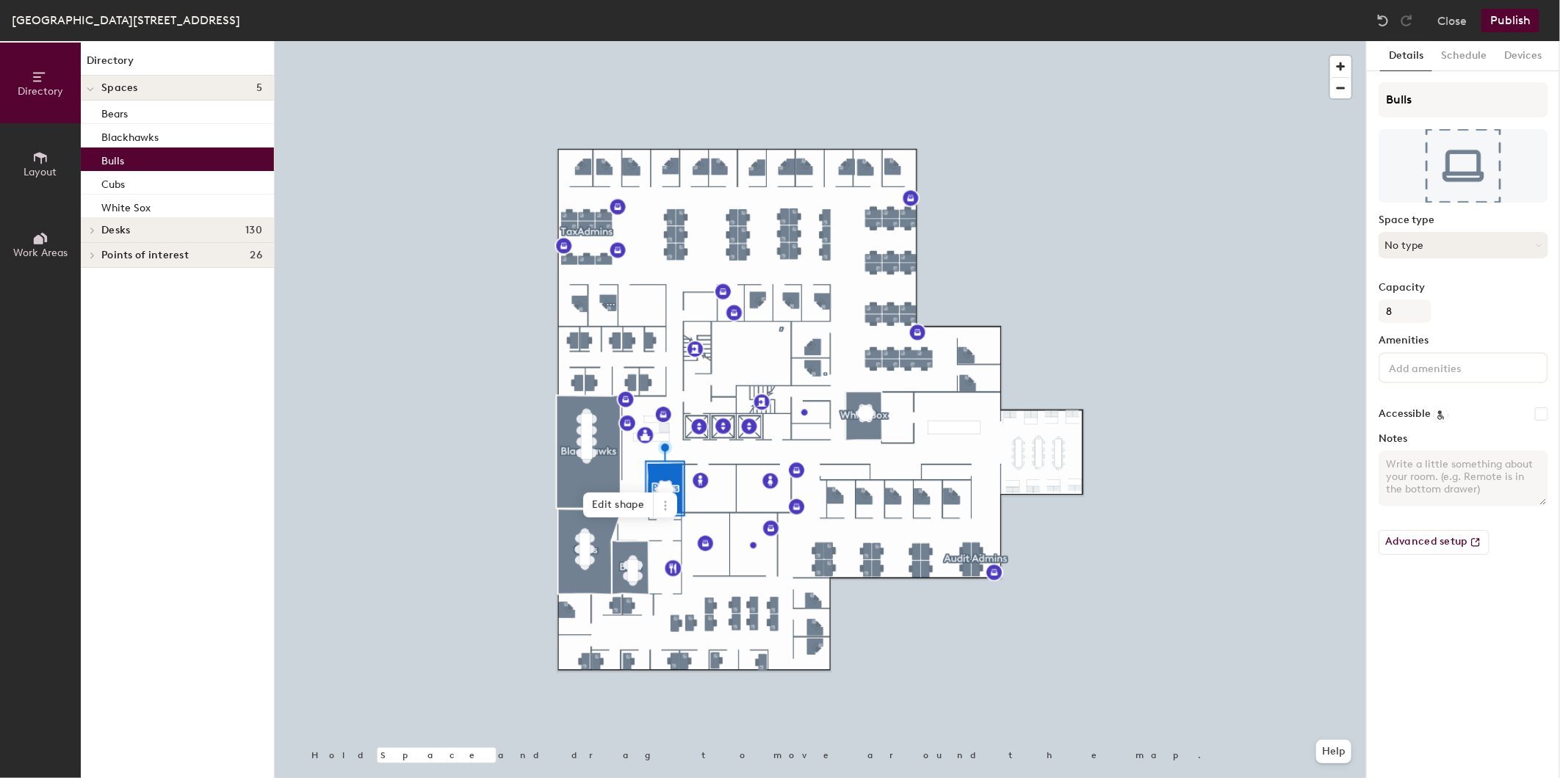
click at [1421, 245] on button "No type" at bounding box center [1463, 245] width 170 height 26
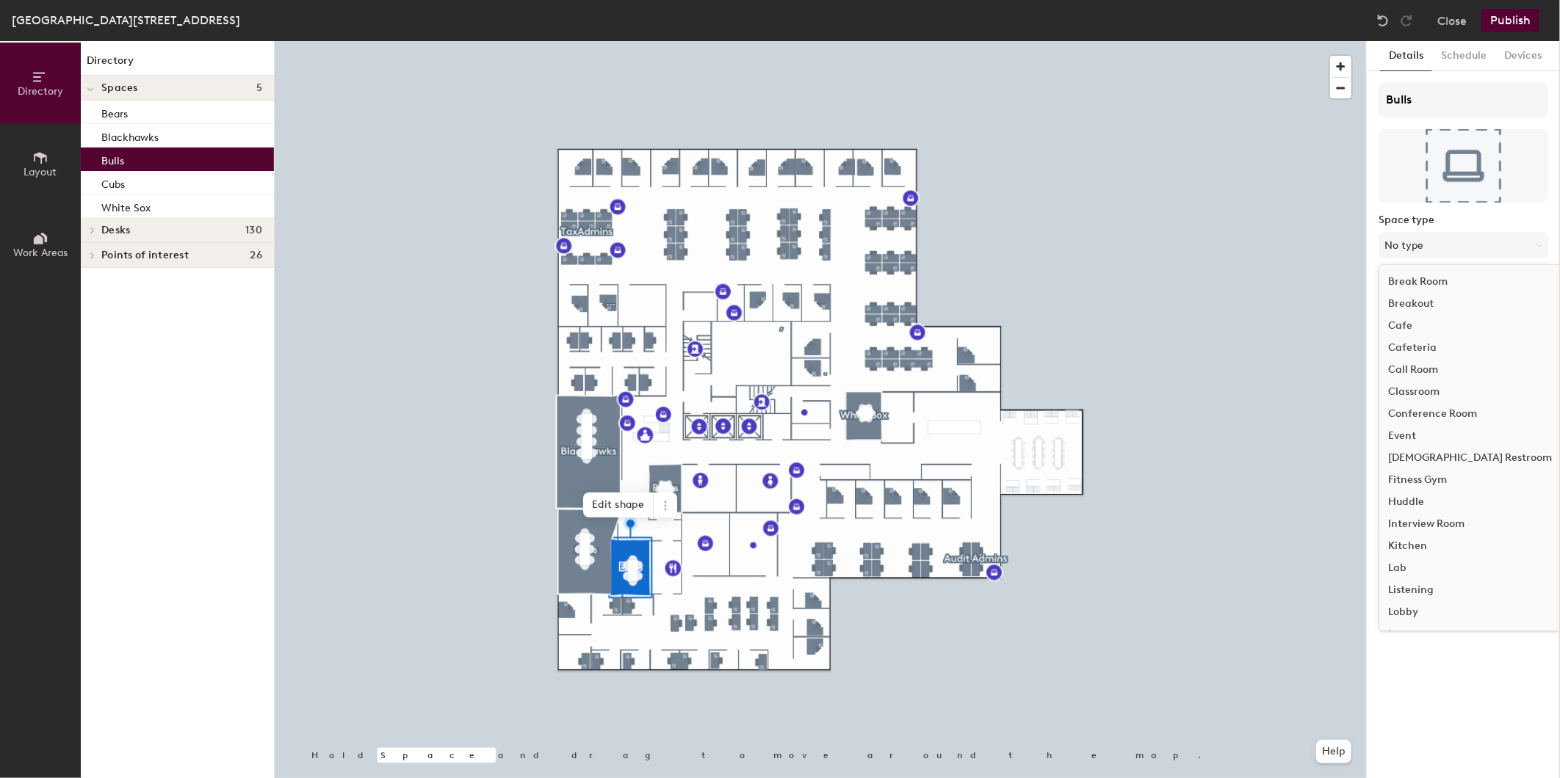
click at [1415, 410] on div "Conference Room" at bounding box center [1469, 414] width 181 height 22
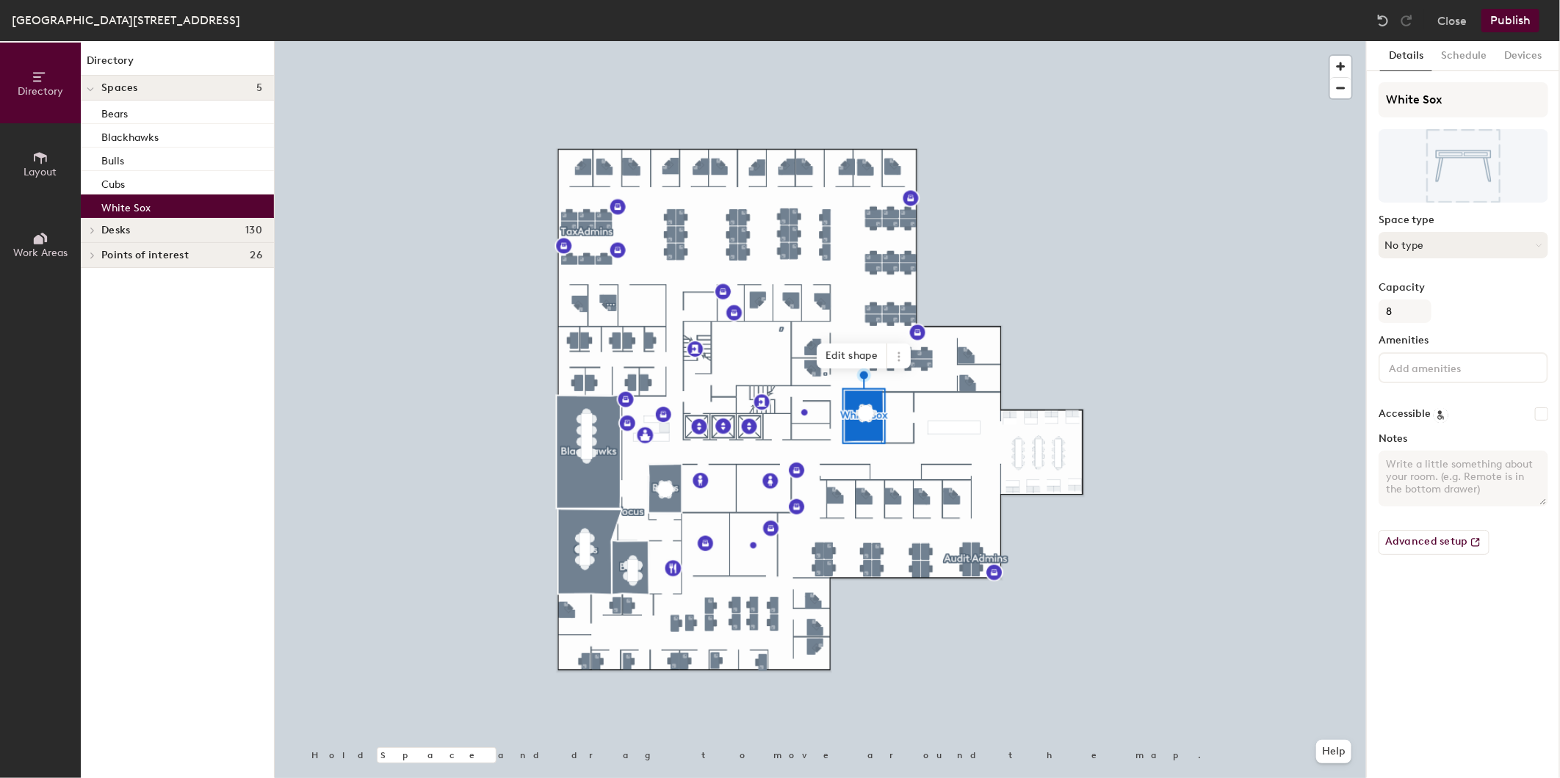
click at [1411, 248] on button "No type" at bounding box center [1463, 245] width 170 height 26
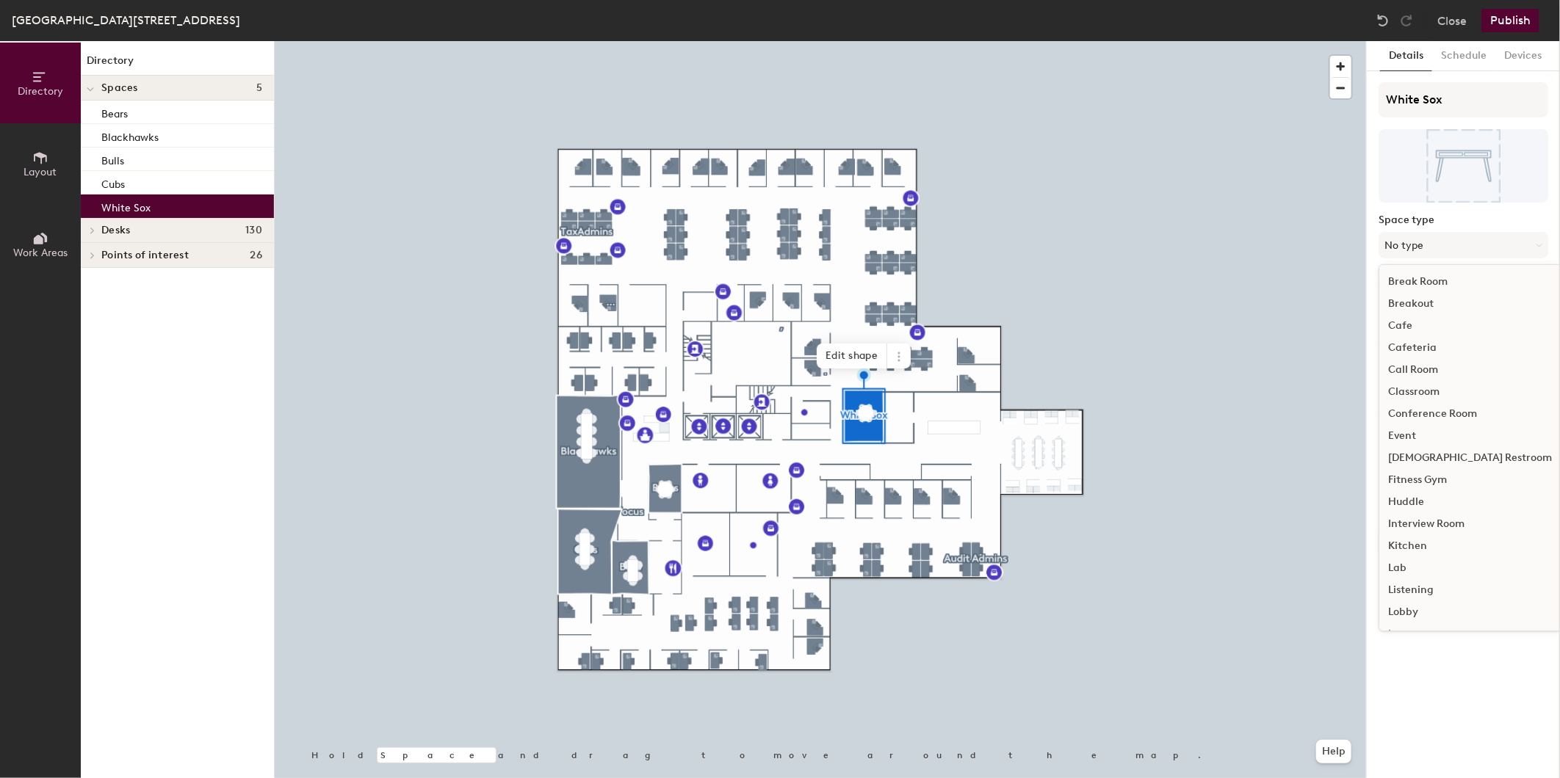
click at [1422, 413] on div "Conference Room" at bounding box center [1469, 414] width 181 height 22
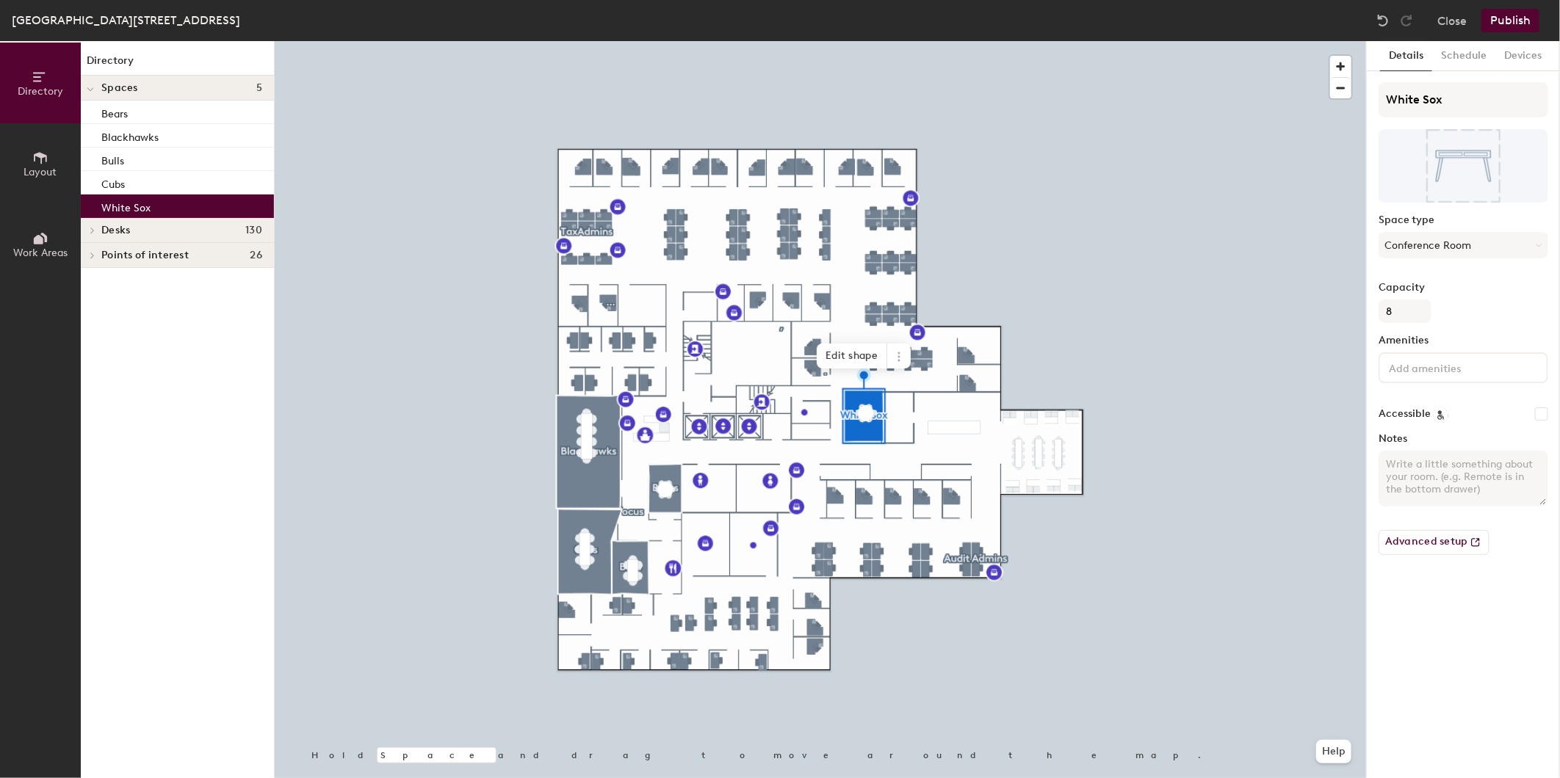
click at [1508, 23] on button "Publish" at bounding box center [1510, 20] width 58 height 23
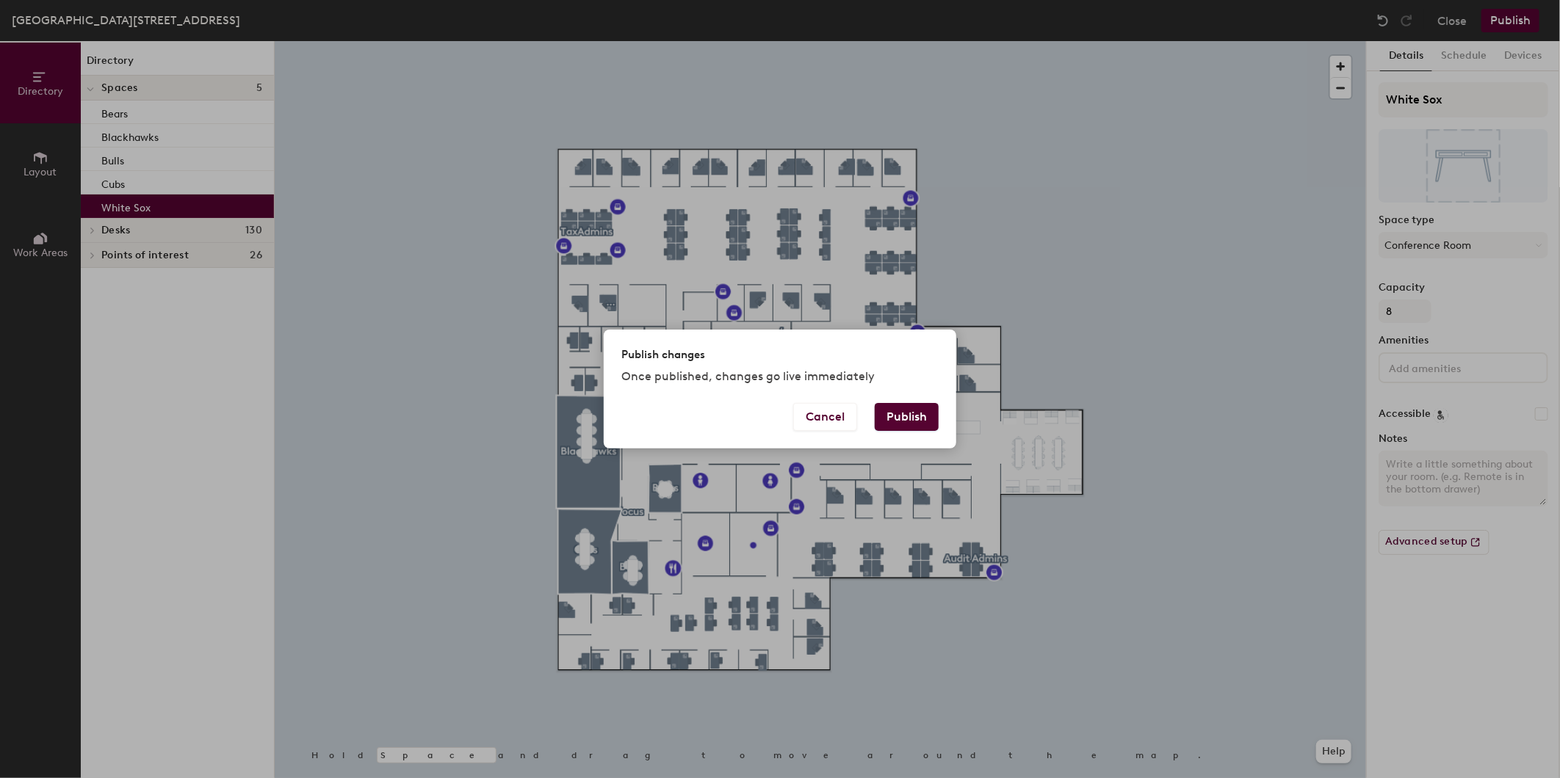
click at [908, 413] on button "Publish" at bounding box center [907, 417] width 64 height 28
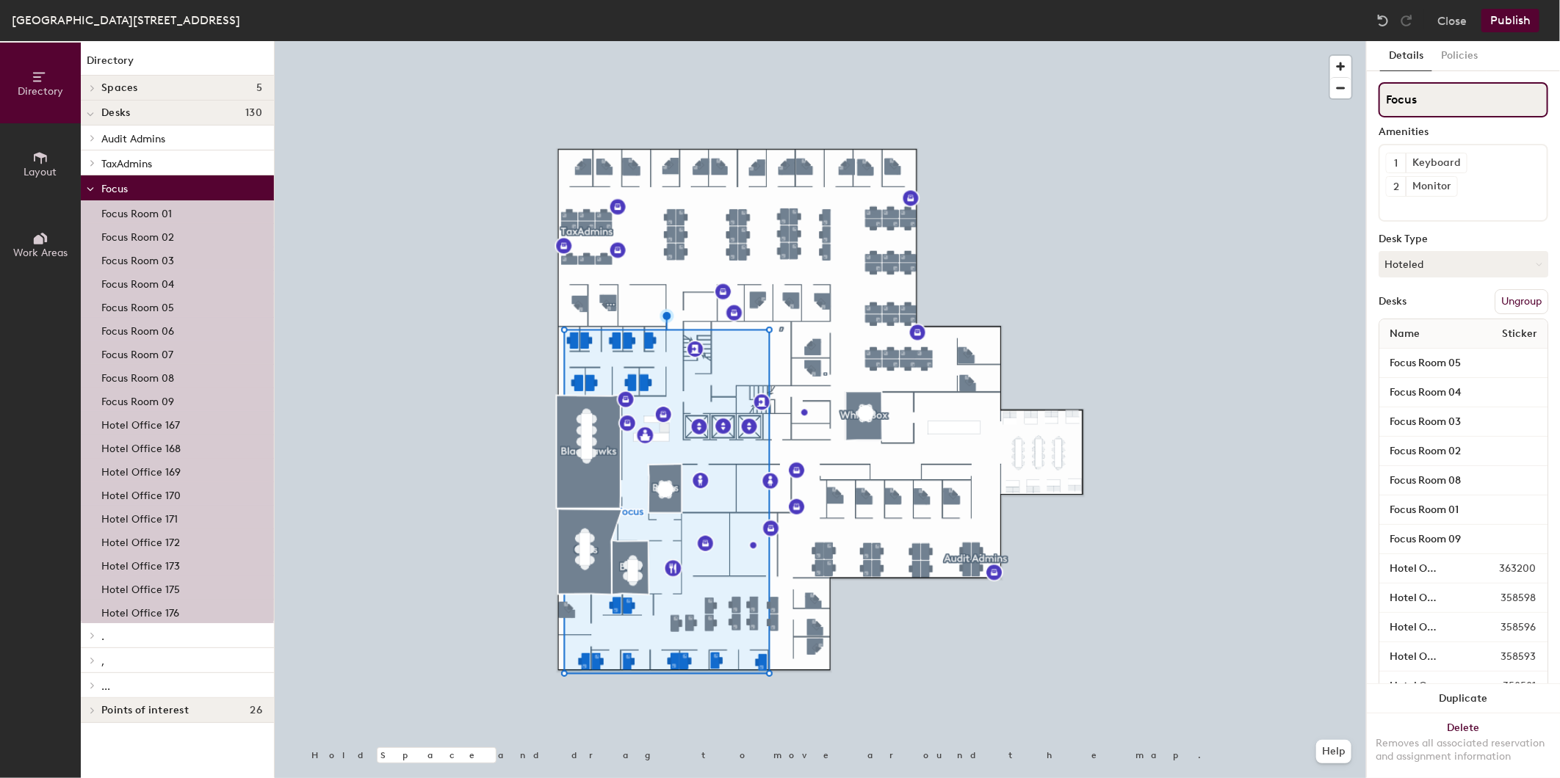
click at [1263, 84] on div "Directory Layout Work Areas Directory Spaces 5 Bears Blackhawks Bulls Cubs Whit…" at bounding box center [780, 409] width 1560 height 737
type input "."
drag, startPoint x: 1428, startPoint y: 101, endPoint x: 1382, endPoint y: 101, distance: 45.5
click at [1162, 41] on div at bounding box center [820, 41] width 1091 height 0
click at [1397, 101] on input "." at bounding box center [1463, 99] width 170 height 35
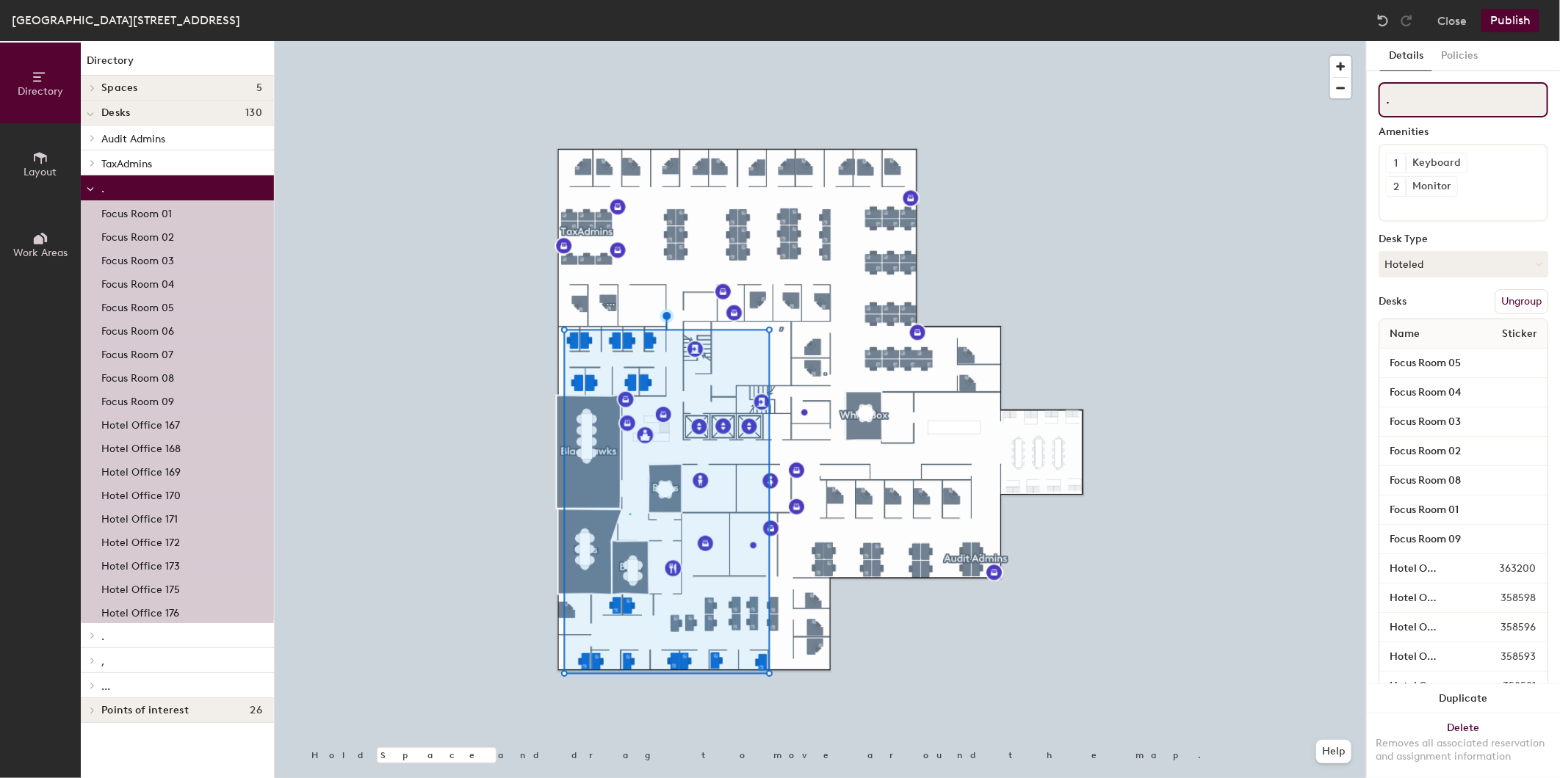
click at [1403, 105] on input "." at bounding box center [1463, 99] width 170 height 35
type input """
type input "'"
click at [1518, 16] on button "Publish" at bounding box center [1510, 20] width 58 height 23
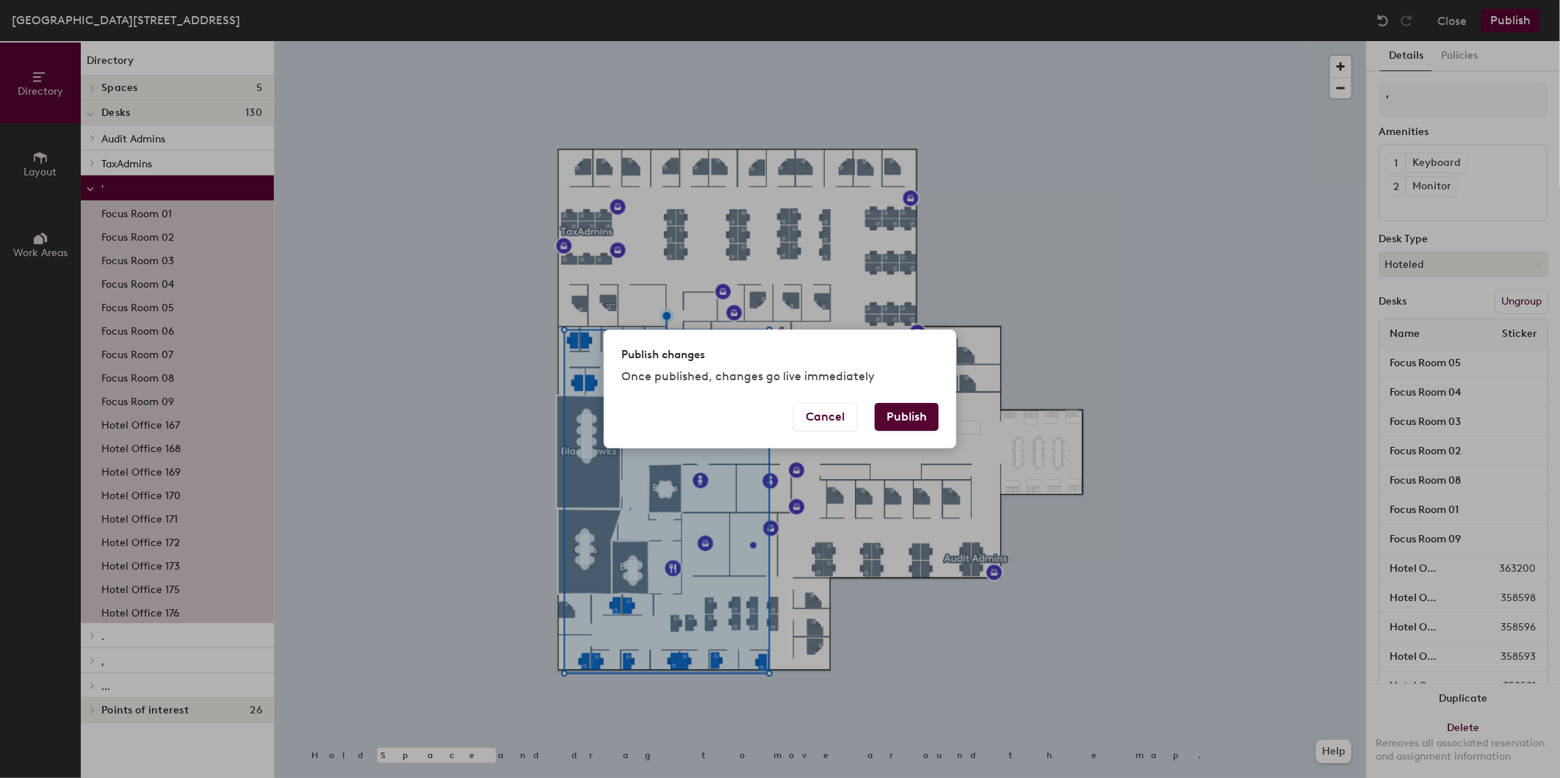
click at [919, 416] on button "Publish" at bounding box center [907, 417] width 64 height 28
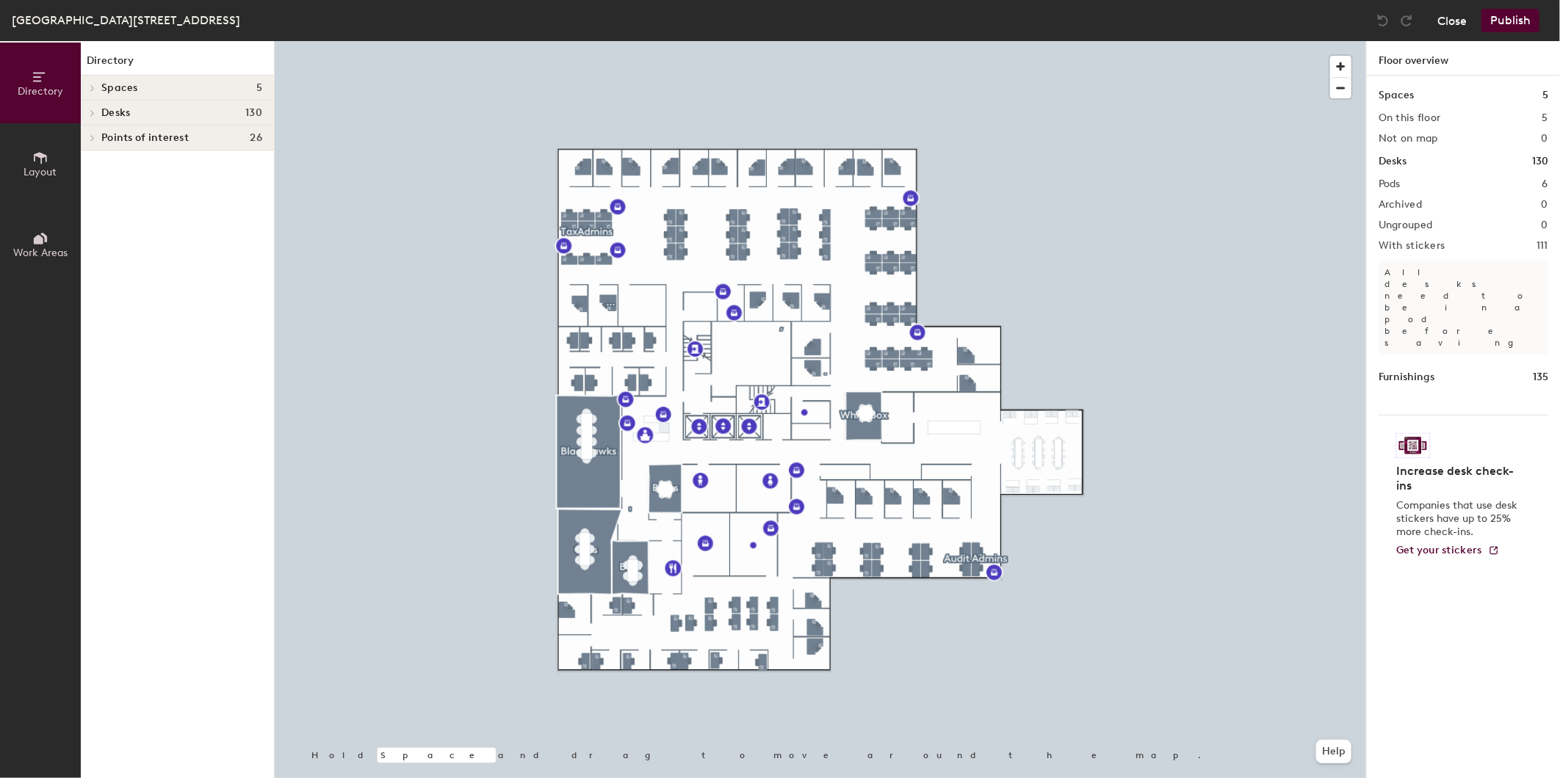
click at [1447, 23] on button "Close" at bounding box center [1451, 20] width 29 height 23
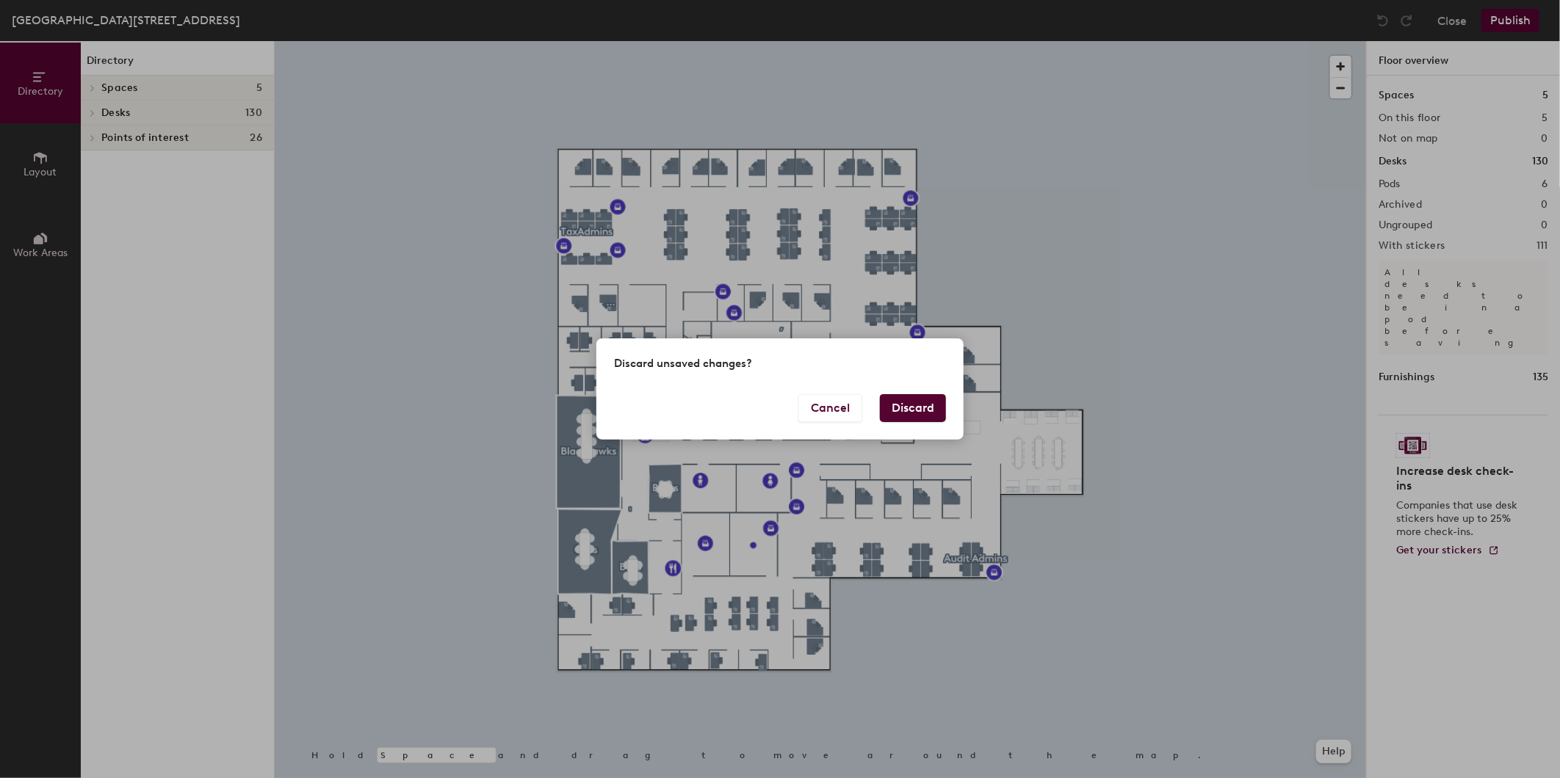
drag, startPoint x: 940, startPoint y: 402, endPoint x: 928, endPoint y: 404, distance: 11.8
click at [928, 404] on button "Discard" at bounding box center [913, 408] width 66 height 28
